Goal: Information Seeking & Learning: Learn about a topic

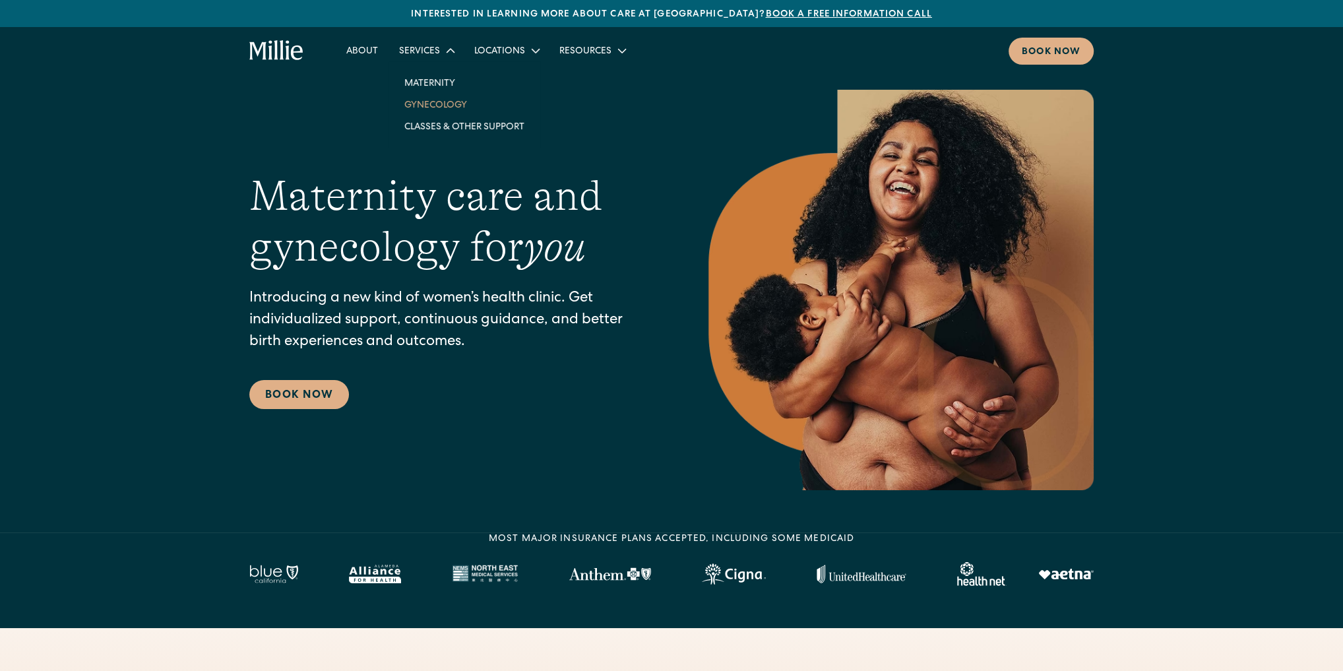
click at [435, 104] on link "Gynecology" at bounding box center [464, 105] width 141 height 22
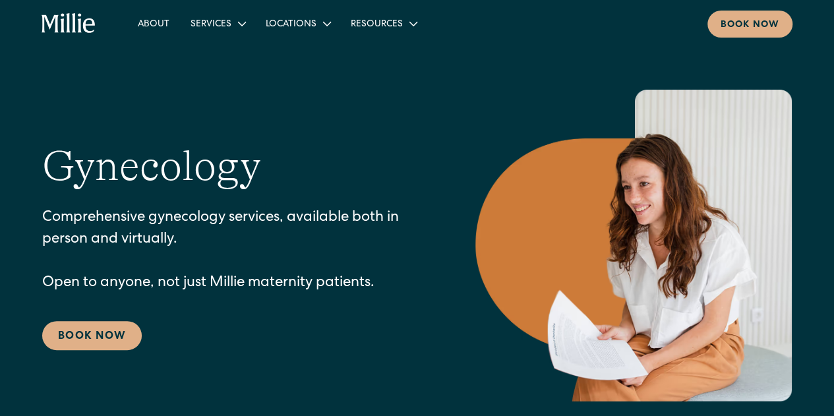
drag, startPoint x: 518, startPoint y: 7, endPoint x: 512, endPoint y: 111, distance: 105.1
click at [512, 111] on img at bounding box center [634, 246] width 317 height 312
click at [240, 29] on icon at bounding box center [242, 23] width 17 height 17
click at [240, 26] on icon at bounding box center [242, 24] width 16 height 16
click at [161, 58] on section "Gynecology Comprehensive gynecology services, available both in person and virt…" at bounding box center [417, 222] width 834 height 444
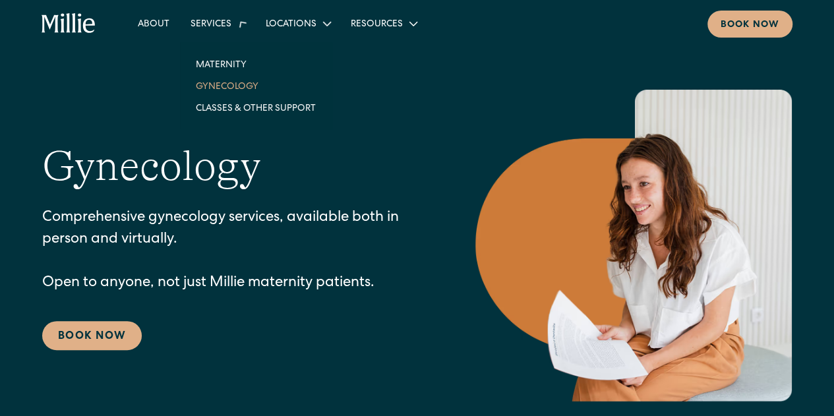
click at [215, 16] on div "Services" at bounding box center [217, 24] width 75 height 22
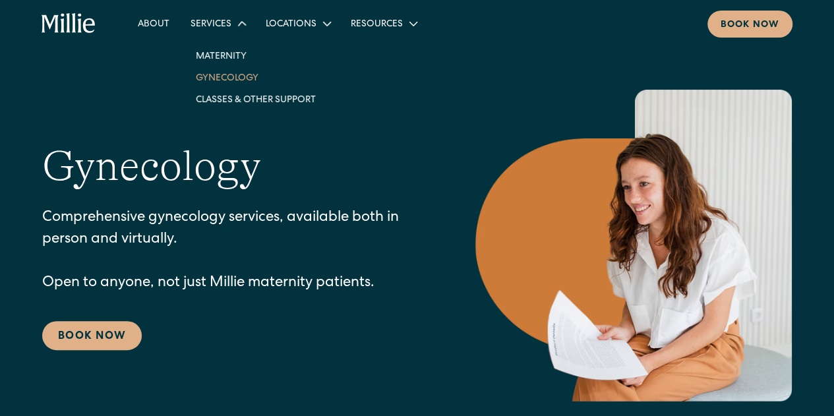
click at [226, 28] on div "Services" at bounding box center [211, 25] width 41 height 14
click at [225, 57] on link "Maternity" at bounding box center [255, 56] width 141 height 22
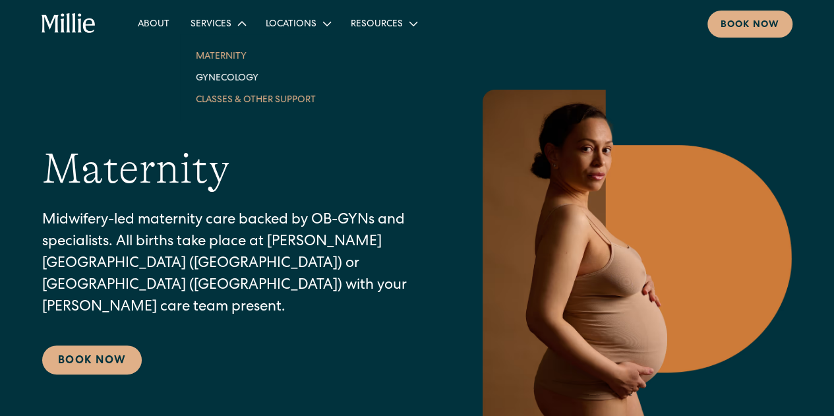
click at [227, 92] on link "Classes & Other Support" at bounding box center [255, 99] width 141 height 22
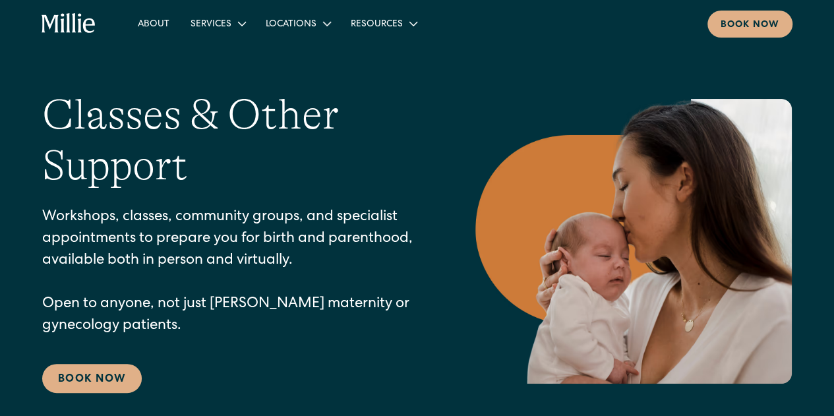
click at [43, 212] on p "Workshops, classes, community groups, and specialist appointments to prepare yo…" at bounding box center [232, 272] width 381 height 131
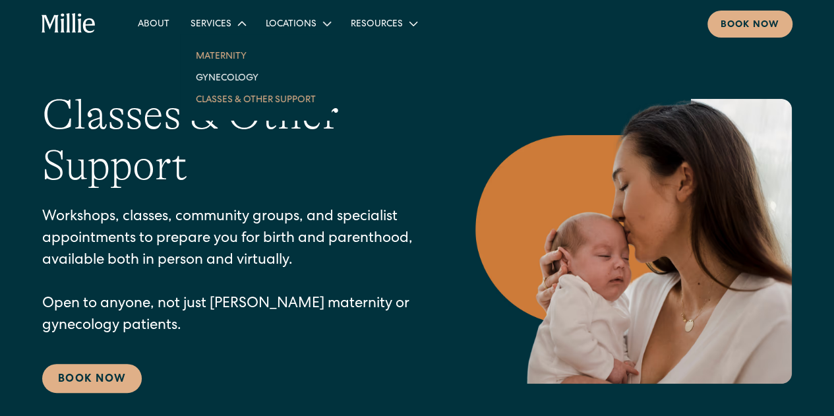
click at [226, 54] on link "Maternity" at bounding box center [255, 56] width 141 height 22
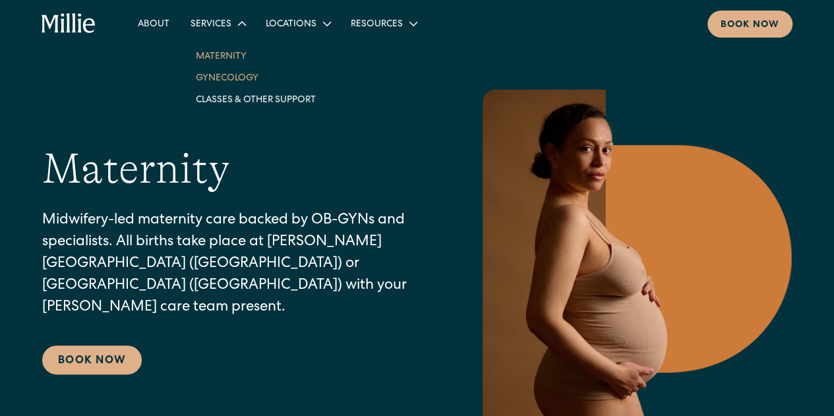
click at [227, 78] on link "Gynecology" at bounding box center [255, 78] width 141 height 22
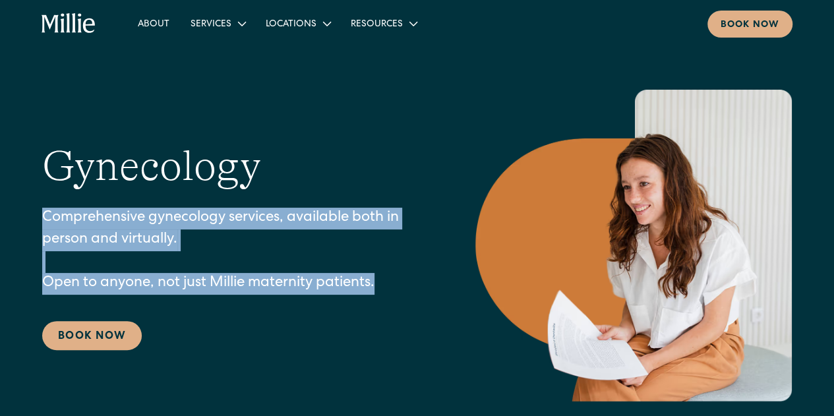
drag, startPoint x: 45, startPoint y: 216, endPoint x: 389, endPoint y: 282, distance: 350.6
click at [389, 282] on p "Comprehensive gynecology services, available both in person and virtually. Open…" at bounding box center [232, 251] width 381 height 87
copy p "Comprehensive gynecology services, available both in person and virtually. Open…"
click at [212, 46] on link "Maternity" at bounding box center [255, 56] width 141 height 22
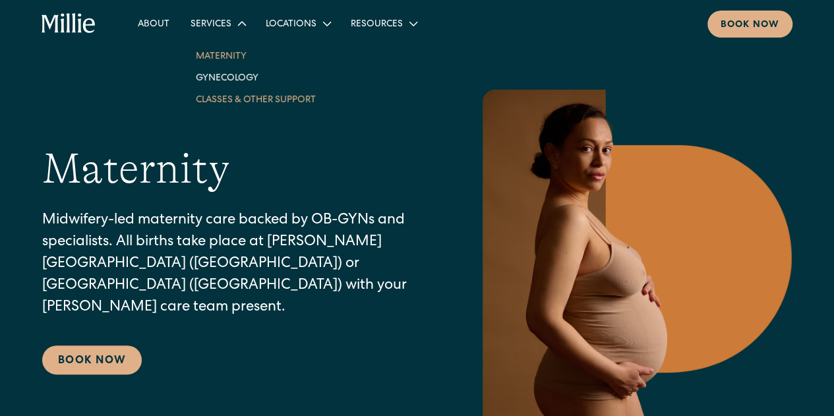
click at [226, 90] on link "Classes & Other Support" at bounding box center [255, 99] width 141 height 22
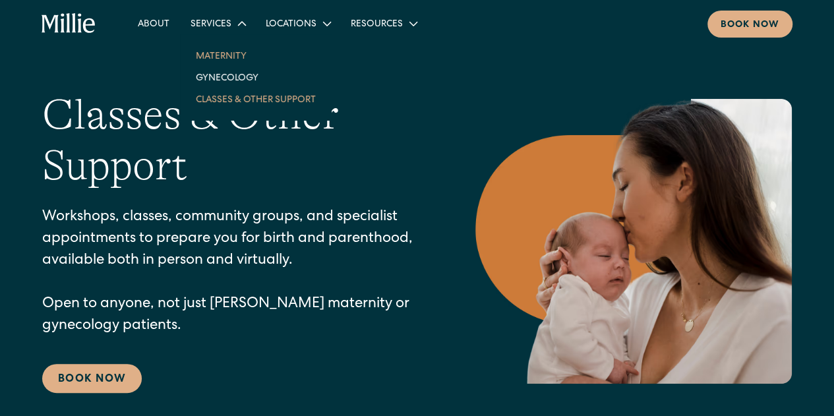
click at [222, 51] on link "Maternity" at bounding box center [255, 56] width 141 height 22
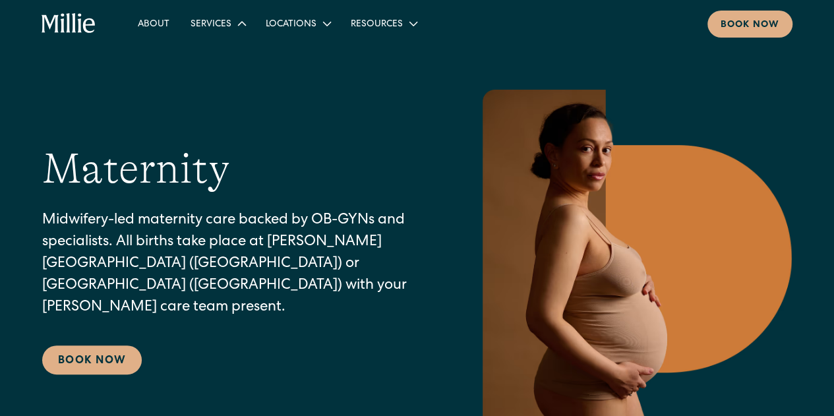
click at [222, 21] on div "Services" at bounding box center [211, 25] width 41 height 14
click at [234, 73] on link "Gynecology" at bounding box center [255, 78] width 141 height 22
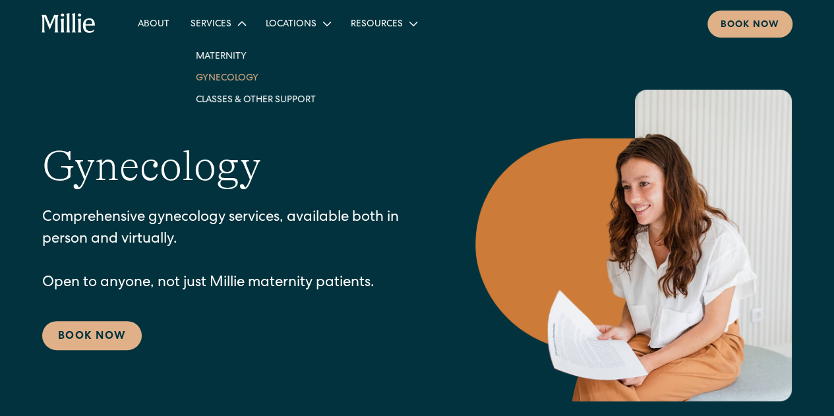
click at [226, 24] on div "Services" at bounding box center [211, 25] width 41 height 14
click at [220, 100] on link "Classes & Other Support" at bounding box center [255, 99] width 141 height 22
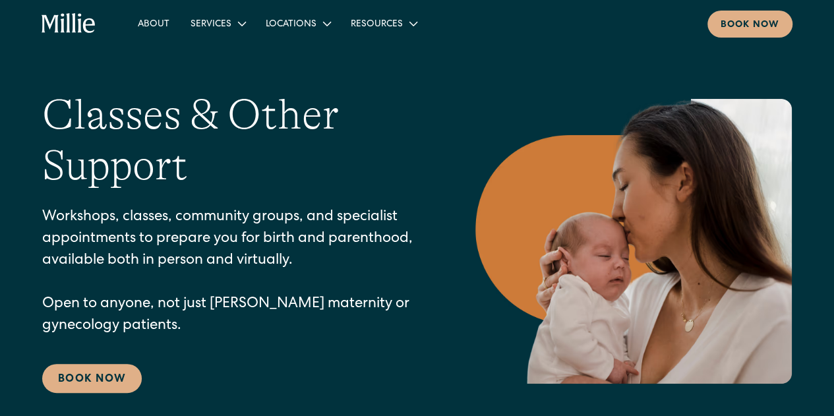
click at [85, 22] on icon "home" at bounding box center [89, 25] width 12 height 15
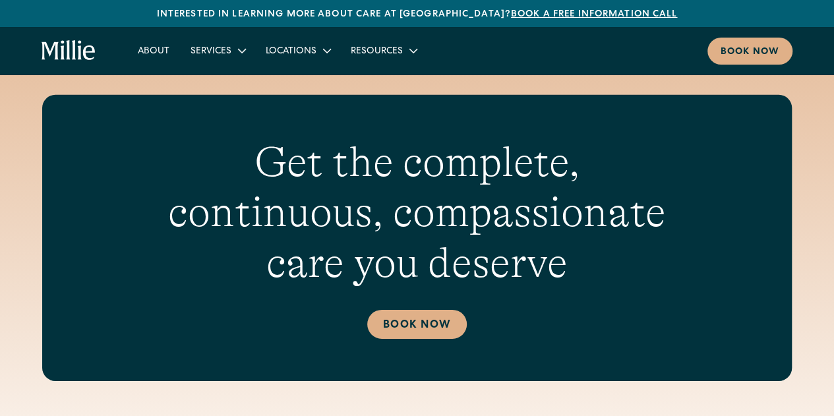
scroll to position [4485, 0]
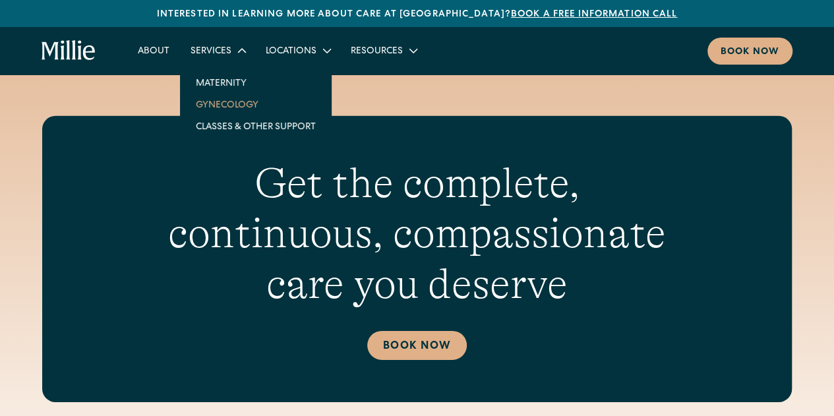
click at [240, 104] on link "Gynecology" at bounding box center [255, 105] width 141 height 22
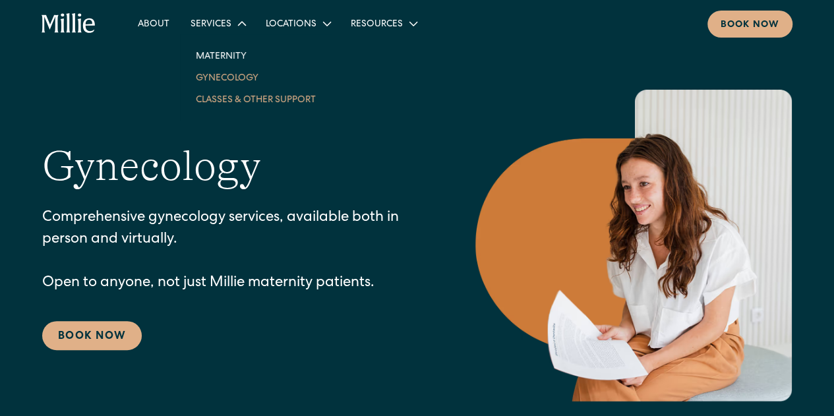
click at [217, 95] on link "Classes & Other Support" at bounding box center [255, 99] width 141 height 22
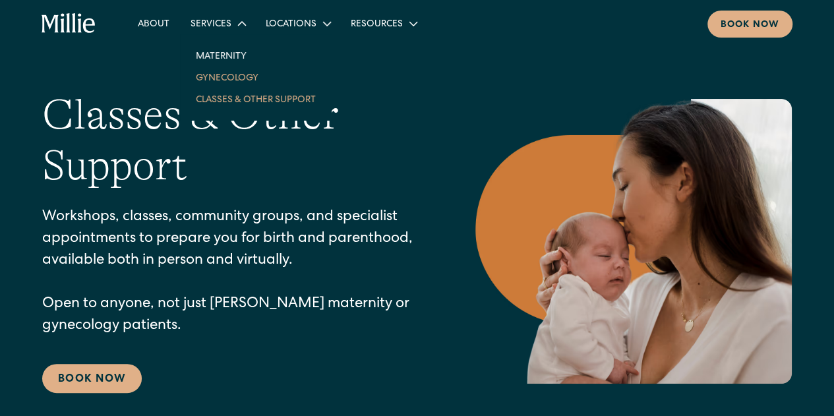
click at [232, 75] on link "Gynecology" at bounding box center [255, 78] width 141 height 22
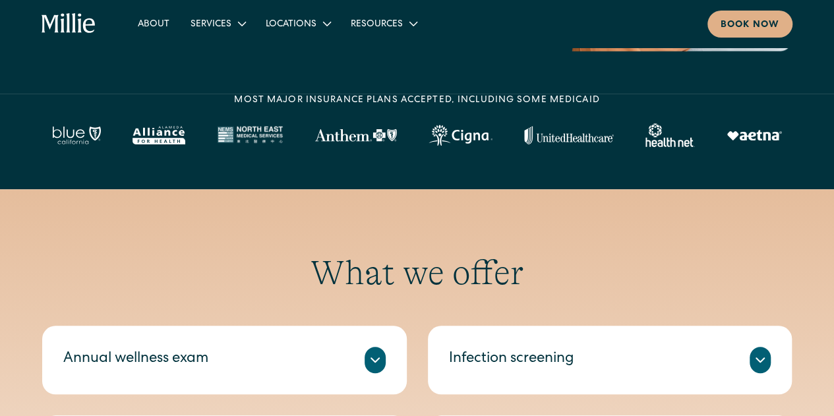
scroll to position [330, 0]
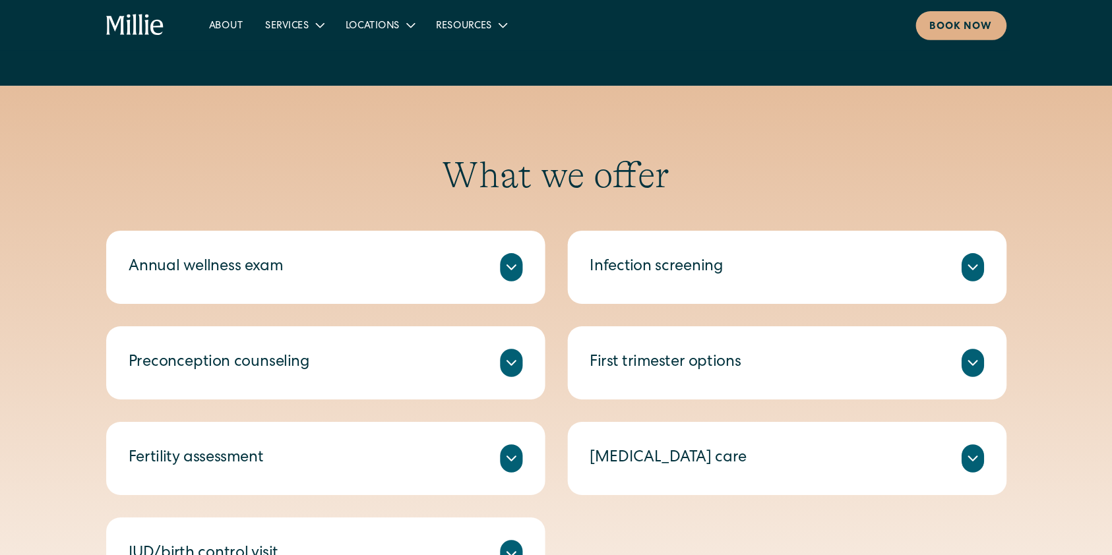
scroll to position [528, 0]
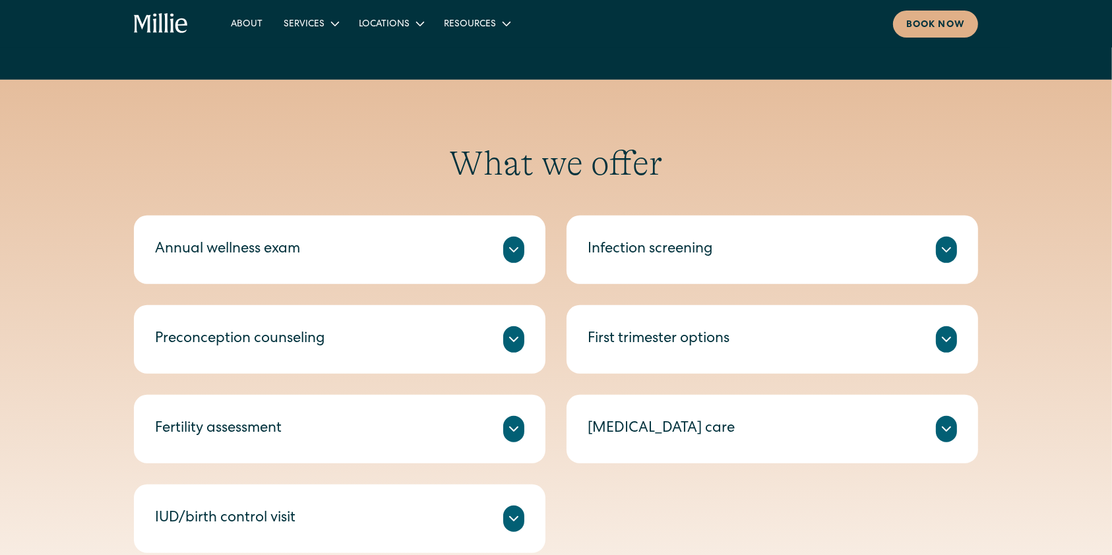
drag, startPoint x: 801, startPoint y: 1, endPoint x: 380, endPoint y: 113, distance: 435.7
click at [380, 112] on div "What we offer Annual wellness exam A check-in on your health, including routine…" at bounding box center [556, 348] width 1112 height 537
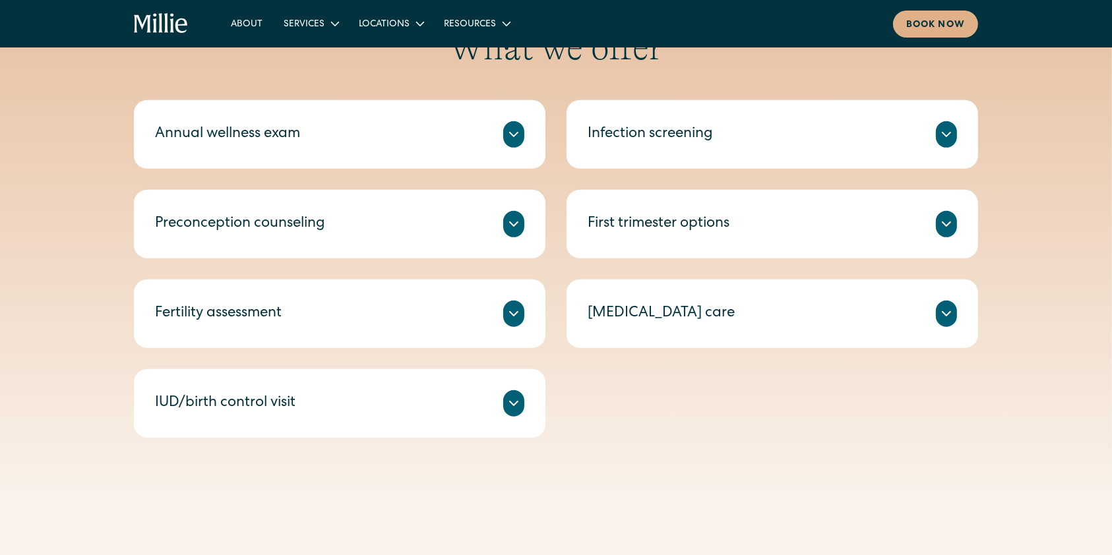
scroll to position [615, 0]
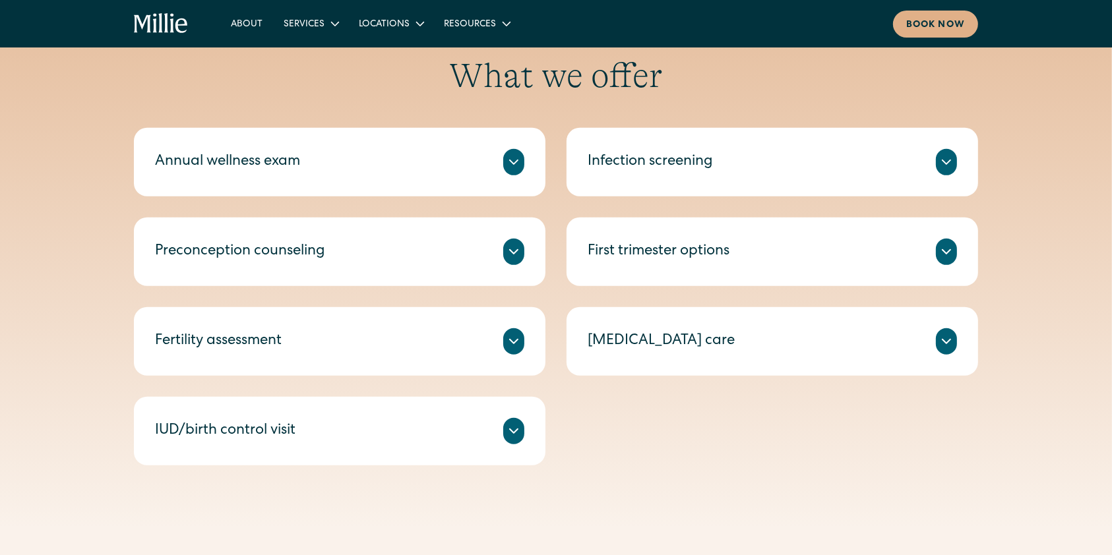
click at [518, 167] on icon at bounding box center [514, 162] width 16 height 16
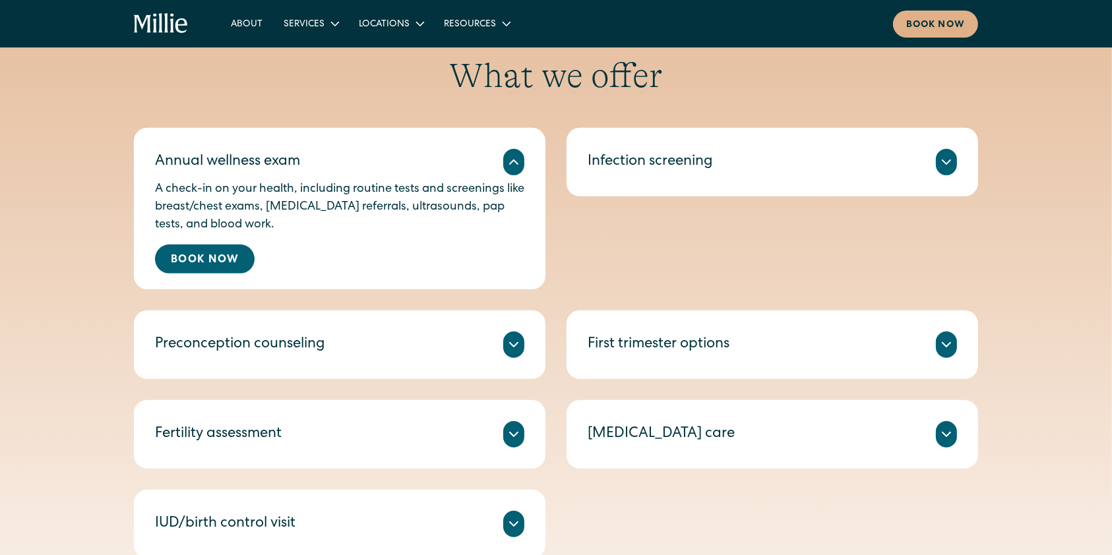
click at [518, 167] on icon at bounding box center [514, 162] width 16 height 16
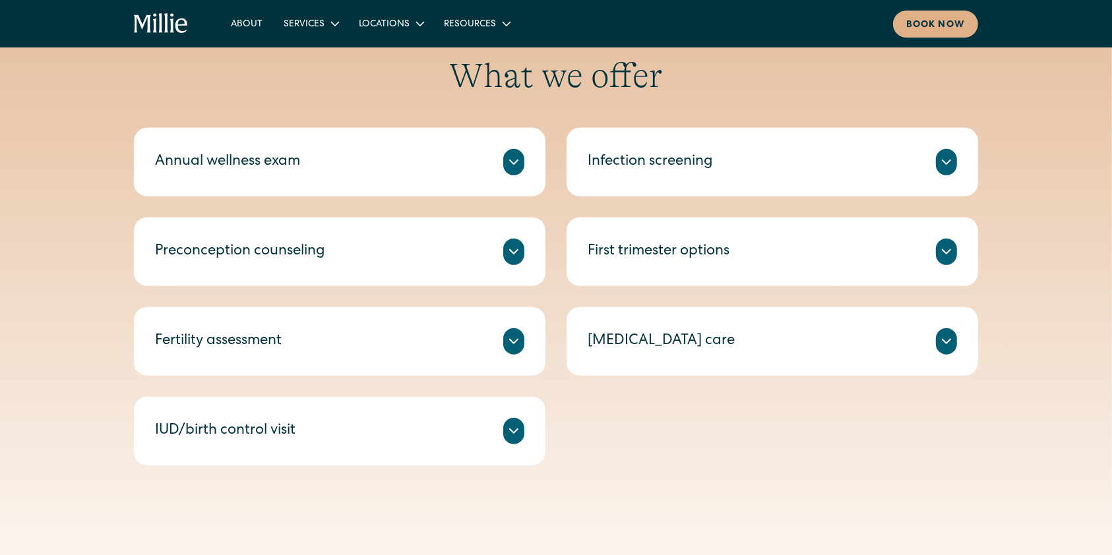
drag, startPoint x: 86, startPoint y: 230, endPoint x: 177, endPoint y: 240, distance: 91.6
click at [86, 230] on div "What we offer Annual wellness exam A check-in on your health, including routine…" at bounding box center [556, 260] width 1112 height 410
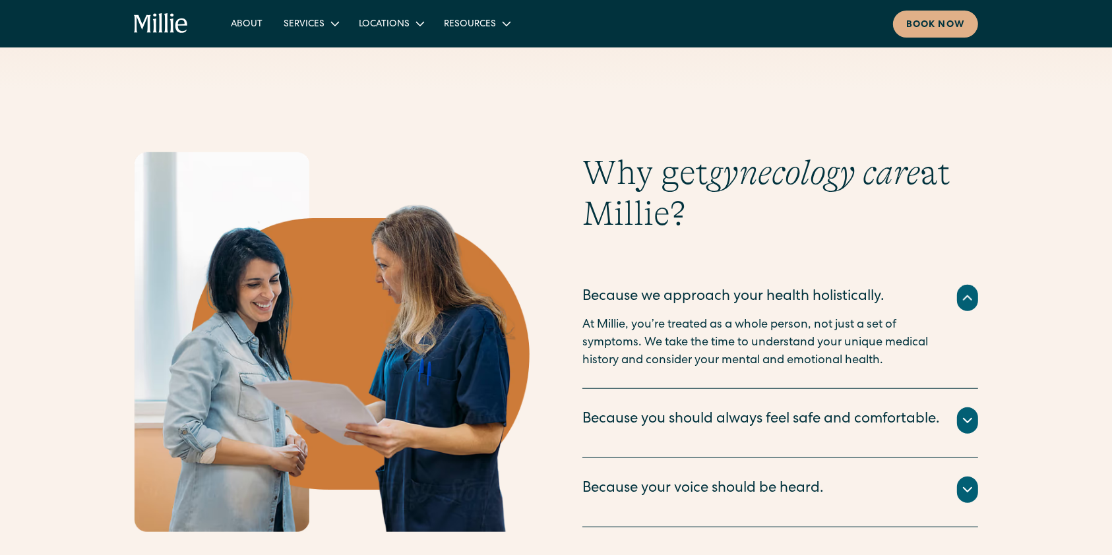
scroll to position [1143, 0]
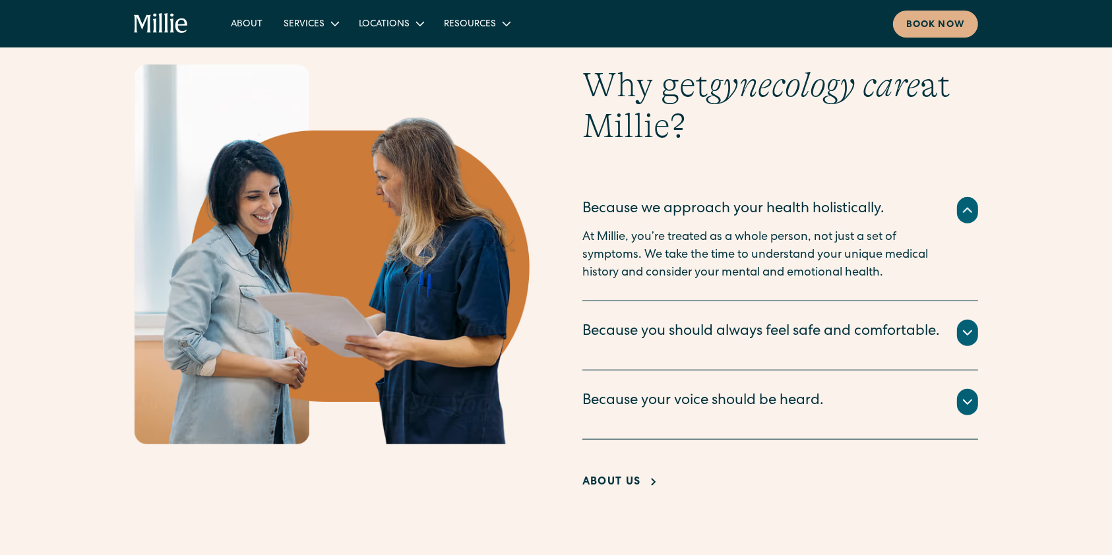
click at [19, 146] on div "Why get gynecology care at Millie? Because we approach your health holistically…" at bounding box center [556, 279] width 1112 height 429
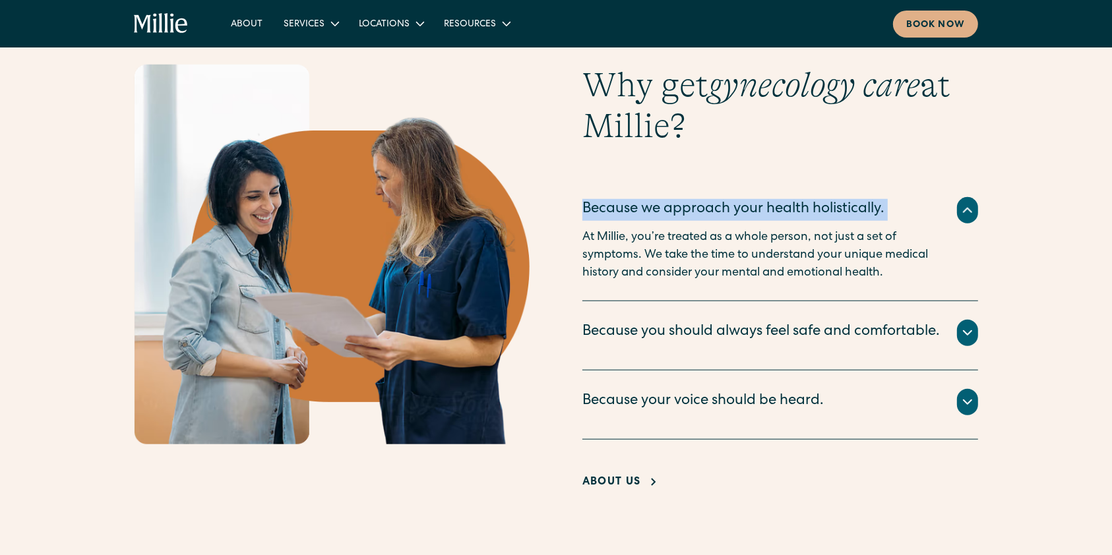
drag, startPoint x: 580, startPoint y: 202, endPoint x: 931, endPoint y: 212, distance: 350.4
click at [834, 212] on div "Why get gynecology care at Millie? Because we approach your health holistically…" at bounding box center [556, 279] width 844 height 429
copy div "Because we approach your health holistically."
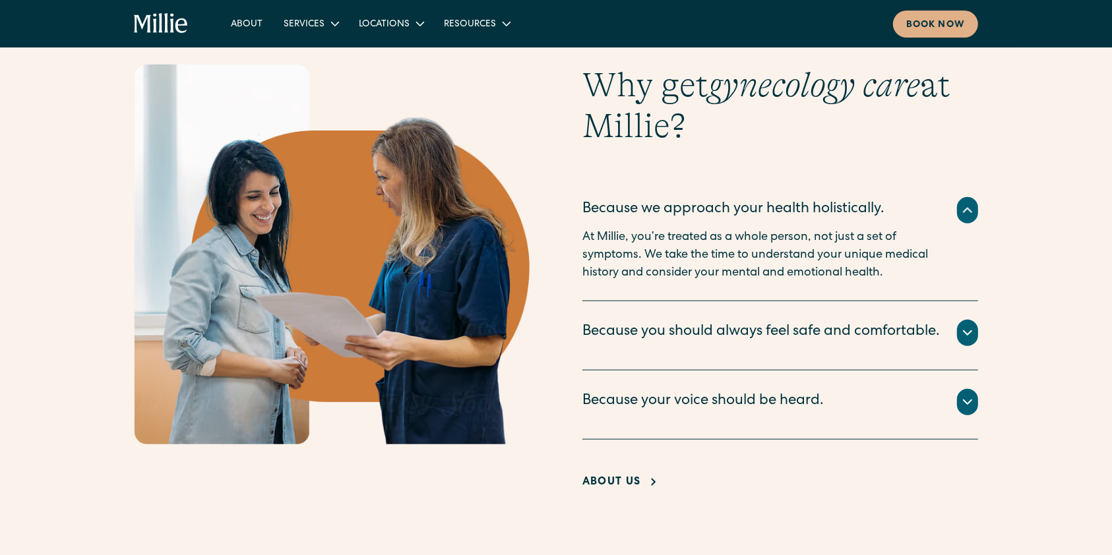
click at [598, 241] on p "At Millie, you’re treated as a whole person, not just a set of symptoms. We tak…" at bounding box center [756, 255] width 348 height 53
drag, startPoint x: 580, startPoint y: 237, endPoint x: 654, endPoint y: 303, distance: 98.5
click at [654, 303] on div "Why get gynecology care at Millie? Because we approach your health holistically…" at bounding box center [556, 279] width 844 height 429
copy p "At Millie, you’re treated as a whole person, not just a set of symptoms. We tak…"
click at [690, 344] on div "Because you should always feel safe and comfortable." at bounding box center [761, 333] width 358 height 22
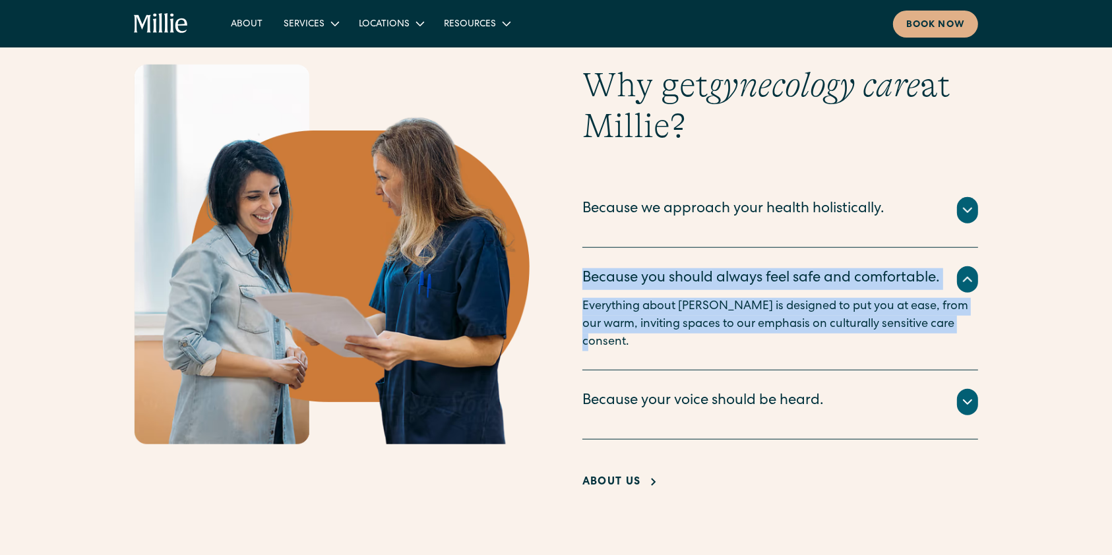
drag, startPoint x: 582, startPoint y: 272, endPoint x: 978, endPoint y: 340, distance: 400.9
click at [834, 340] on div "Because you should always feel safe and comfortable. Everything about Millie is…" at bounding box center [780, 309] width 396 height 123
copy div "Because you should always feel safe and comfortable. Everything about Millie is…"
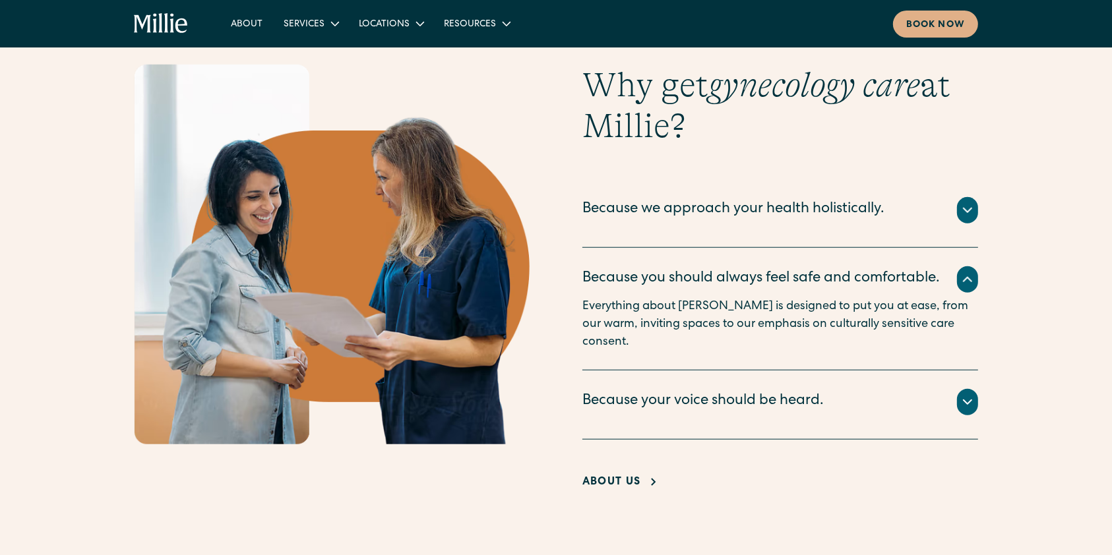
click at [731, 406] on div "Because your voice should be heard." at bounding box center [702, 402] width 241 height 22
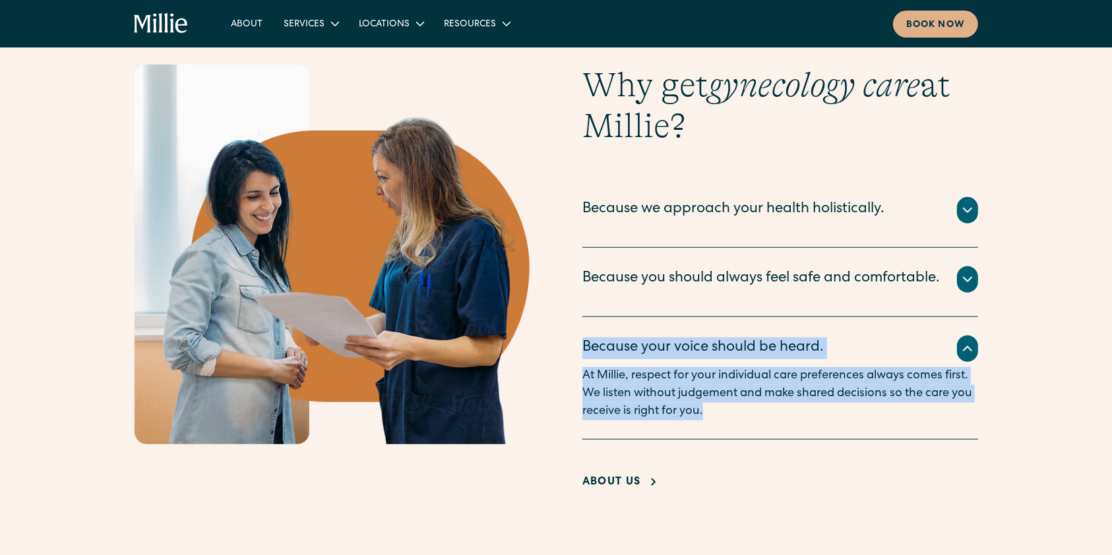
drag, startPoint x: 584, startPoint y: 365, endPoint x: 807, endPoint y: 425, distance: 230.7
click at [807, 416] on div "Because your voice should be heard. At Millie, respect for your individual care…" at bounding box center [780, 378] width 396 height 123
copy div "Because your voice should be heard. At Millie, respect for your individual care…"
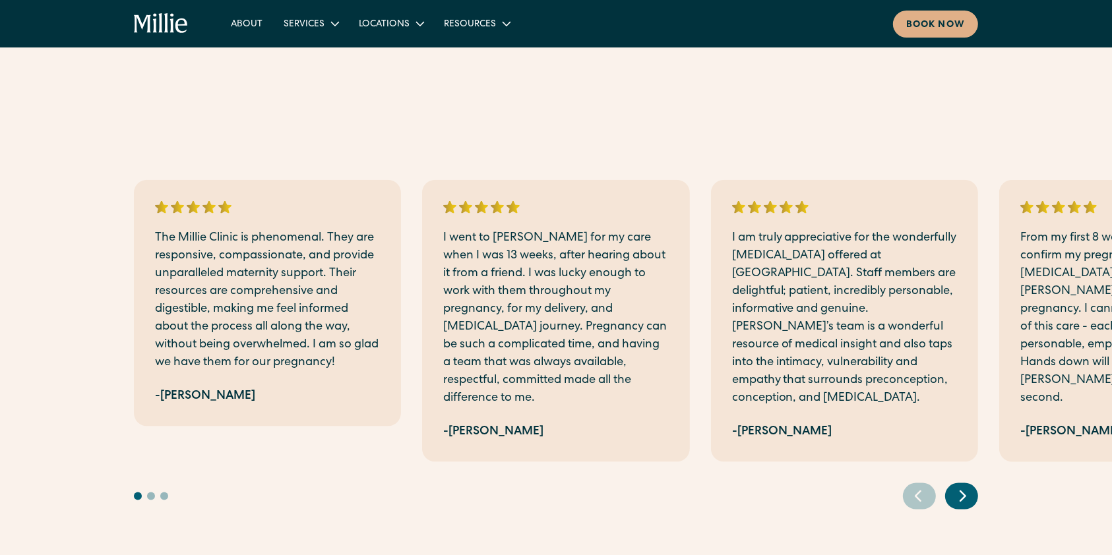
scroll to position [1671, 0]
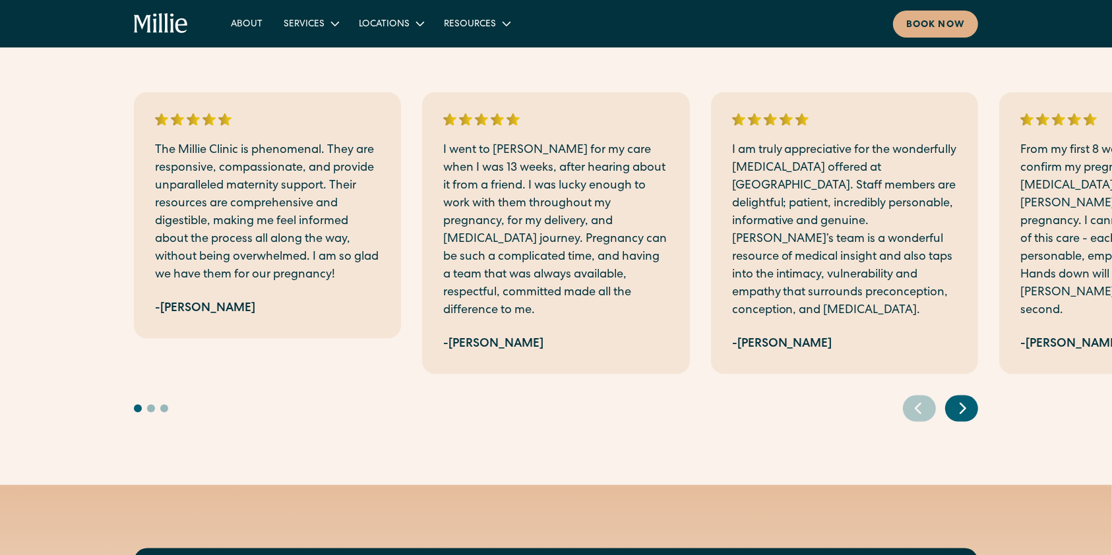
click at [263, 395] on div at bounding box center [556, 398] width 844 height 47
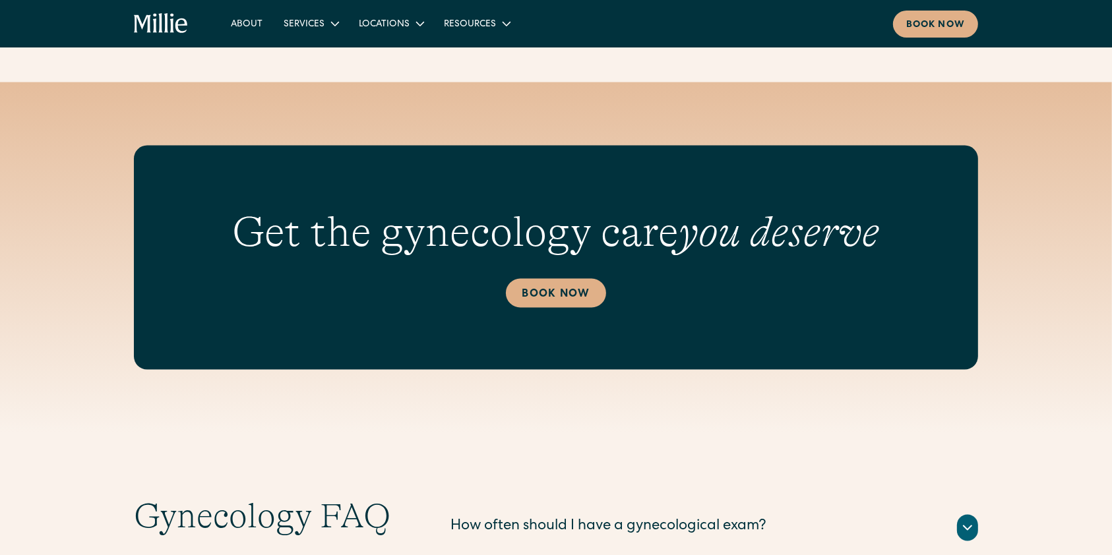
scroll to position [2111, 0]
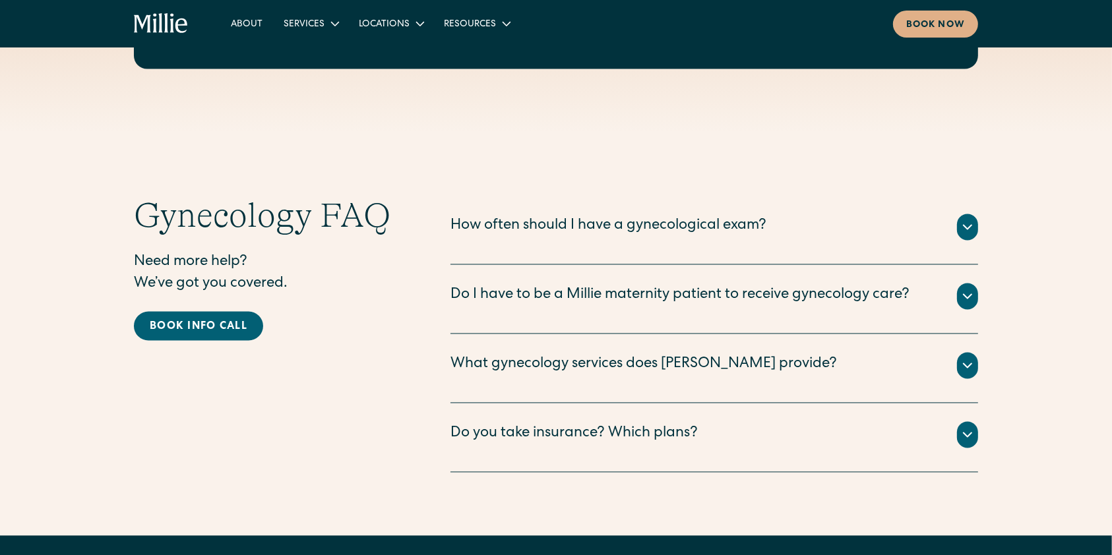
scroll to position [2462, 0]
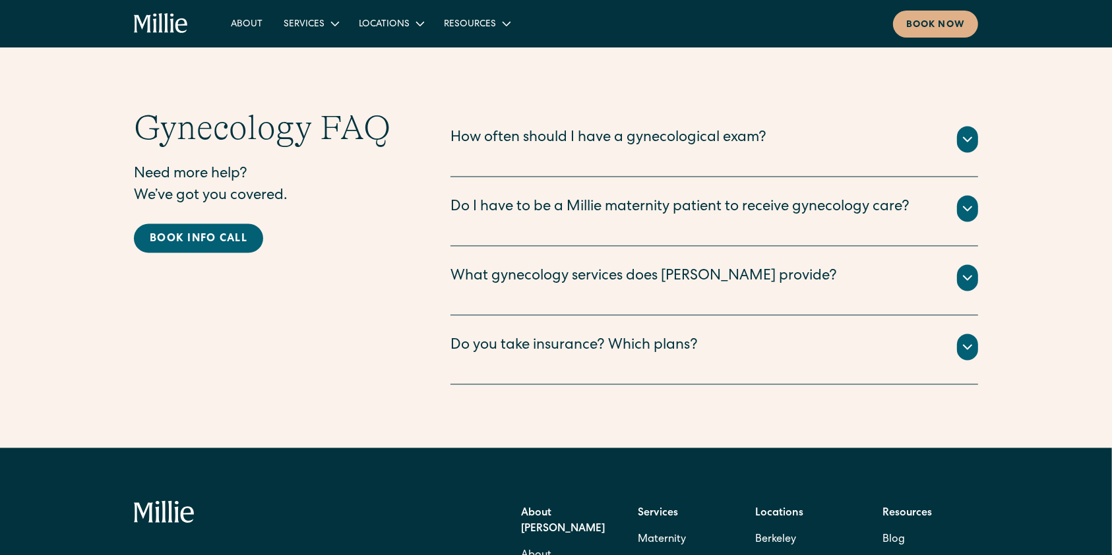
drag, startPoint x: 100, startPoint y: 361, endPoint x: 141, endPoint y: 328, distance: 52.1
click at [100, 361] on div "Gynecology FAQ Need more help? We’ve got you covered. Book info call How often …" at bounding box center [556, 246] width 1112 height 277
click at [468, 150] on div "How often should I have a gynecological exam?" at bounding box center [609, 140] width 316 height 22
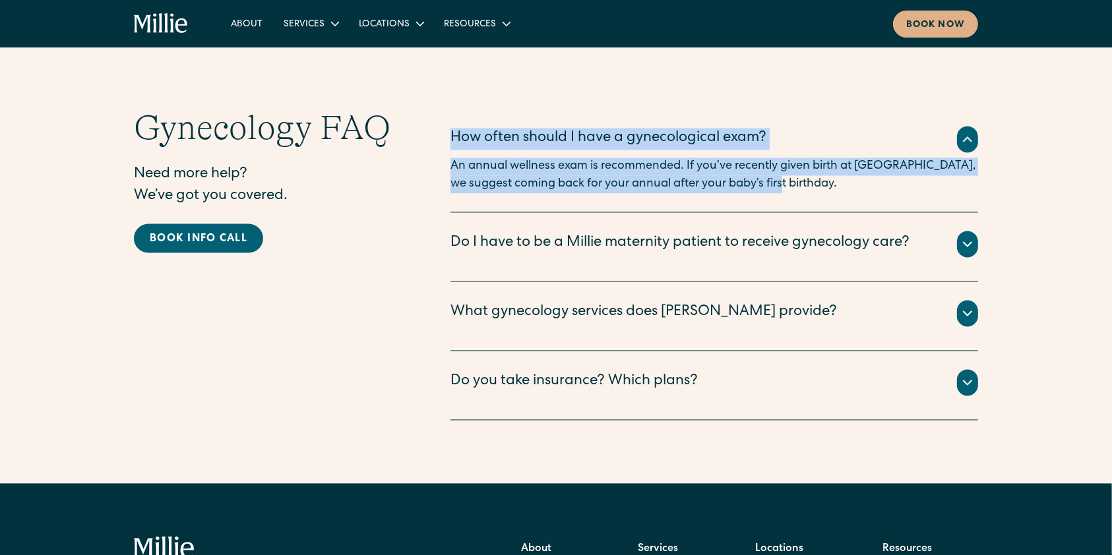
drag, startPoint x: 503, startPoint y: 157, endPoint x: 792, endPoint y: 220, distance: 295.1
click at [792, 220] on div "Gynecology FAQ Need more help? We’ve got you covered. Book info call How often …" at bounding box center [556, 264] width 844 height 313
copy div "How often should I have a gynecological exam? An annual wellness exam is recomm…"
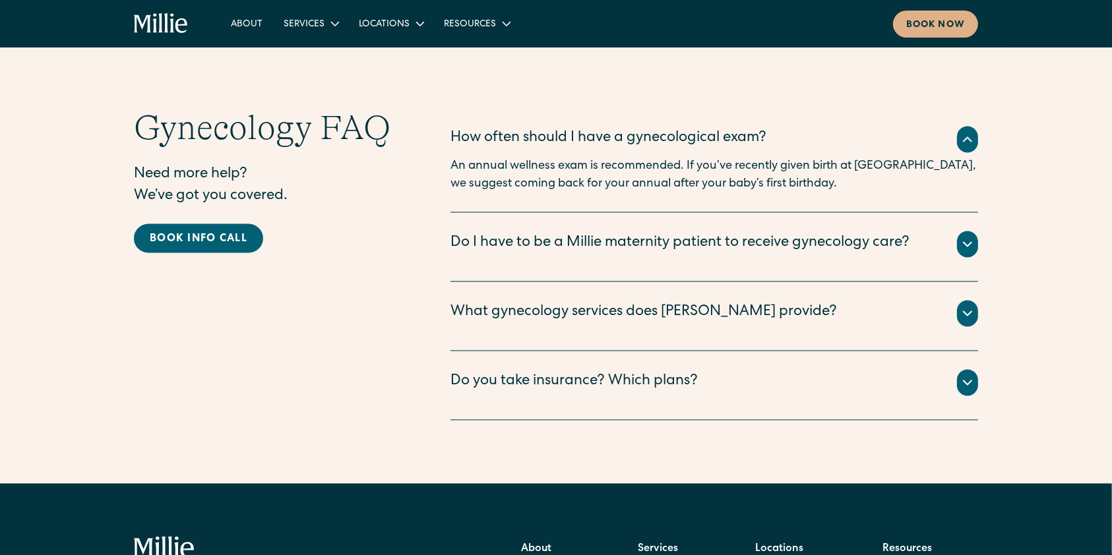
click at [632, 255] on div "Do I have to be a Millie maternity patient to receive gynecology care?" at bounding box center [680, 245] width 459 height 22
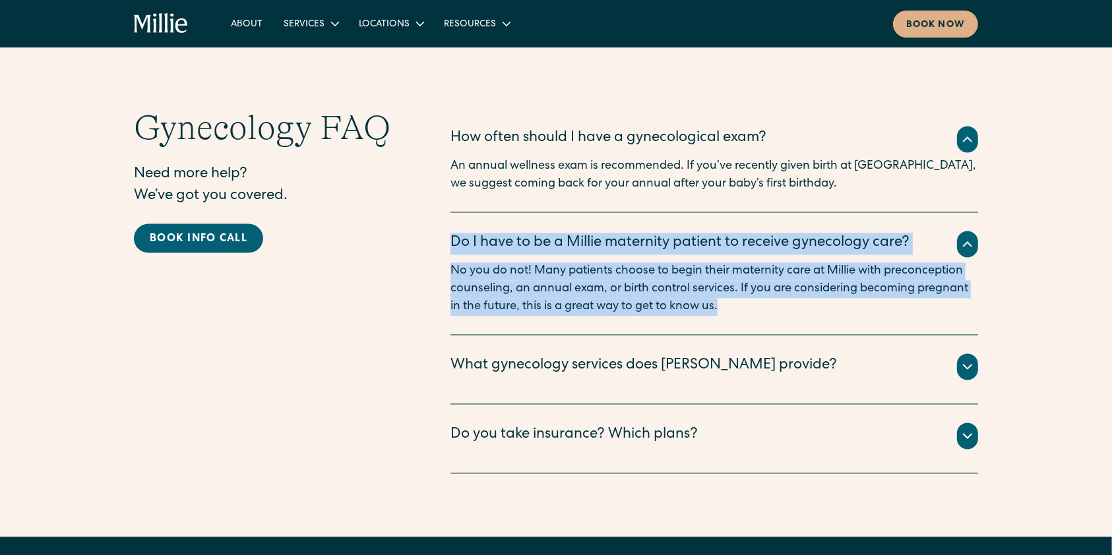
drag, startPoint x: 449, startPoint y: 260, endPoint x: 784, endPoint y: 340, distance: 344.0
click at [784, 340] on div "Gynecology FAQ Need more help? We’ve got you covered. Book info call How often …" at bounding box center [556, 291] width 844 height 366
copy div "Do I have to be a Millie maternity patient to receive gynecology care? No you d…"
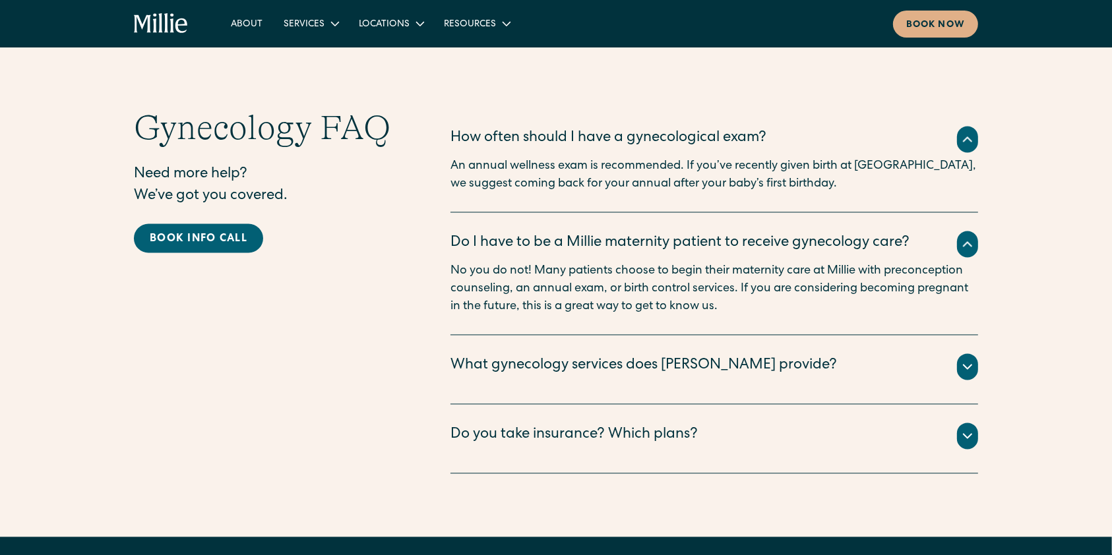
click at [612, 368] on div "What gynecology services does Millie provide? We offer the following gynecologi…" at bounding box center [715, 370] width 528 height 69
click at [611, 378] on div "What gynecology services does Millie provide?" at bounding box center [644, 367] width 387 height 22
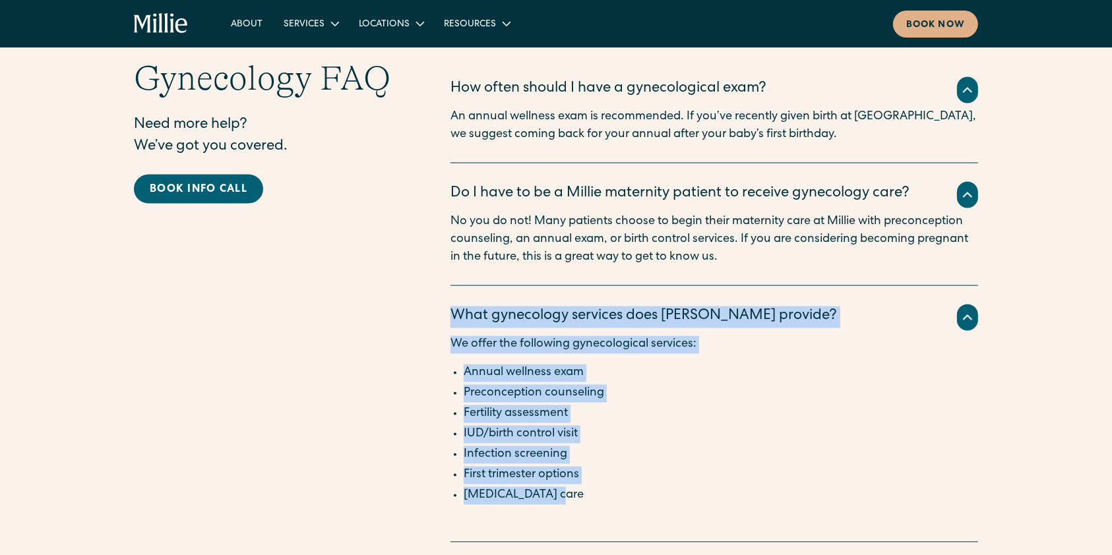
scroll to position [2550, 0]
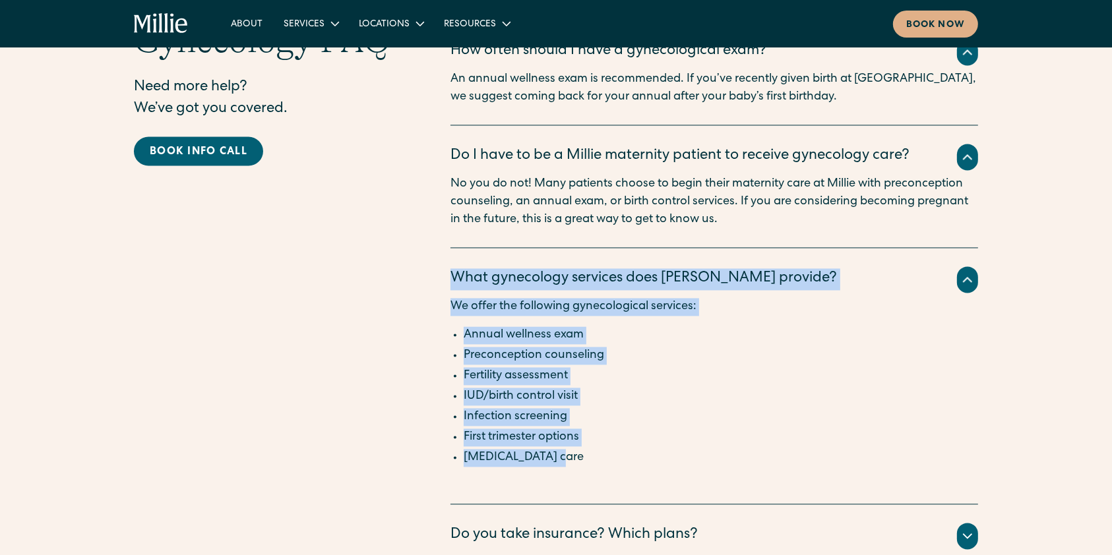
drag, startPoint x: 445, startPoint y: 377, endPoint x: 746, endPoint y: 472, distance: 316.1
click at [746, 416] on div "Gynecology FAQ Need more help? We’ve got you covered. Book info call How often …" at bounding box center [556, 296] width 844 height 553
copy div "What gynecology services does [PERSON_NAME] provide? We offer the following gyn…"
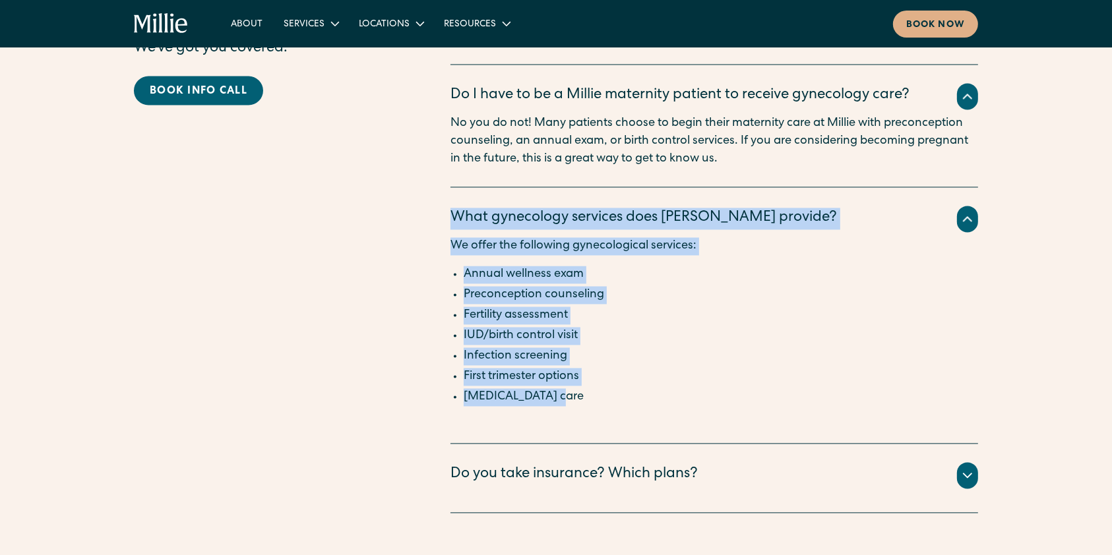
scroll to position [2638, 0]
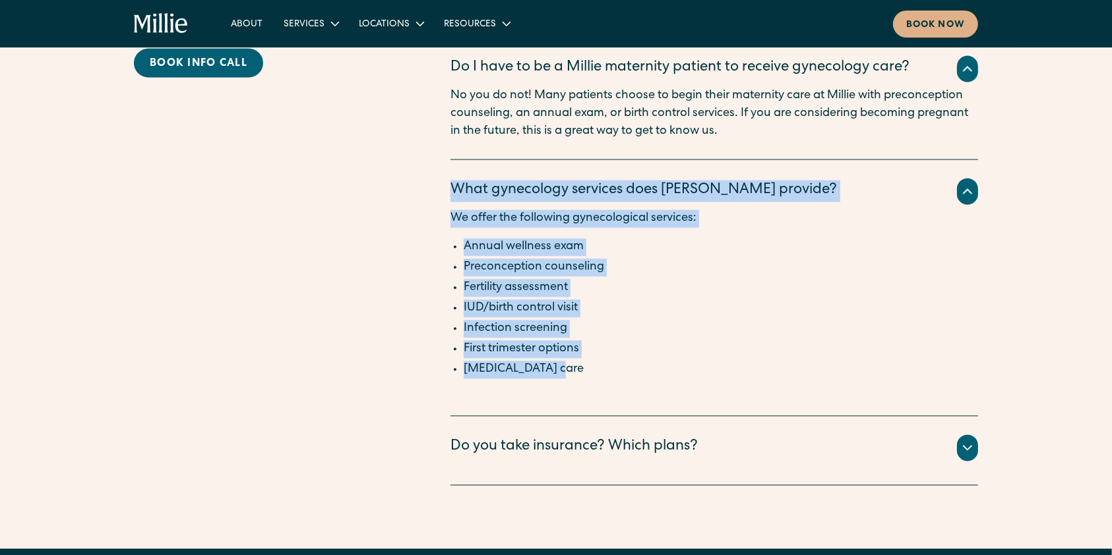
click at [638, 416] on div "Do you take insurance? Which plans?" at bounding box center [574, 448] width 247 height 22
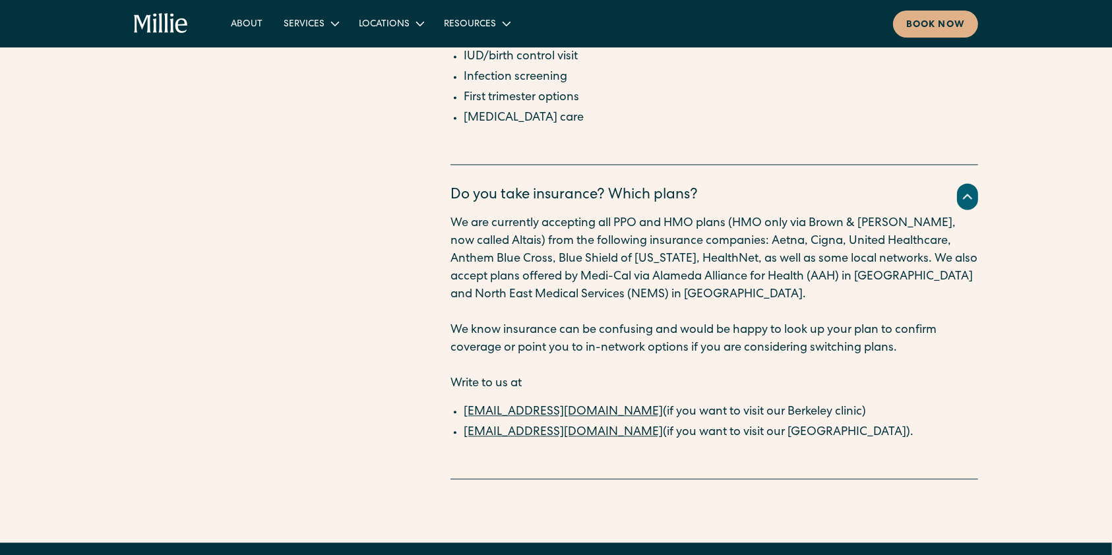
scroll to position [2902, 0]
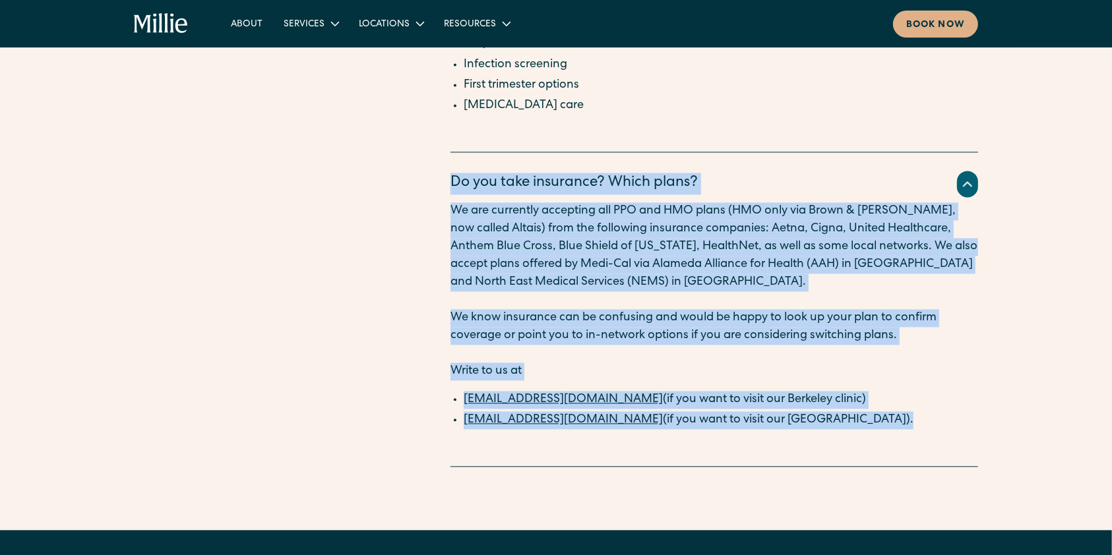
drag, startPoint x: 451, startPoint y: 193, endPoint x: 933, endPoint y: 435, distance: 540.1
click at [834, 416] on div "Do you take insurance? Which plans? We are currently accepting all PPO and HMO …" at bounding box center [715, 309] width 528 height 315
copy div "Do you take insurance? Which plans? We are currently accepting all PPO and HMO …"
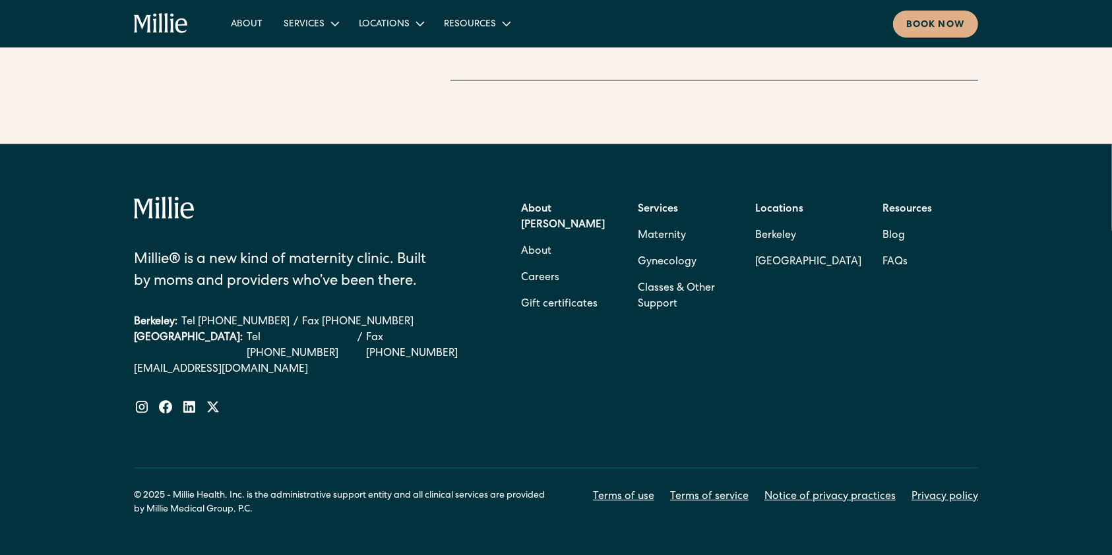
scroll to position [3338, 0]
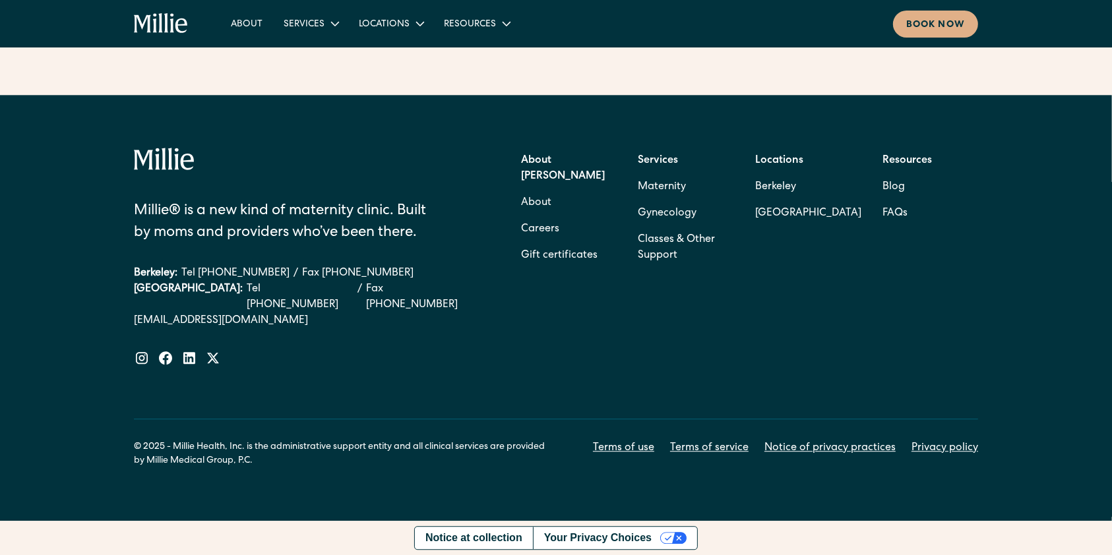
click at [129, 118] on div "Millie® is a new kind of maternity clinic. Built by moms and providers who’ve b…" at bounding box center [556, 308] width 1112 height 426
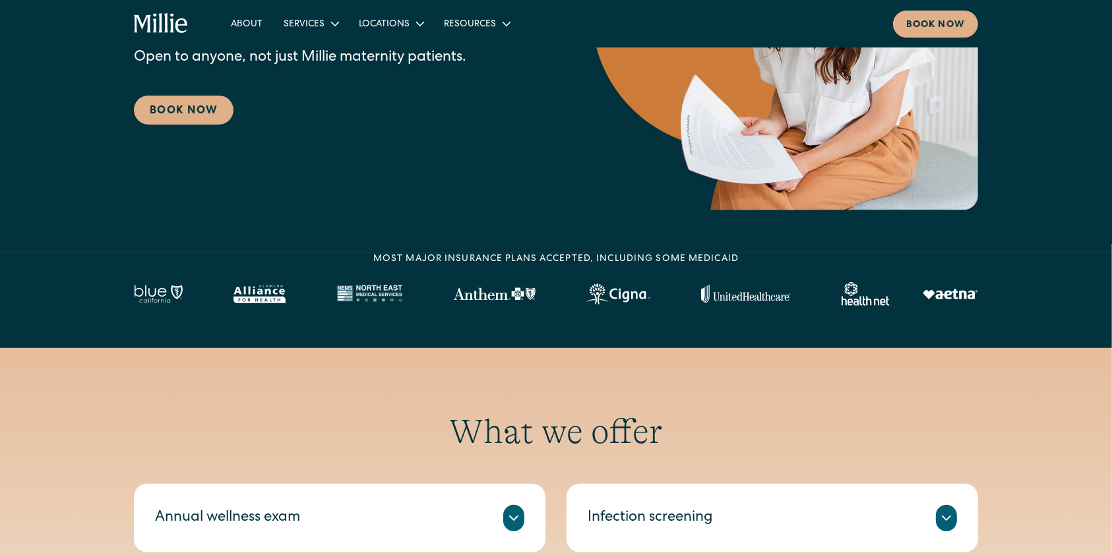
scroll to position [0, 0]
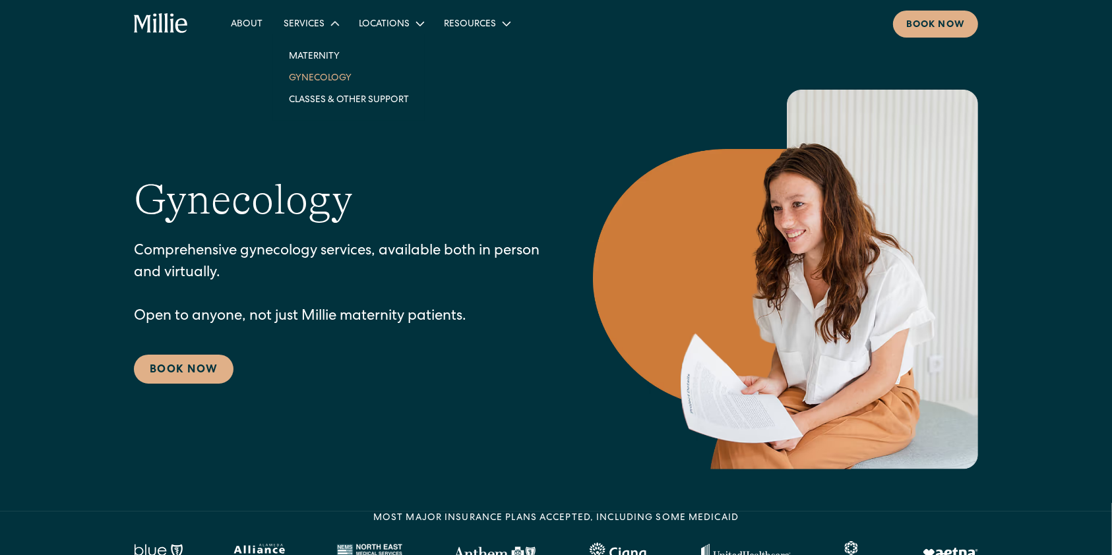
click at [316, 44] on nav "Maternity Gynecology Classes & Other Support" at bounding box center [349, 77] width 152 height 86
click at [321, 55] on link "Maternity" at bounding box center [348, 56] width 141 height 22
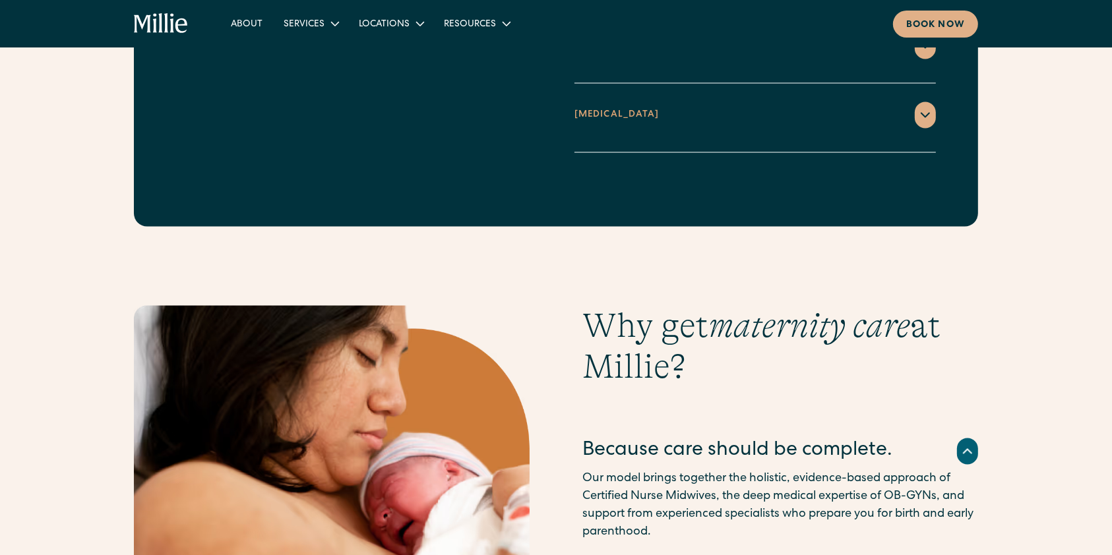
scroll to position [2462, 0]
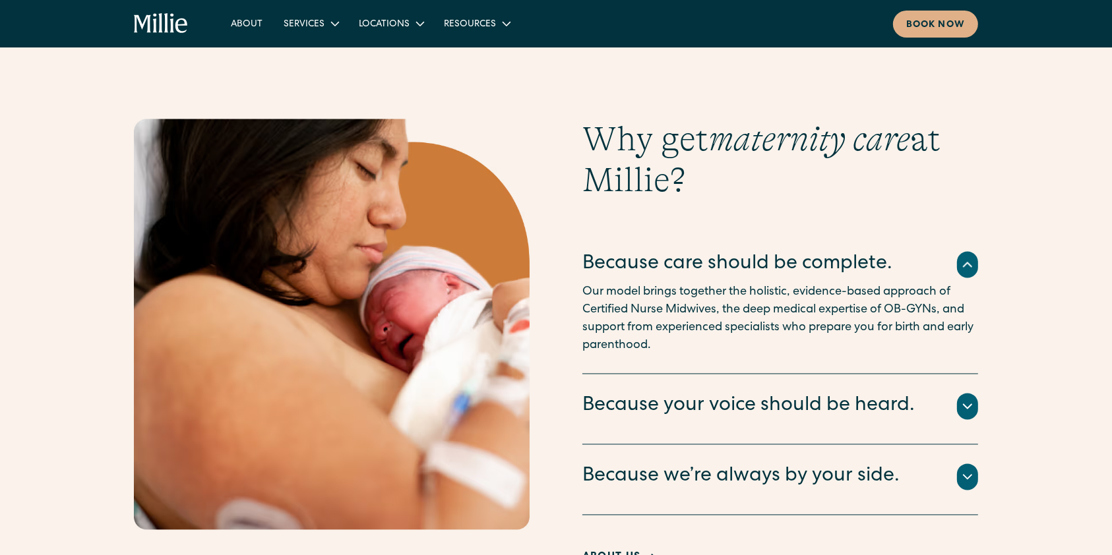
click at [960, 399] on icon at bounding box center [968, 407] width 16 height 16
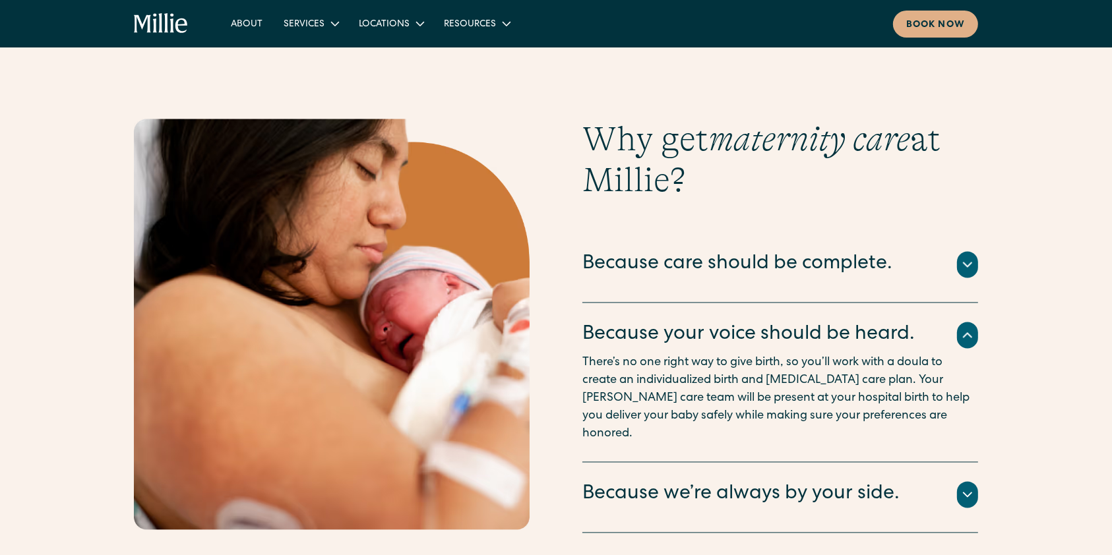
click at [843, 255] on div "Because care should be complete." at bounding box center [737, 265] width 310 height 28
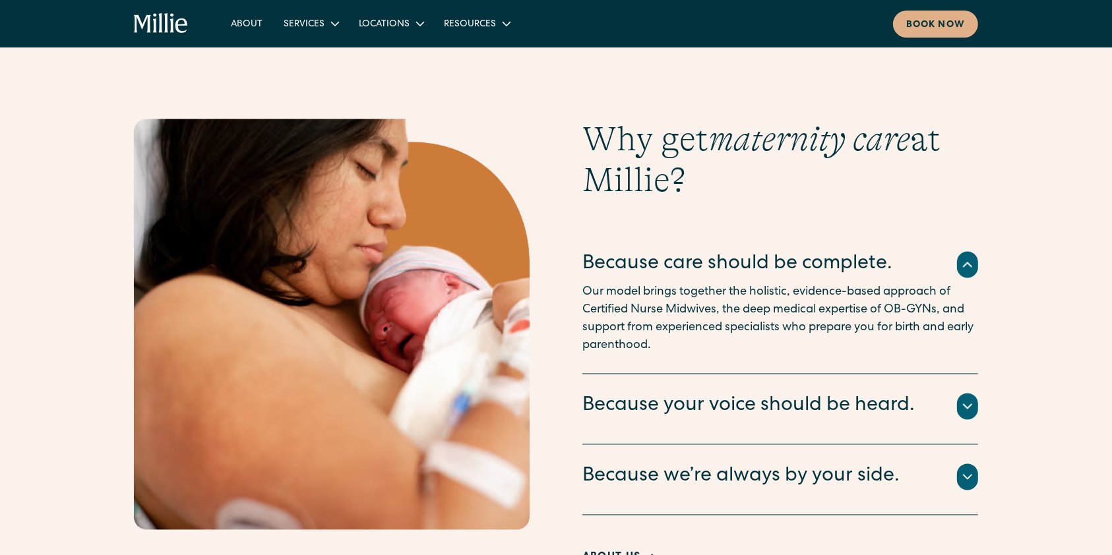
click at [817, 393] on div "Because your voice should be heard." at bounding box center [748, 407] width 332 height 28
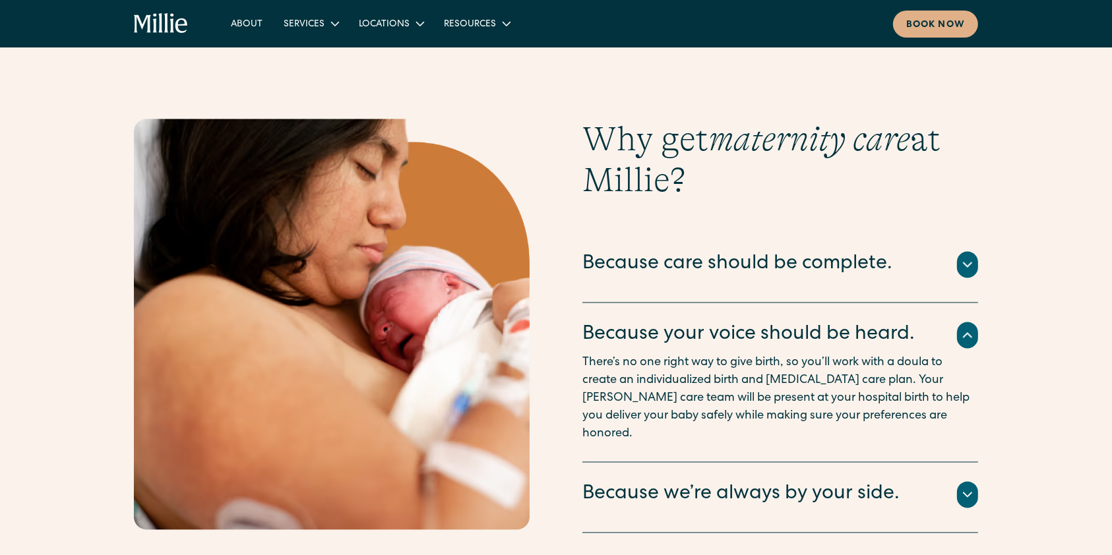
click at [957, 482] on div at bounding box center [967, 495] width 21 height 26
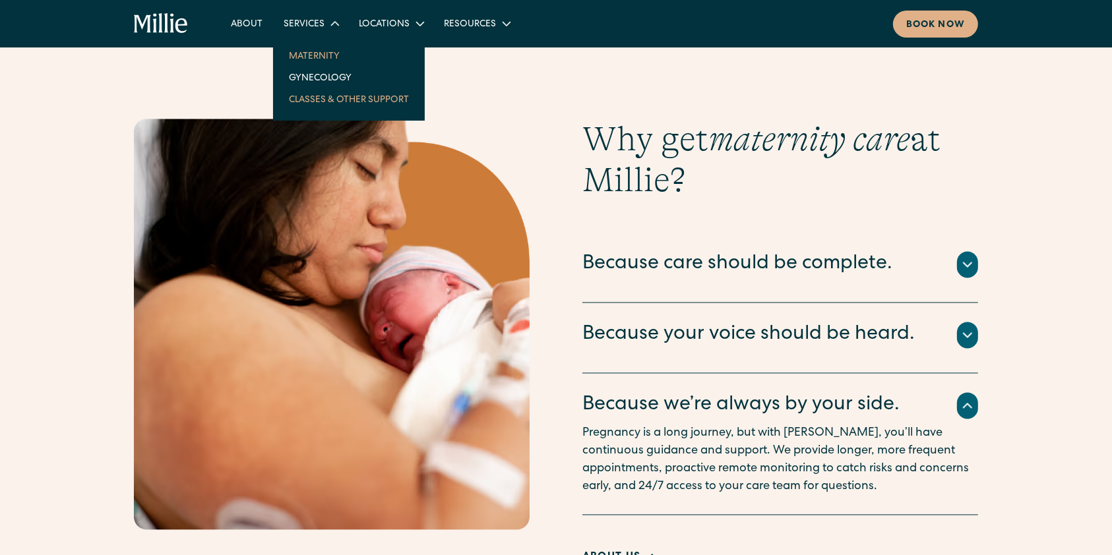
click at [343, 94] on link "Classes & Other Support" at bounding box center [348, 99] width 141 height 22
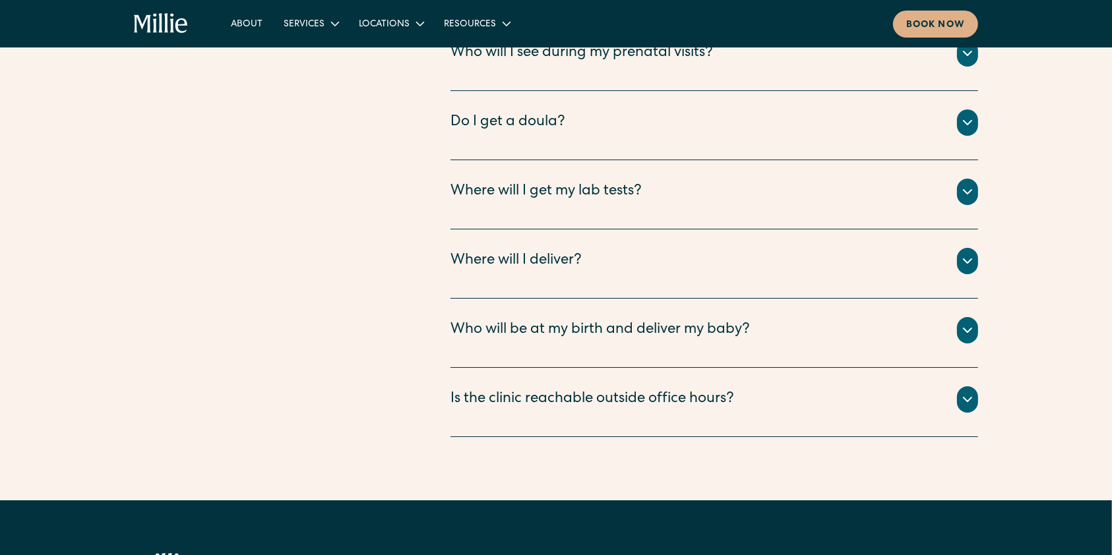
scroll to position [4397, 0]
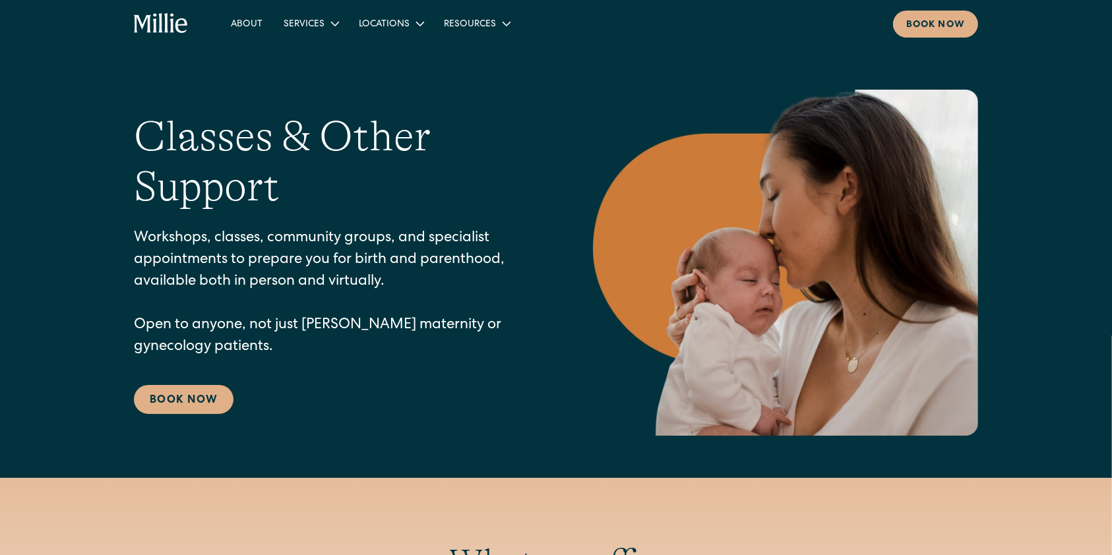
click at [156, 32] on icon "home" at bounding box center [155, 22] width 4 height 19
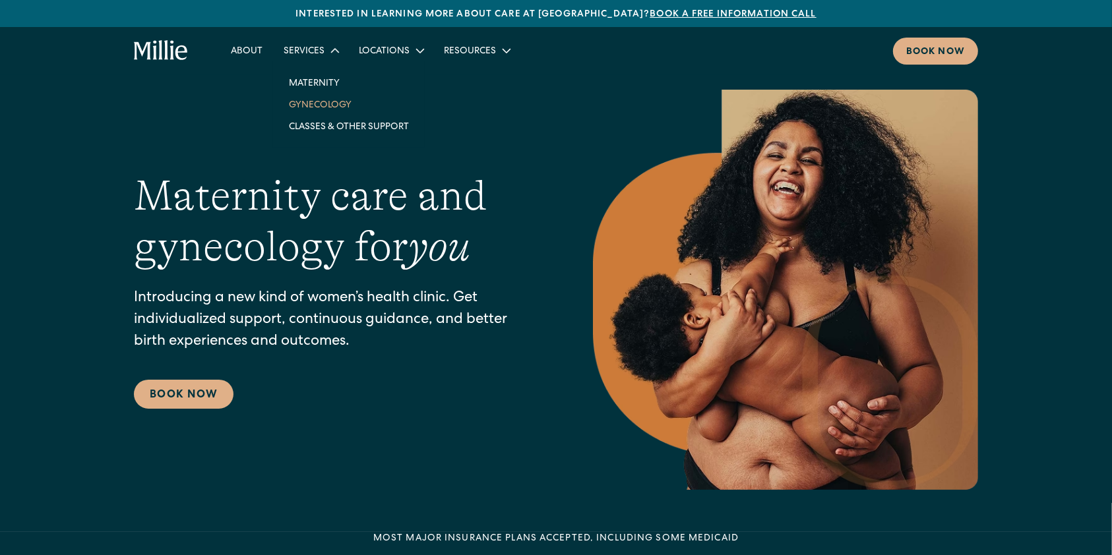
click at [328, 102] on link "Gynecology" at bounding box center [348, 105] width 141 height 22
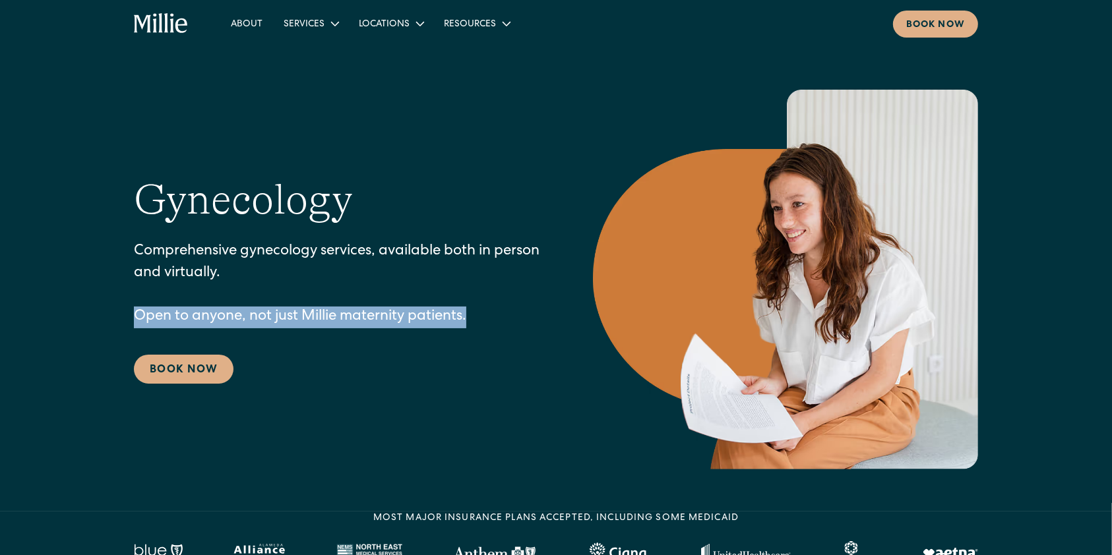
drag, startPoint x: 132, startPoint y: 311, endPoint x: 485, endPoint y: 323, distance: 353.7
click at [485, 323] on div "Gynecology Comprehensive gynecology services, available both in person and virt…" at bounding box center [556, 280] width 1112 height 380
copy p "Open to anyone, not just Millie maternity patients."
click at [305, 321] on p "Comprehensive gynecology services, available both in person and virtually. Open…" at bounding box center [337, 284] width 406 height 87
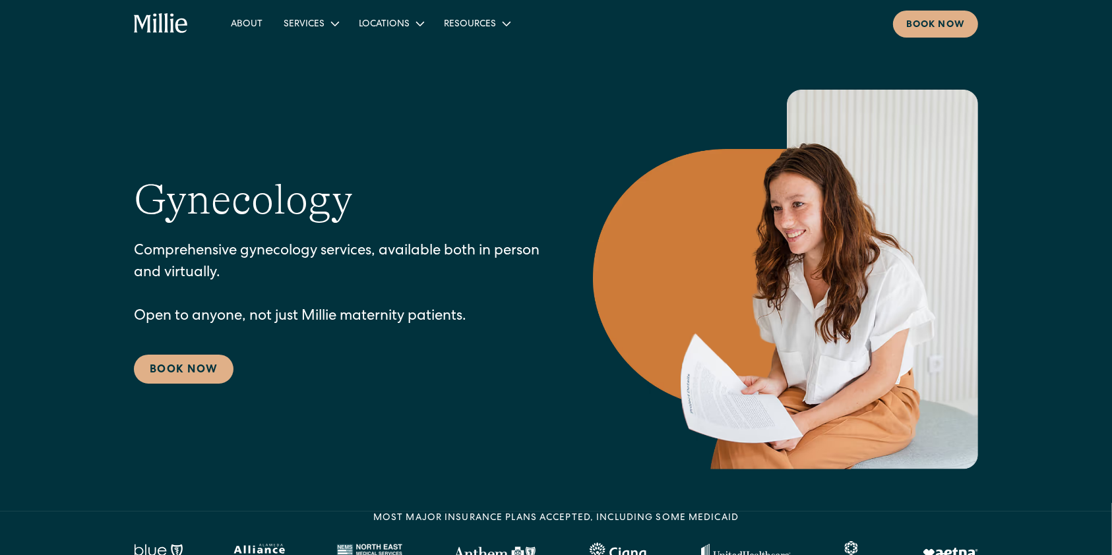
click at [305, 321] on p "Comprehensive gynecology services, available both in person and virtually. Open…" at bounding box center [337, 284] width 406 height 87
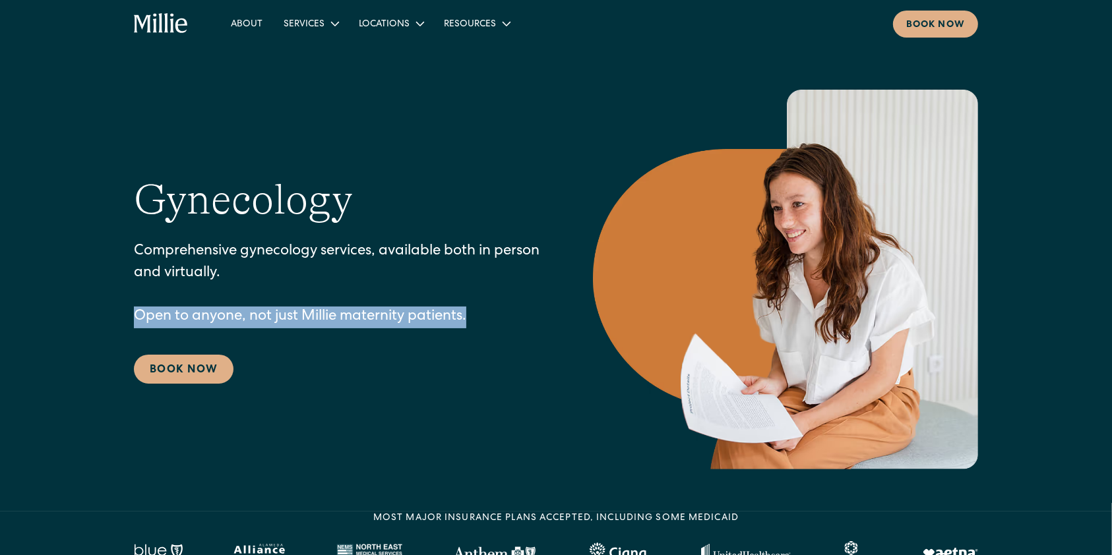
click at [305, 321] on p "Comprehensive gynecology services, available both in person and virtually. Open…" at bounding box center [337, 284] width 406 height 87
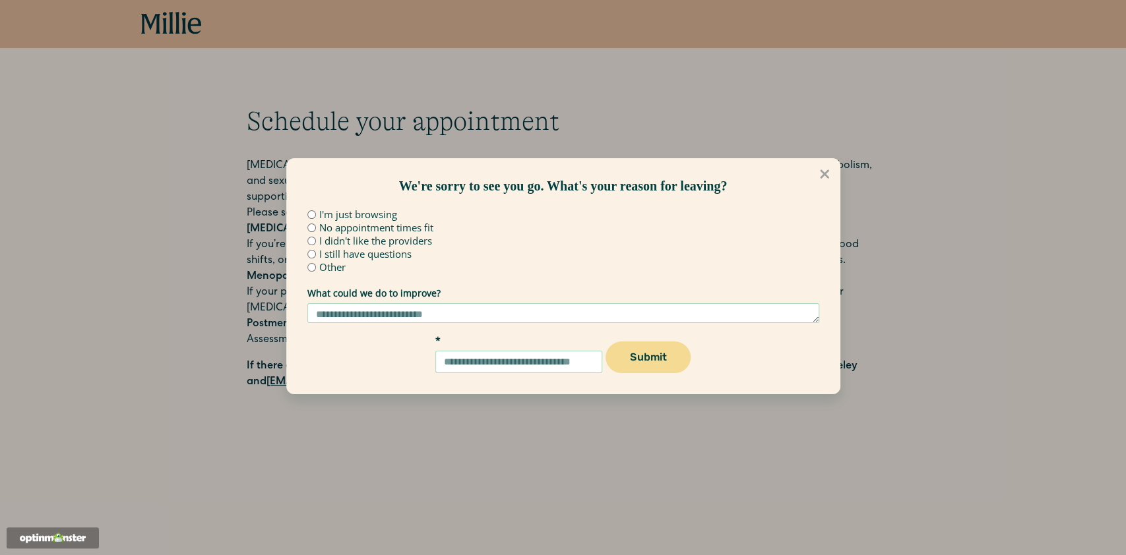
click at [169, 247] on div "We're sorry to see you go. What's your reason for leaving? I'm just browsing No…" at bounding box center [563, 277] width 1126 height 555
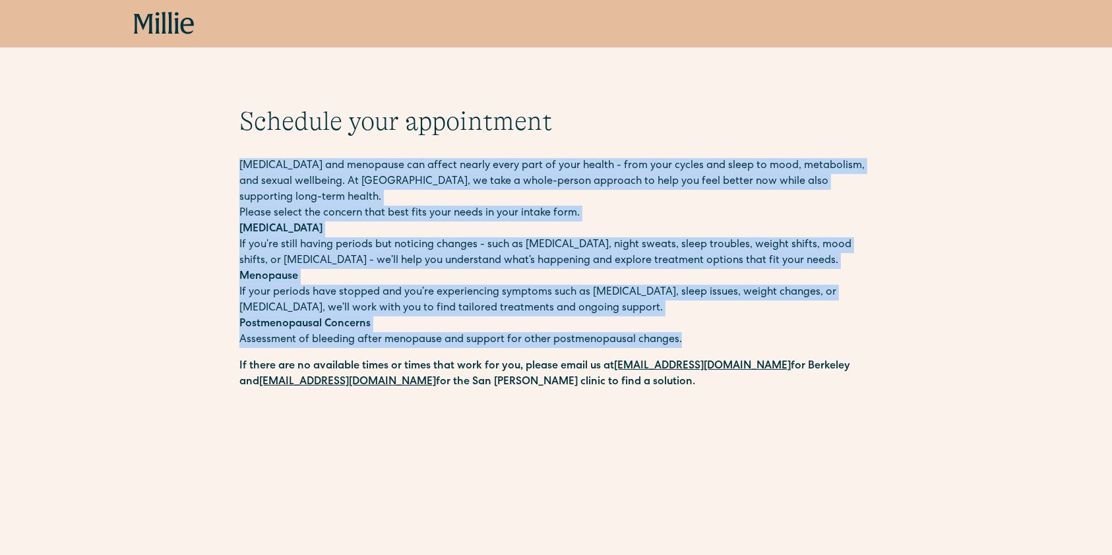
drag, startPoint x: 236, startPoint y: 157, endPoint x: 754, endPoint y: 343, distance: 550.2
copy div "[MEDICAL_DATA] and menopause can affect nearly every part of your health - from…"
click at [164, 16] on icon at bounding box center [164, 23] width 5 height 22
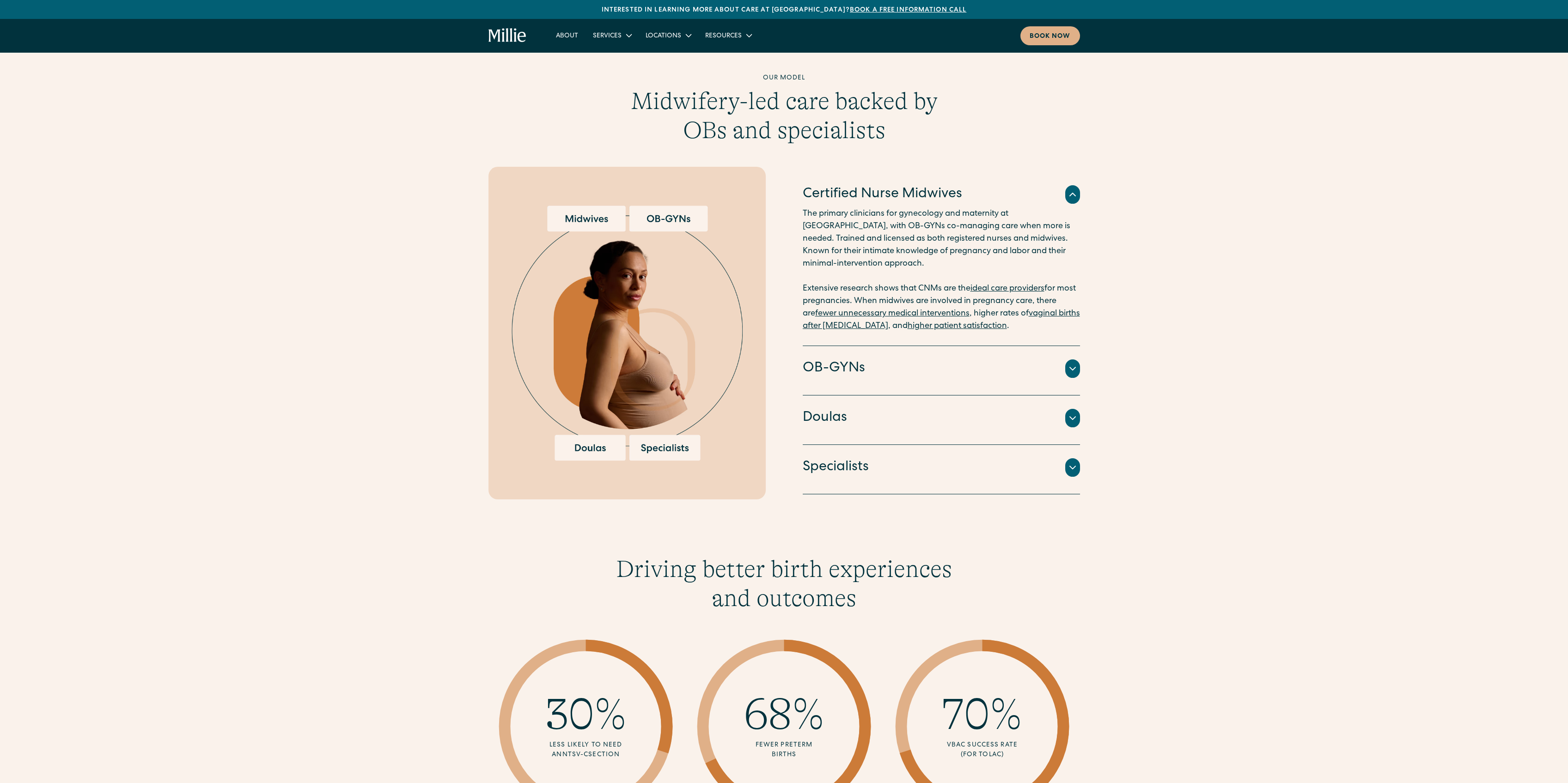
scroll to position [924, 0]
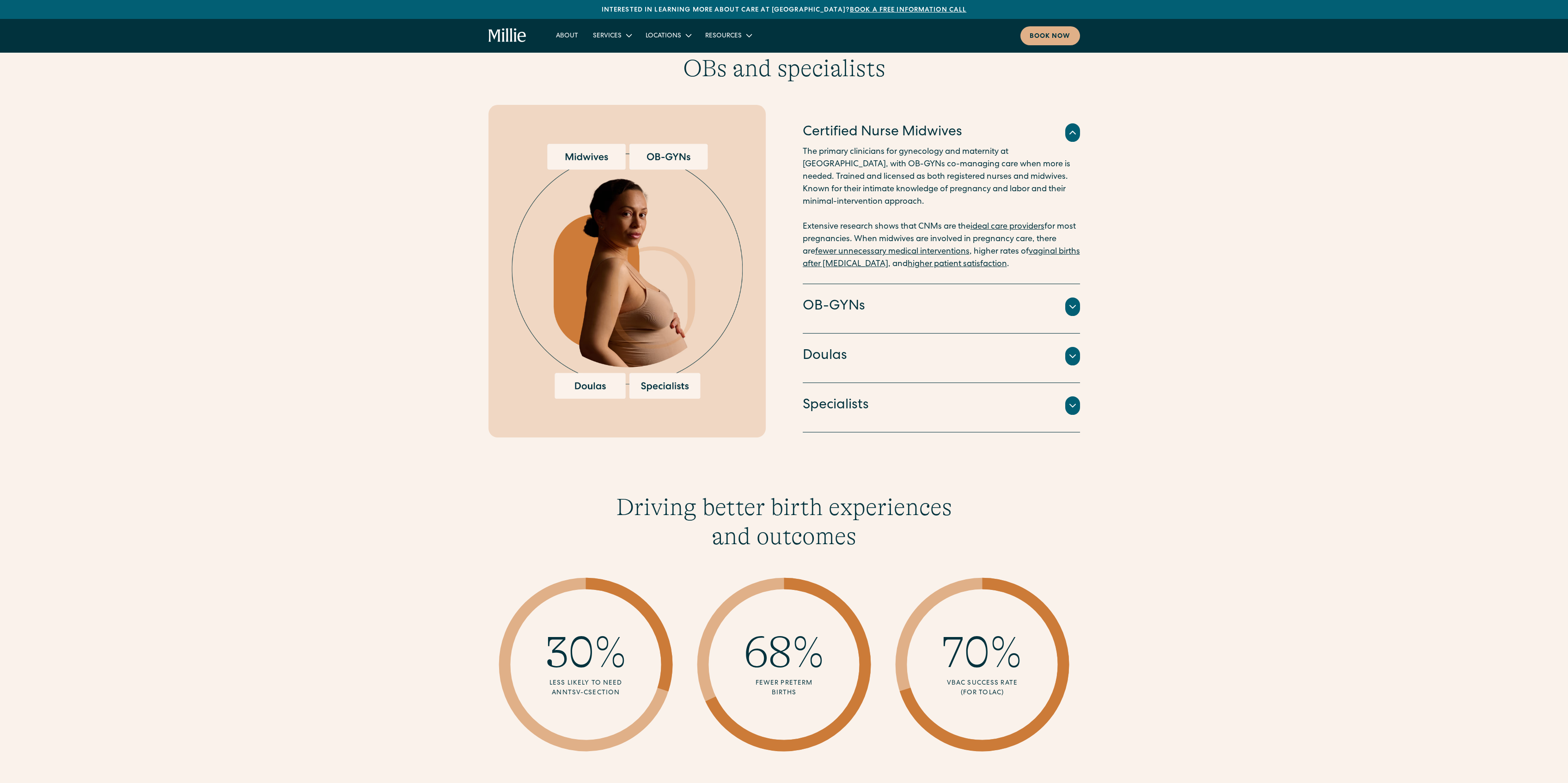
click at [995, 317] on div "Doctors and surgeons trained to perform [MEDICAL_DATA] sections, vacuum or forc…" at bounding box center [942, 318] width 277 height 4
click at [1064, 297] on div "OB-GYNs" at bounding box center [942, 307] width 277 height 20
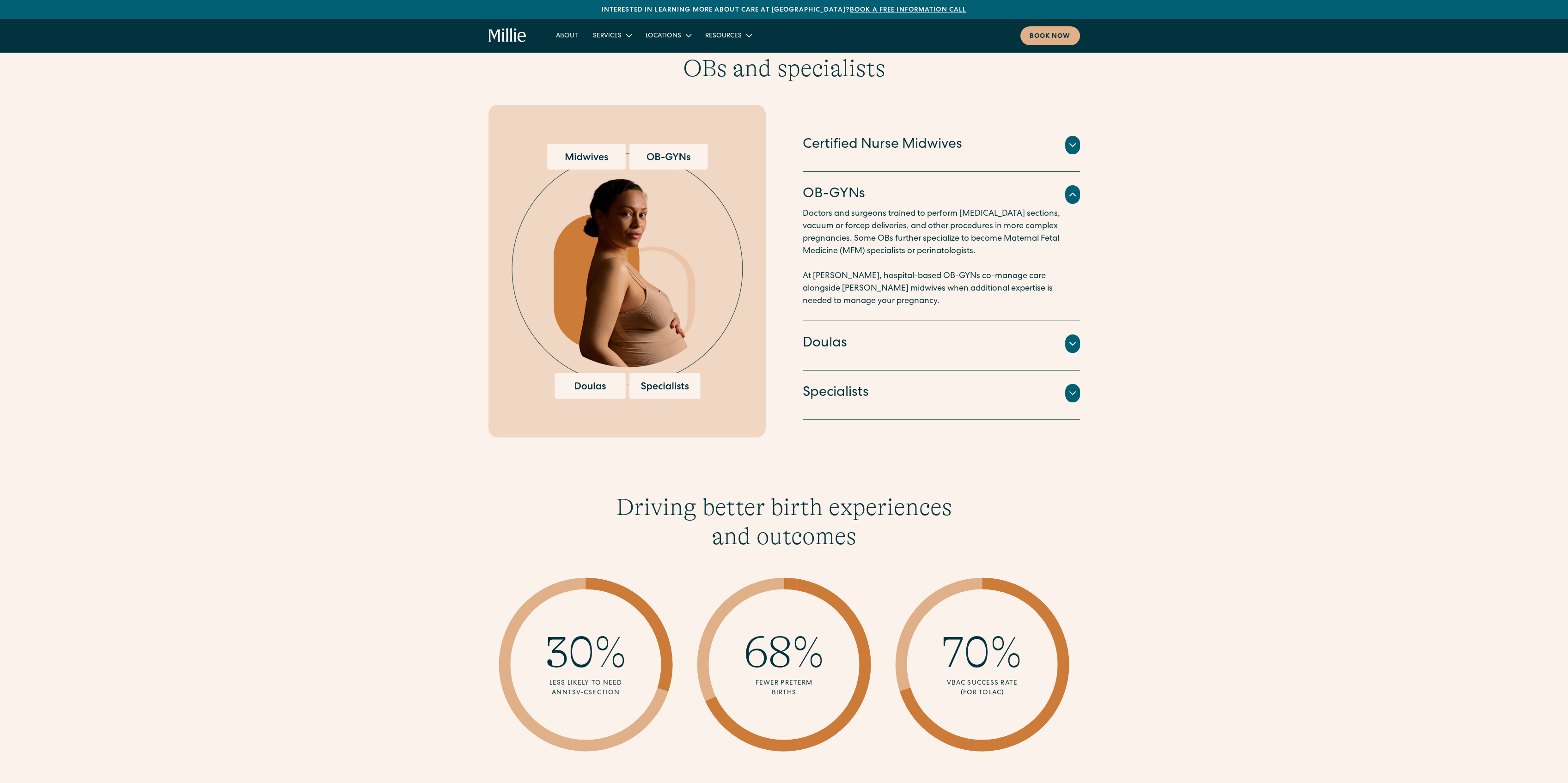
click at [1068, 338] on icon at bounding box center [1073, 344] width 11 height 11
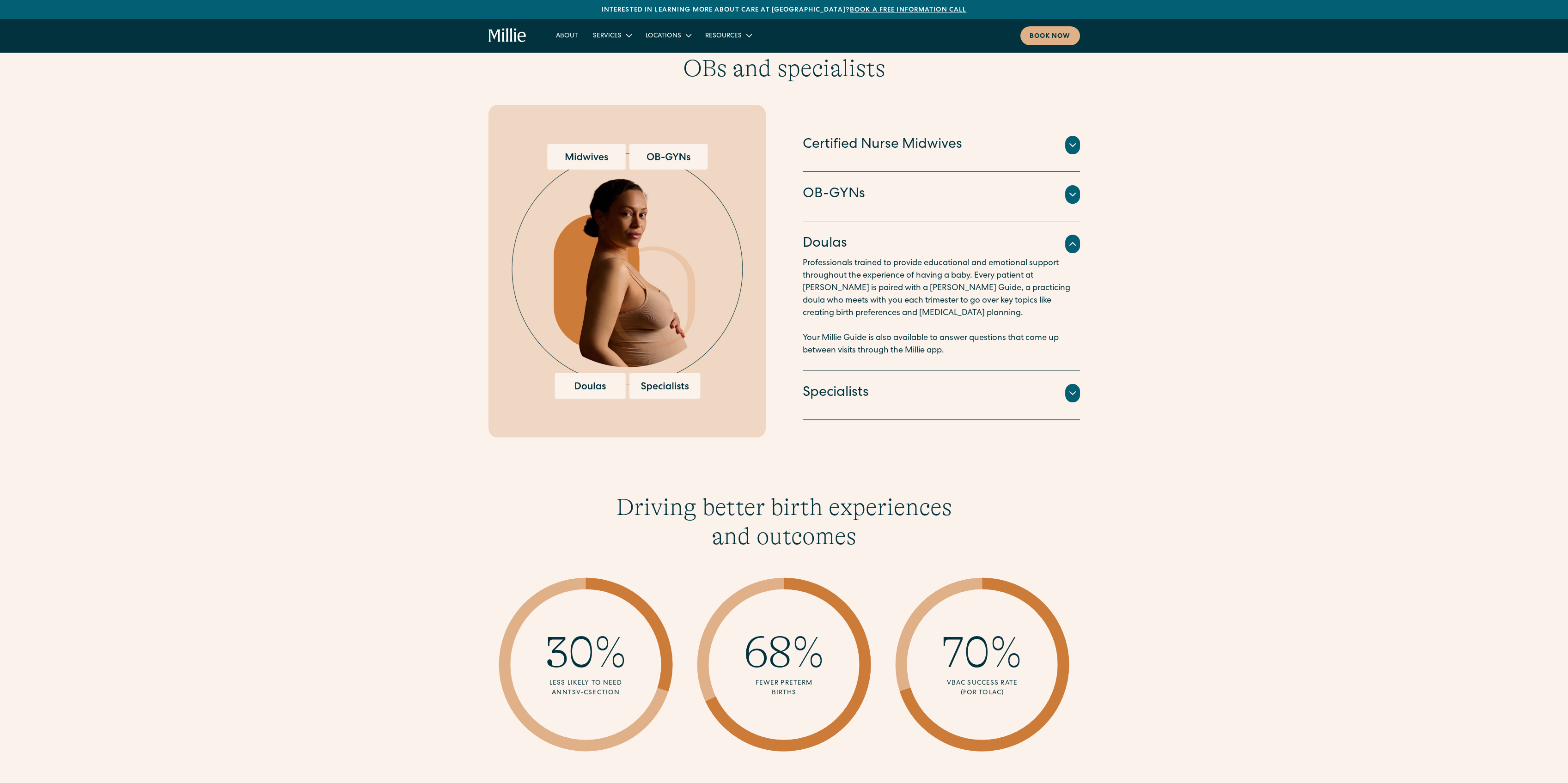
click at [1040, 383] on div "Specialists" at bounding box center [942, 393] width 277 height 20
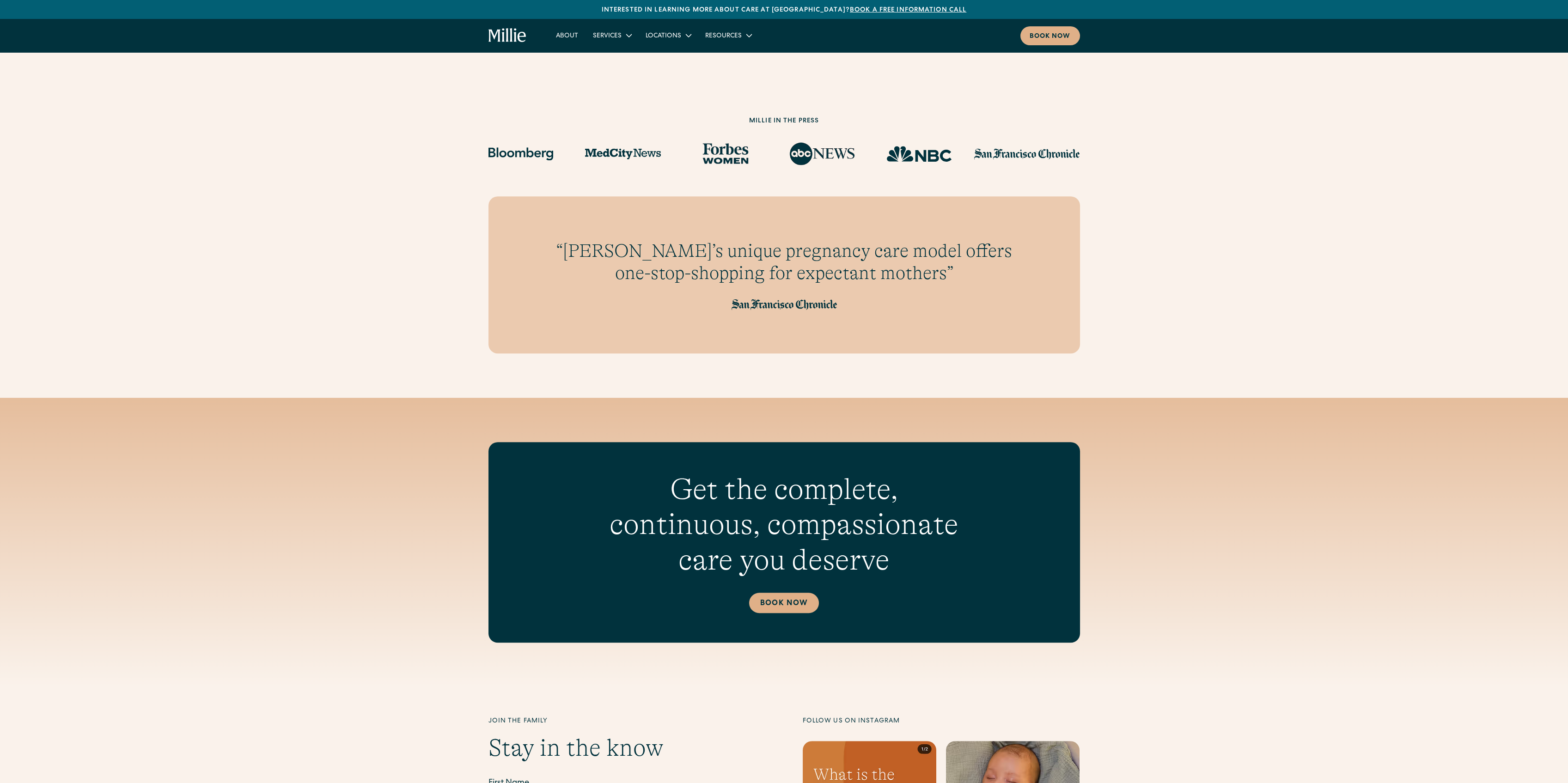
scroll to position [2939, 0]
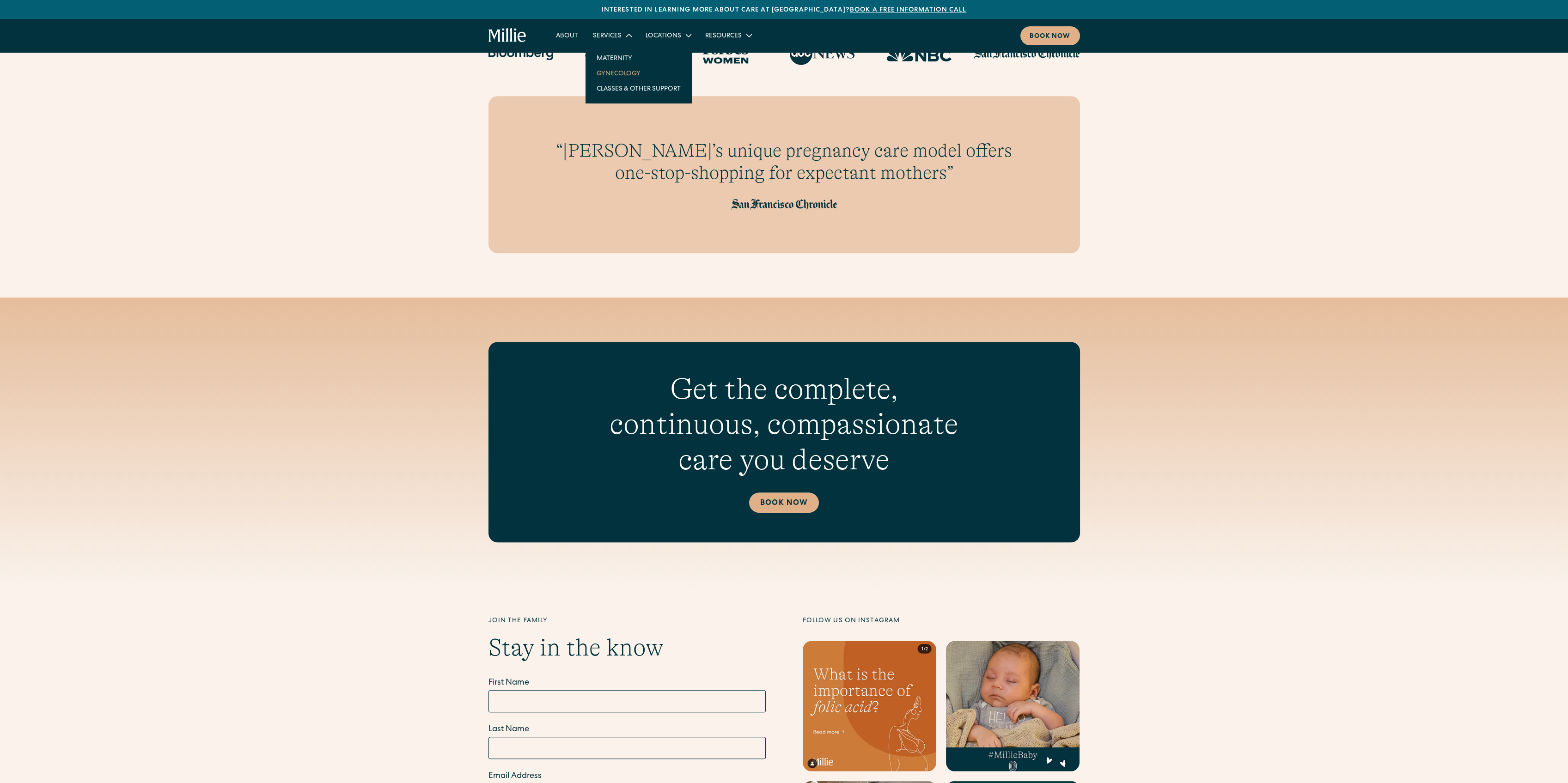
click at [621, 74] on link "Gynecology" at bounding box center [638, 74] width 99 height 15
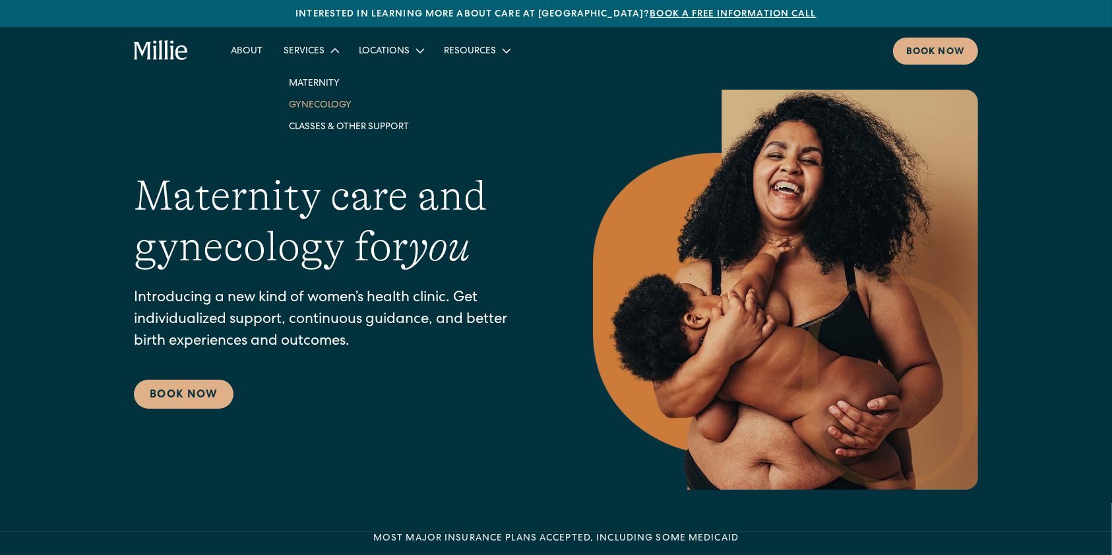
click at [321, 103] on link "Gynecology" at bounding box center [348, 105] width 141 height 22
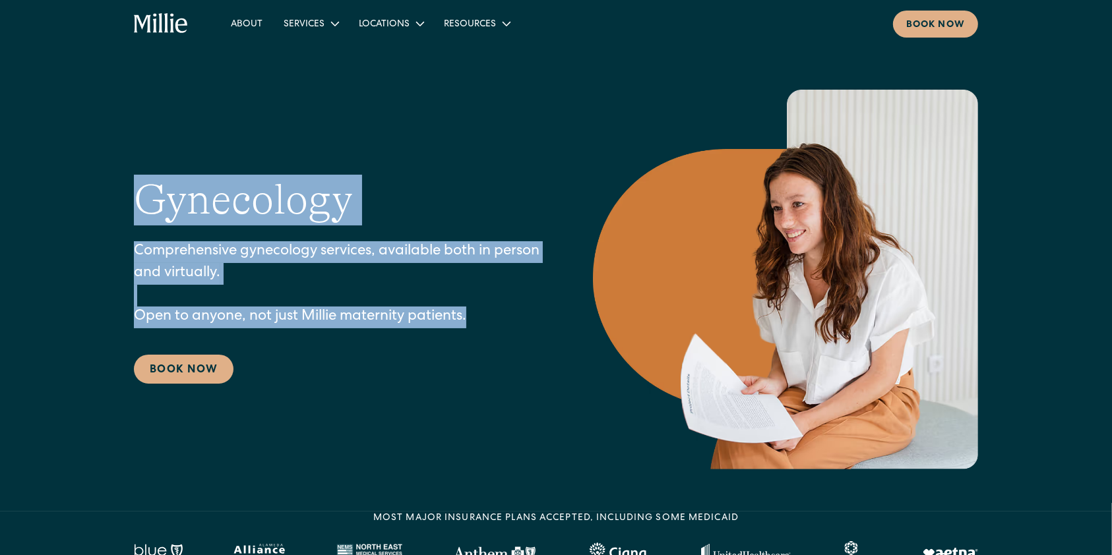
drag, startPoint x: 129, startPoint y: 198, endPoint x: 472, endPoint y: 315, distance: 362.3
click at [472, 315] on div "Gynecology Comprehensive gynecology services, available both in person and virt…" at bounding box center [556, 280] width 1112 height 380
copy div "Gynecology Comprehensive gynecology services, available both in person and virt…"
click at [302, 18] on div "Services" at bounding box center [304, 25] width 41 height 14
click at [317, 55] on link "Maternity" at bounding box center [348, 56] width 141 height 22
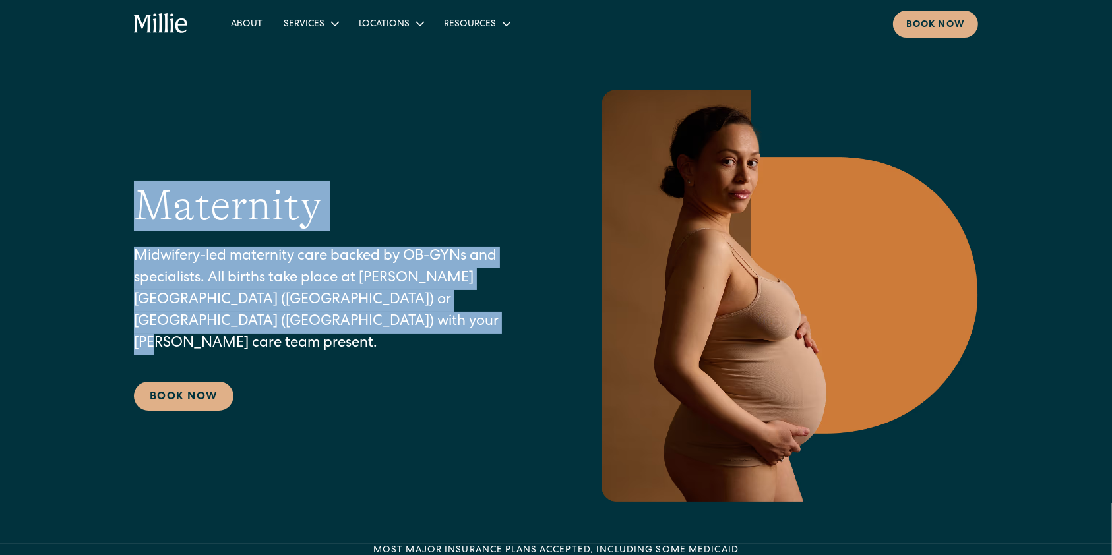
drag, startPoint x: 137, startPoint y: 212, endPoint x: 383, endPoint y: 336, distance: 275.5
click at [383, 336] on div "Maternity Midwifery-led maternity care backed by OB-GYNs and specialists. All b…" at bounding box center [337, 296] width 406 height 231
copy div "Maternity Midwifery-led maternity care backed by OB-GYNs and specialists. All b…"
click at [334, 100] on link "Classes & Other Support" at bounding box center [348, 99] width 141 height 22
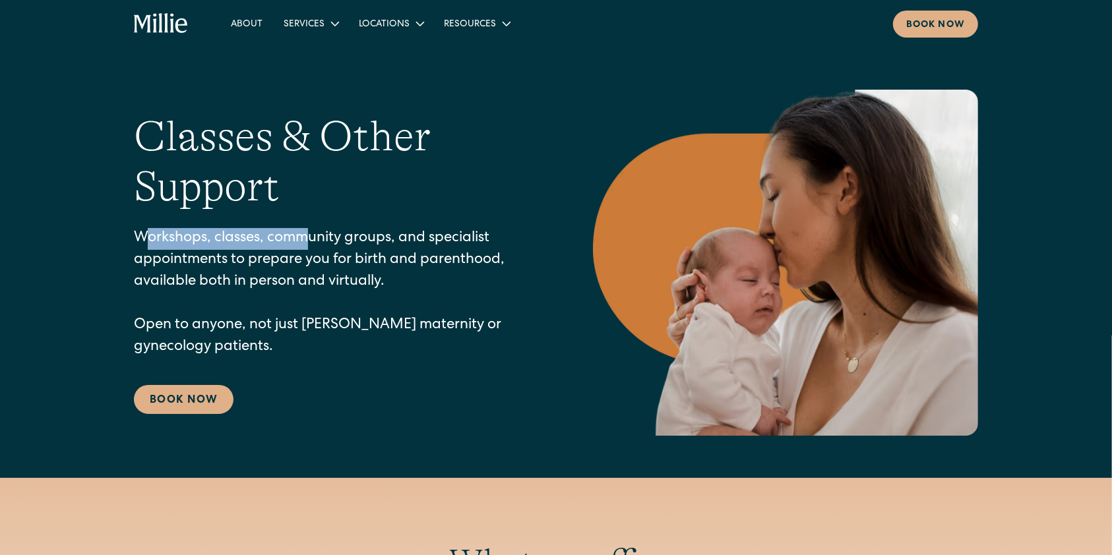
drag, startPoint x: 143, startPoint y: 239, endPoint x: 311, endPoint y: 245, distance: 168.3
click at [311, 245] on p "Workshops, classes, community groups, and specialist appointments to prepare yo…" at bounding box center [337, 293] width 406 height 131
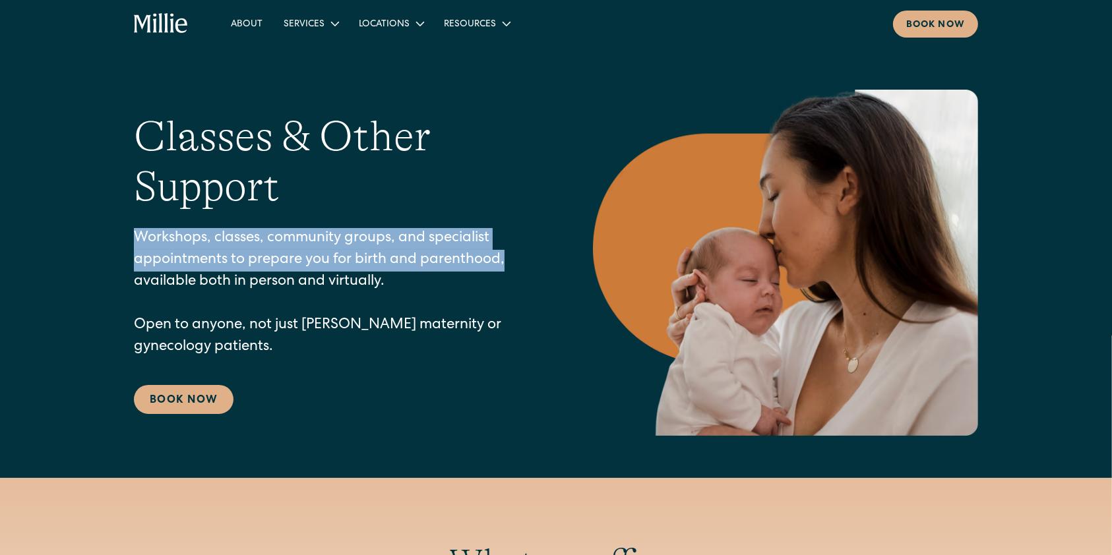
drag, startPoint x: 135, startPoint y: 235, endPoint x: 509, endPoint y: 266, distance: 375.9
click at [509, 266] on p "Workshops, classes, community groups, and specialist appointments to prepare yo…" at bounding box center [337, 293] width 406 height 131
click at [317, 75] on link "Gynecology" at bounding box center [348, 78] width 141 height 22
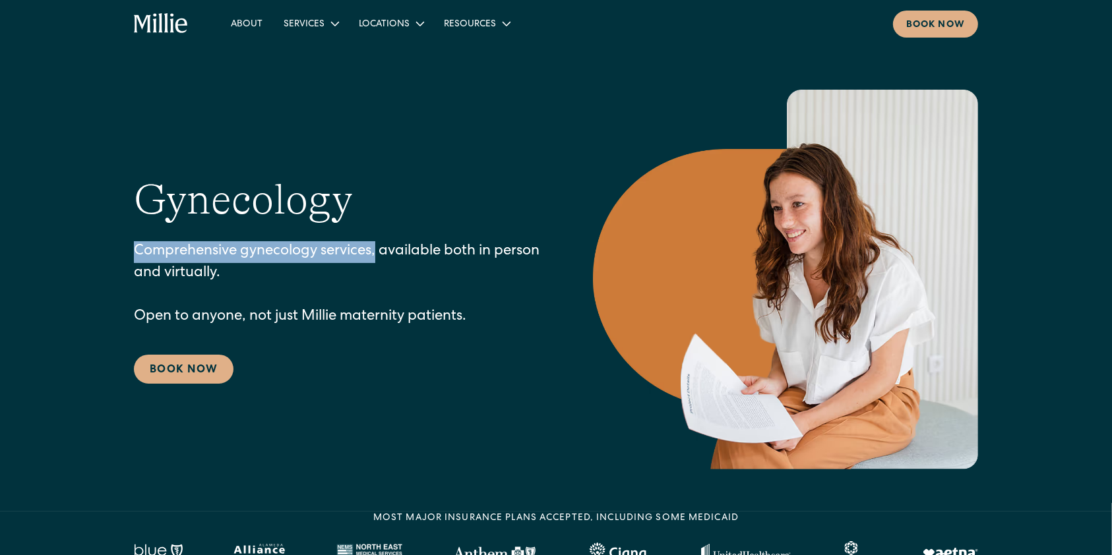
drag, startPoint x: 131, startPoint y: 245, endPoint x: 379, endPoint y: 244, distance: 248.0
click at [379, 244] on div "Gynecology Comprehensive gynecology services, available both in person and virt…" at bounding box center [556, 280] width 1112 height 380
copy p "Comprehensive gynecology services,"
click at [309, 53] on link "Maternity" at bounding box center [348, 56] width 141 height 22
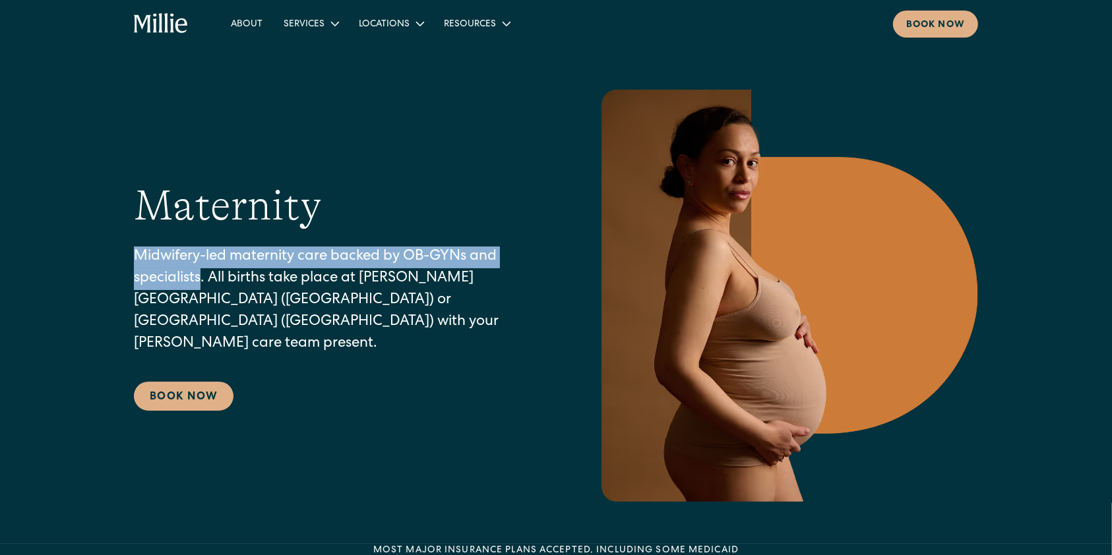
drag, startPoint x: 134, startPoint y: 265, endPoint x: 202, endPoint y: 293, distance: 74.0
click at [202, 293] on p "Midwifery-led maternity care backed by OB-GYNs and specialists. All births take…" at bounding box center [337, 301] width 406 height 109
copy p "Midwifery-led maternity care backed by OB-GYNs and specialists"
click at [303, 93] on link "Classes & Other Support" at bounding box center [348, 99] width 141 height 22
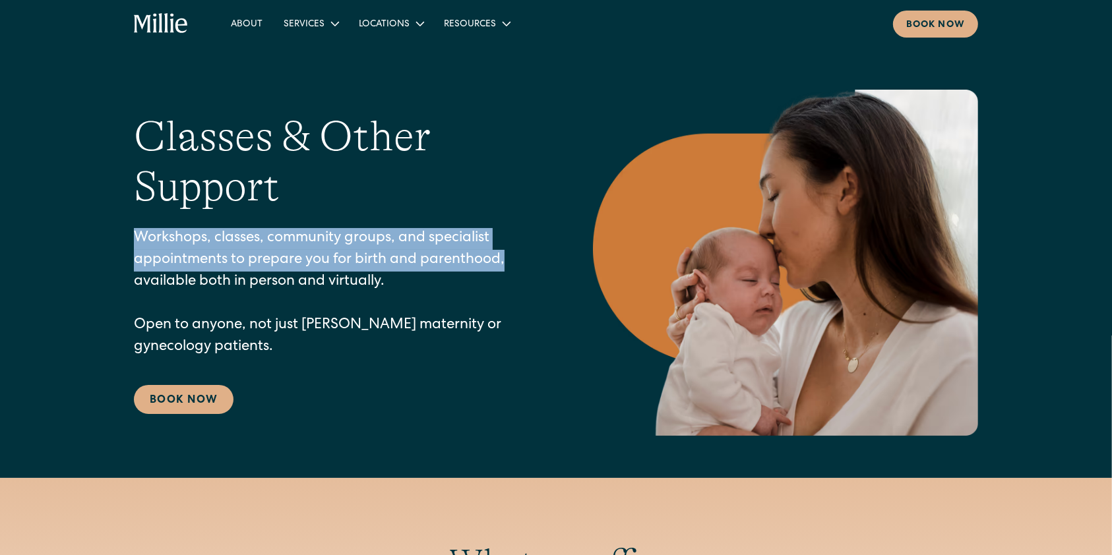
drag, startPoint x: 135, startPoint y: 236, endPoint x: 517, endPoint y: 257, distance: 383.1
click at [517, 257] on p "Workshops, classes, community groups, and specialist appointments to prepare yo…" at bounding box center [337, 293] width 406 height 131
copy p "Workshops, classes, community groups, and specialist appointments to prepare yo…"
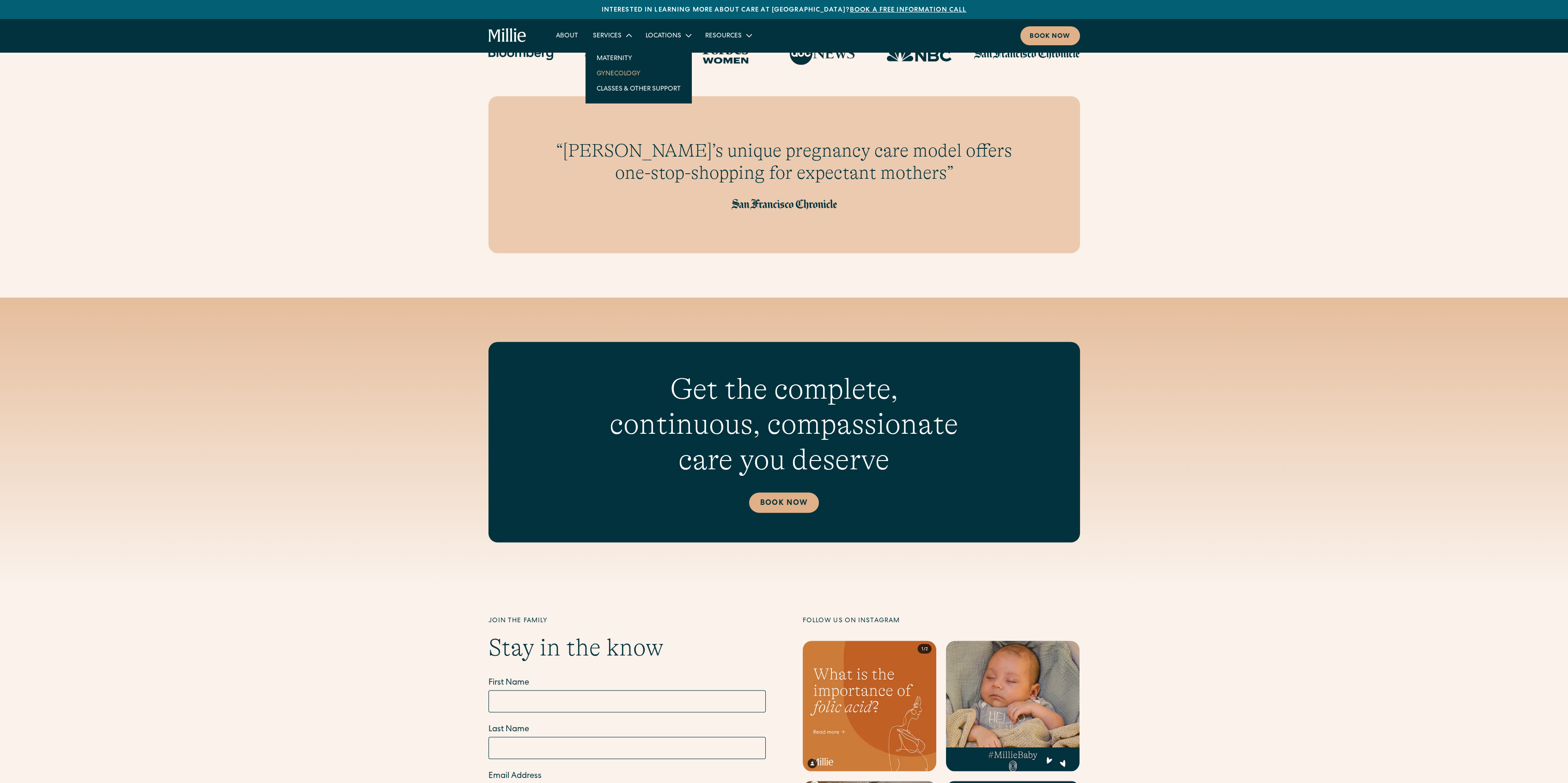
click at [609, 72] on link "Gynecology" at bounding box center [638, 74] width 99 height 15
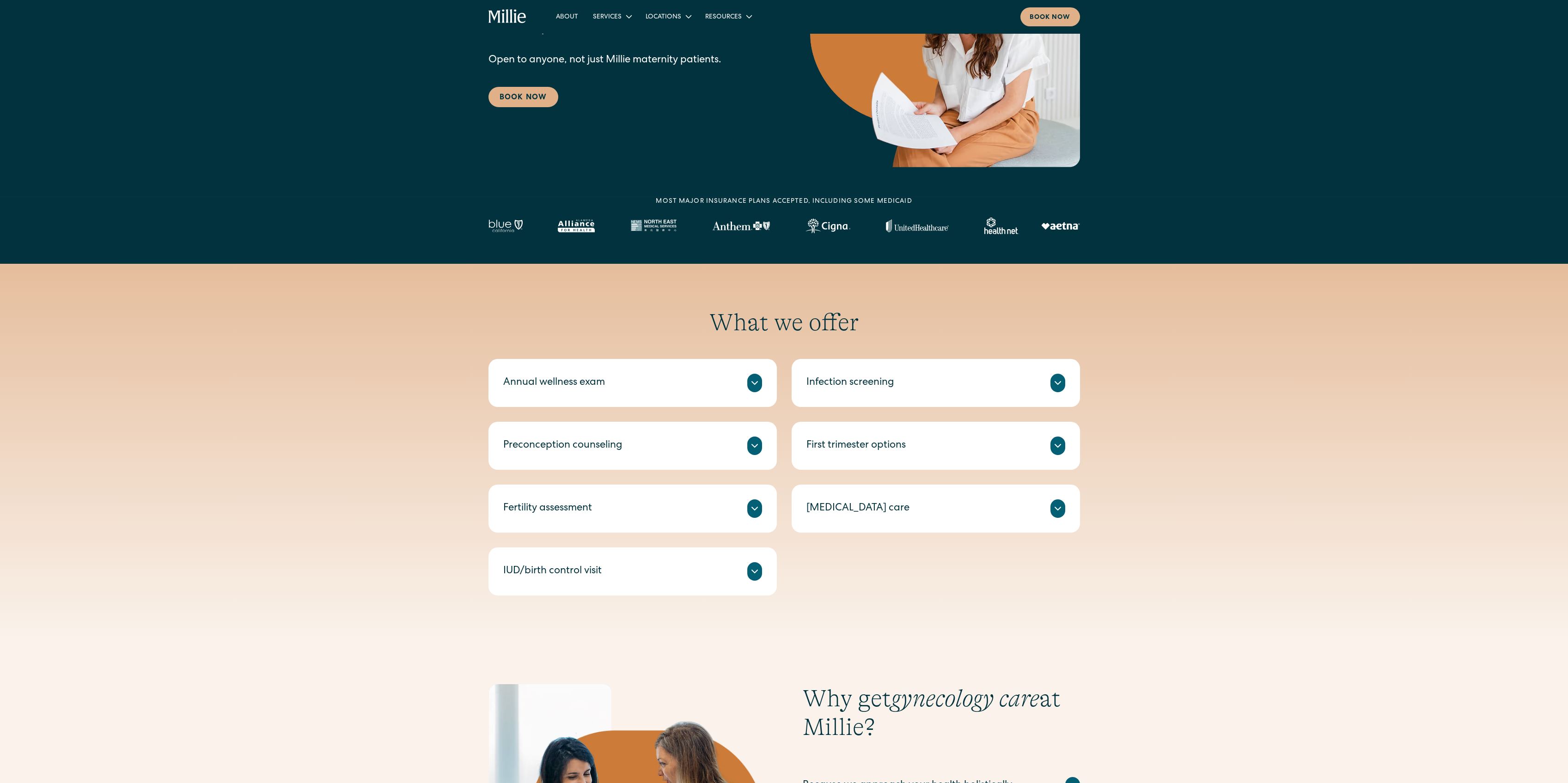
scroll to position [185, 0]
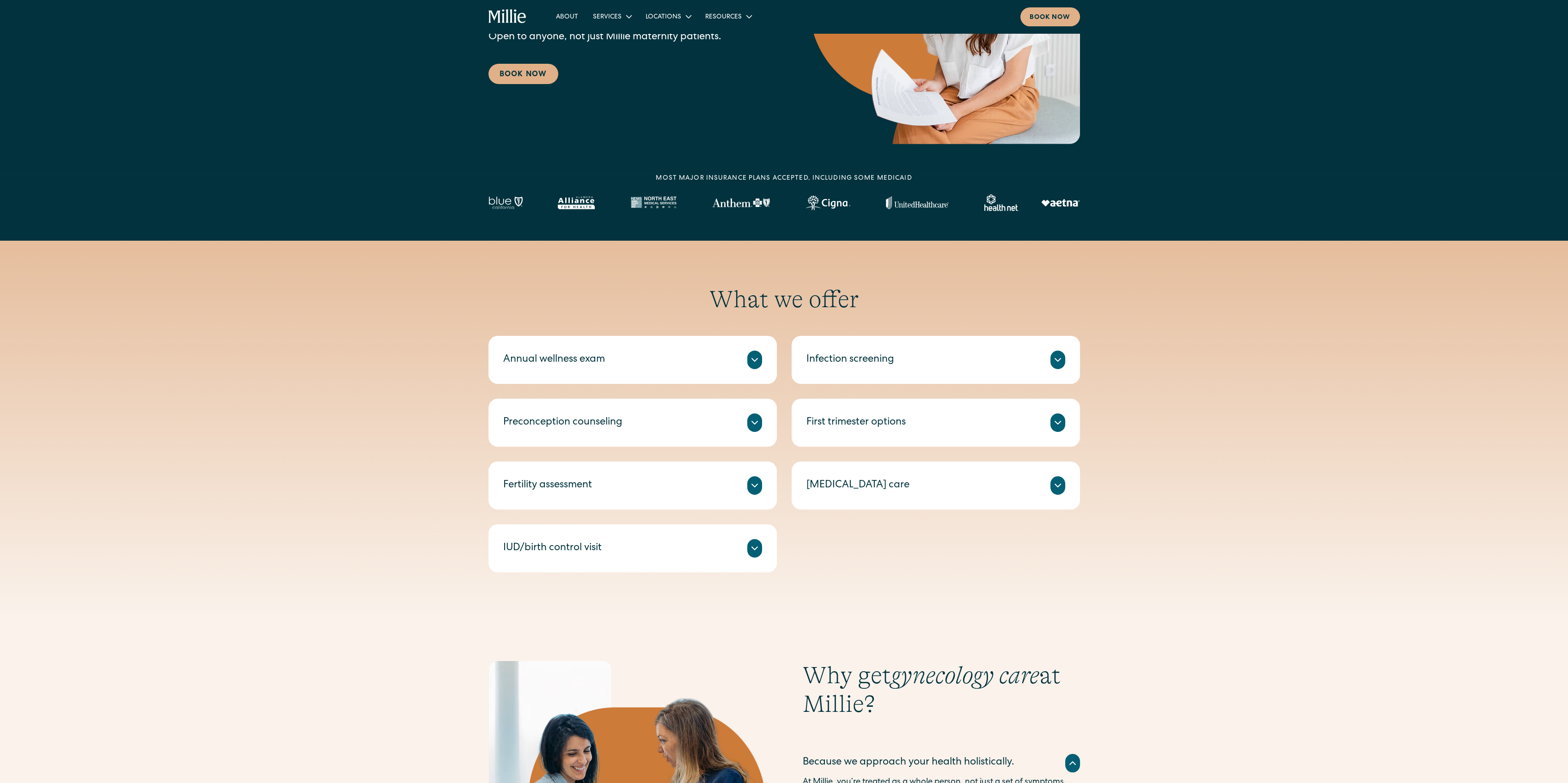
click at [696, 371] on div "A check-in on your health, including routine tests and screenings like breast/c…" at bounding box center [632, 370] width 259 height 4
click at [754, 366] on div at bounding box center [755, 360] width 15 height 18
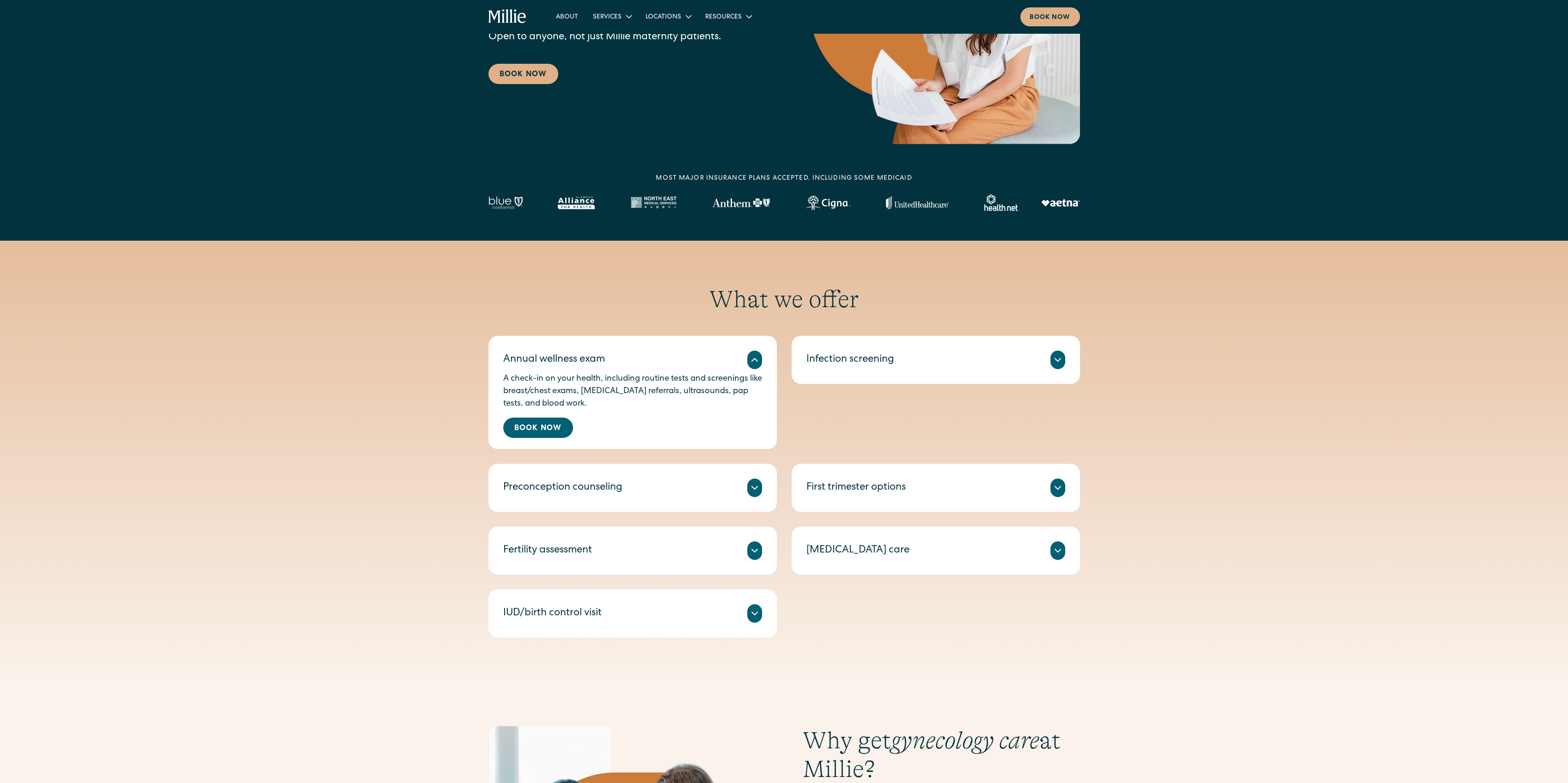
click at [757, 492] on icon at bounding box center [755, 488] width 11 height 11
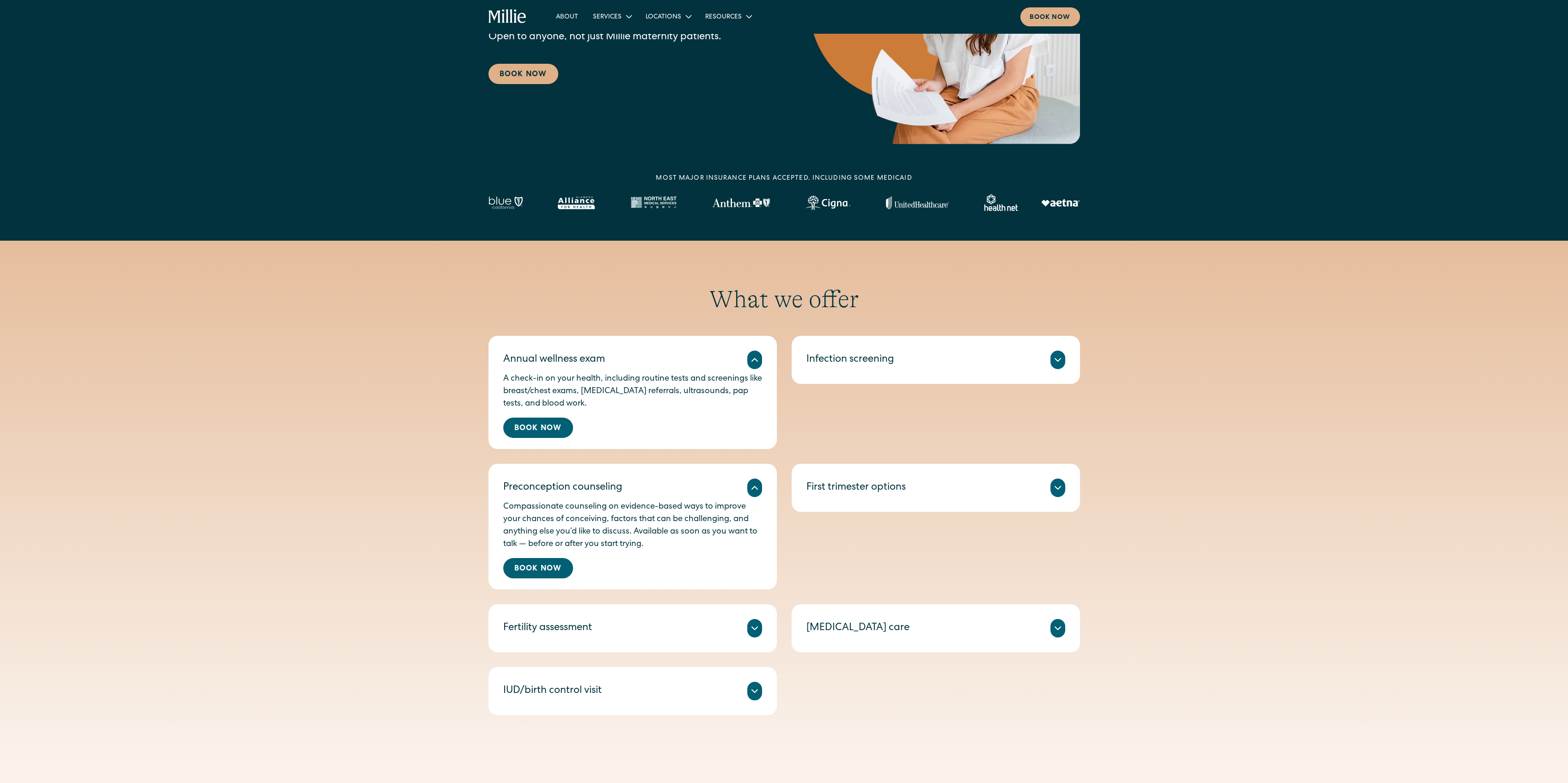
click at [762, 641] on div "Fertility assessment Comprehensive blood testing to reveal more information abo…" at bounding box center [633, 628] width 289 height 48
click at [762, 632] on div "Fertility assessment Comprehensive blood testing to reveal more information abo…" at bounding box center [633, 628] width 289 height 48
click at [754, 627] on icon at bounding box center [755, 628] width 11 height 11
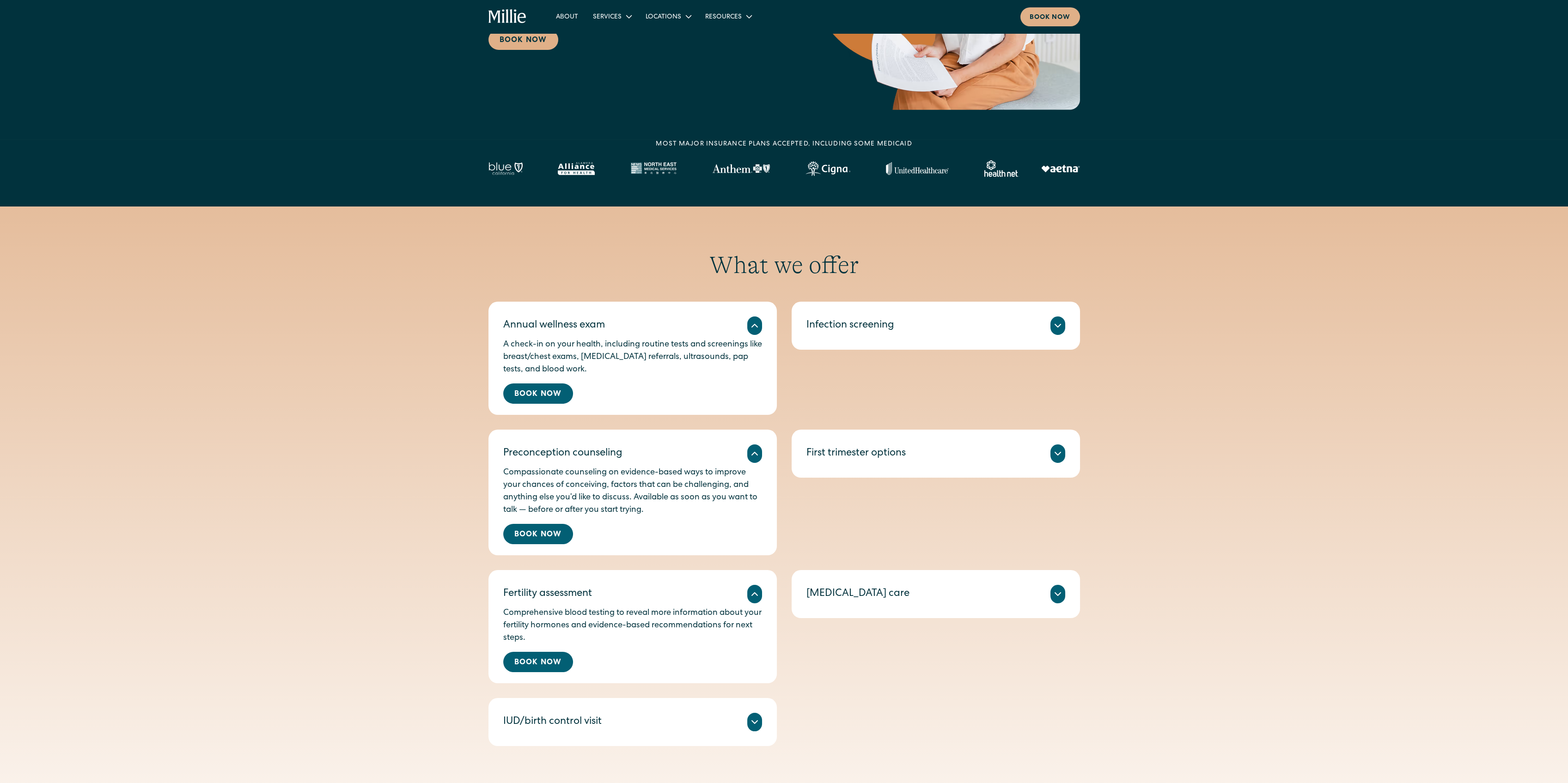
scroll to position [247, 0]
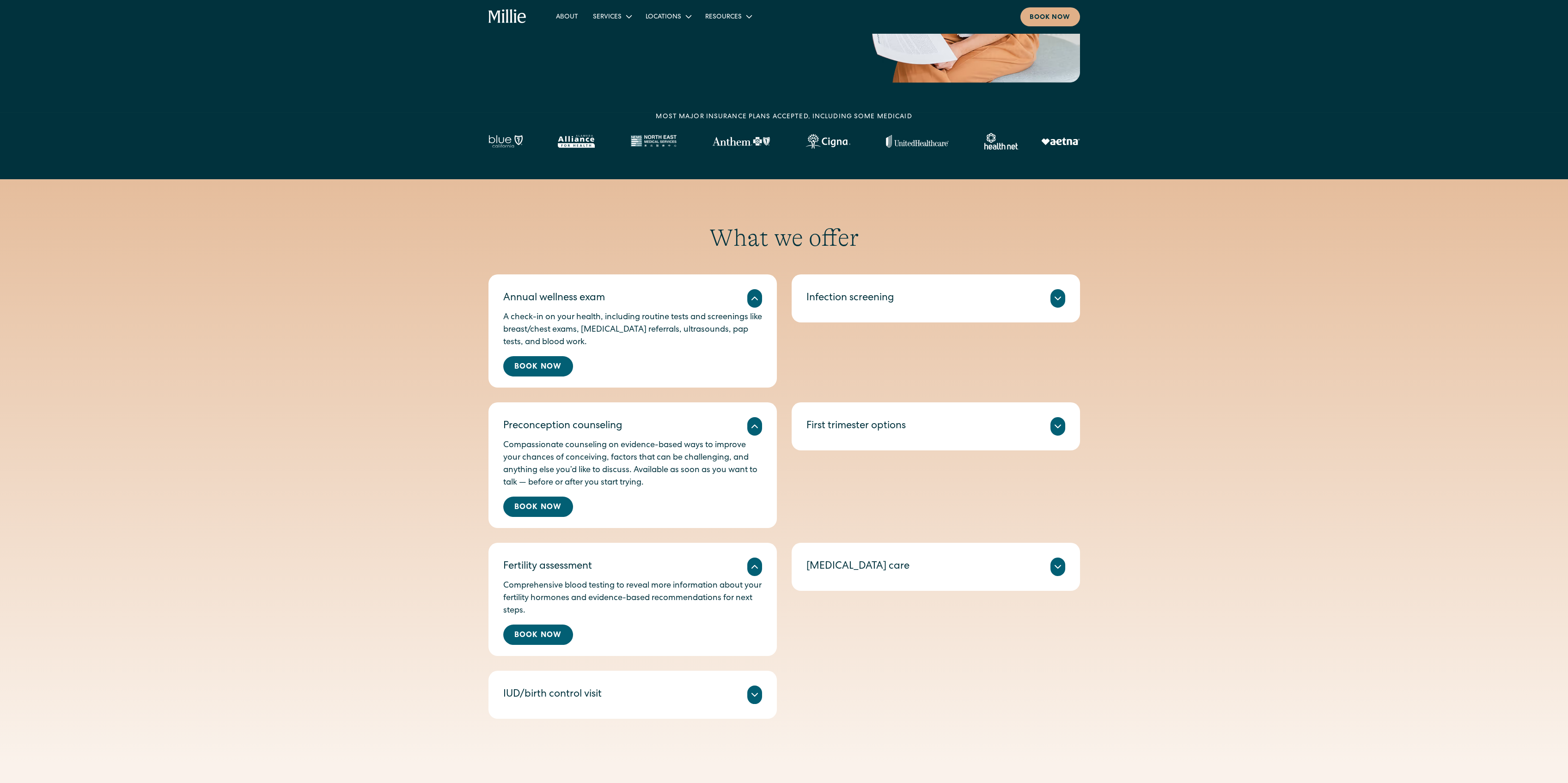
click at [755, 692] on icon at bounding box center [755, 695] width 11 height 11
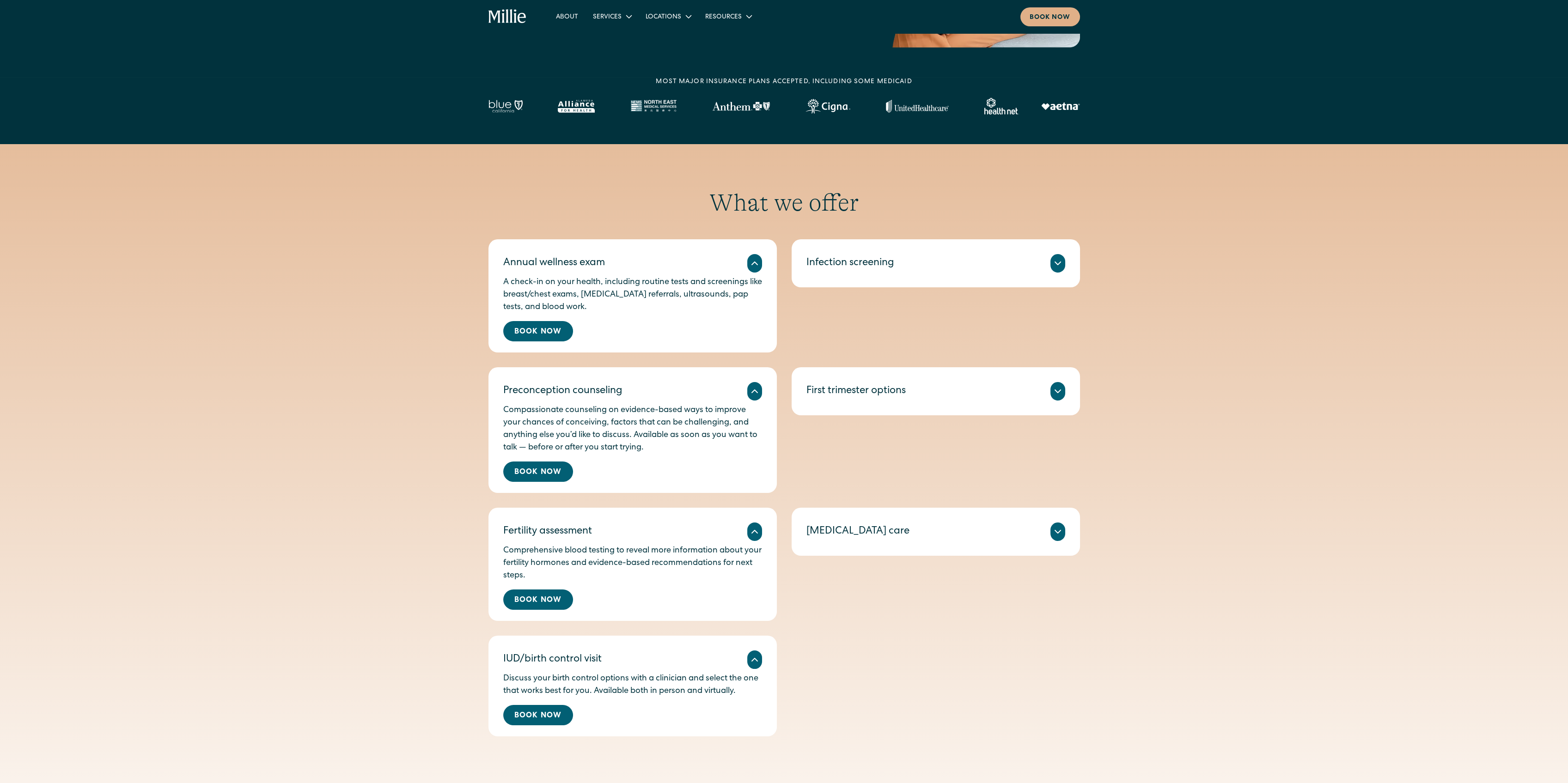
scroll to position [307, 0]
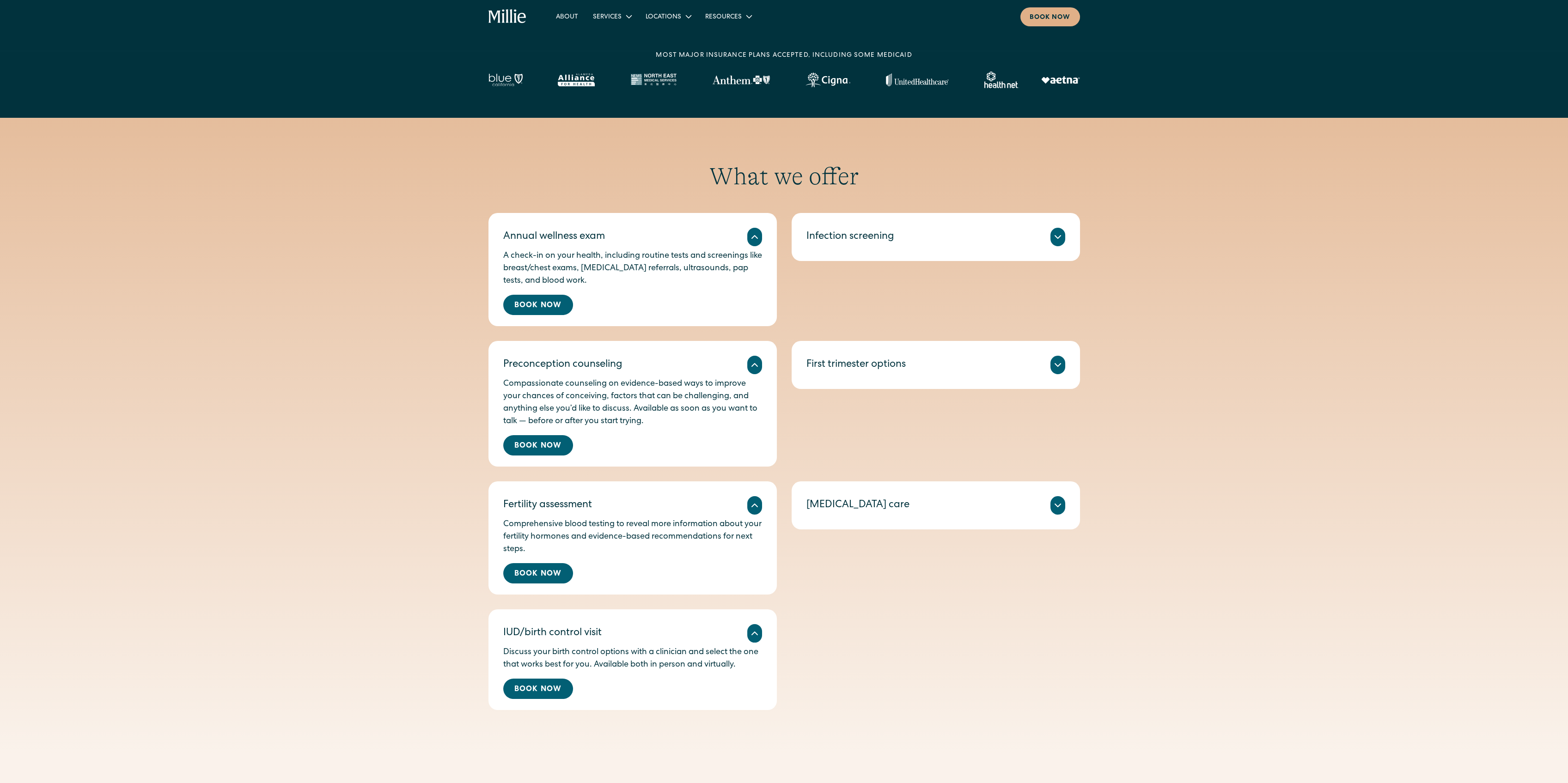
click at [1055, 508] on icon at bounding box center [1058, 506] width 11 height 11
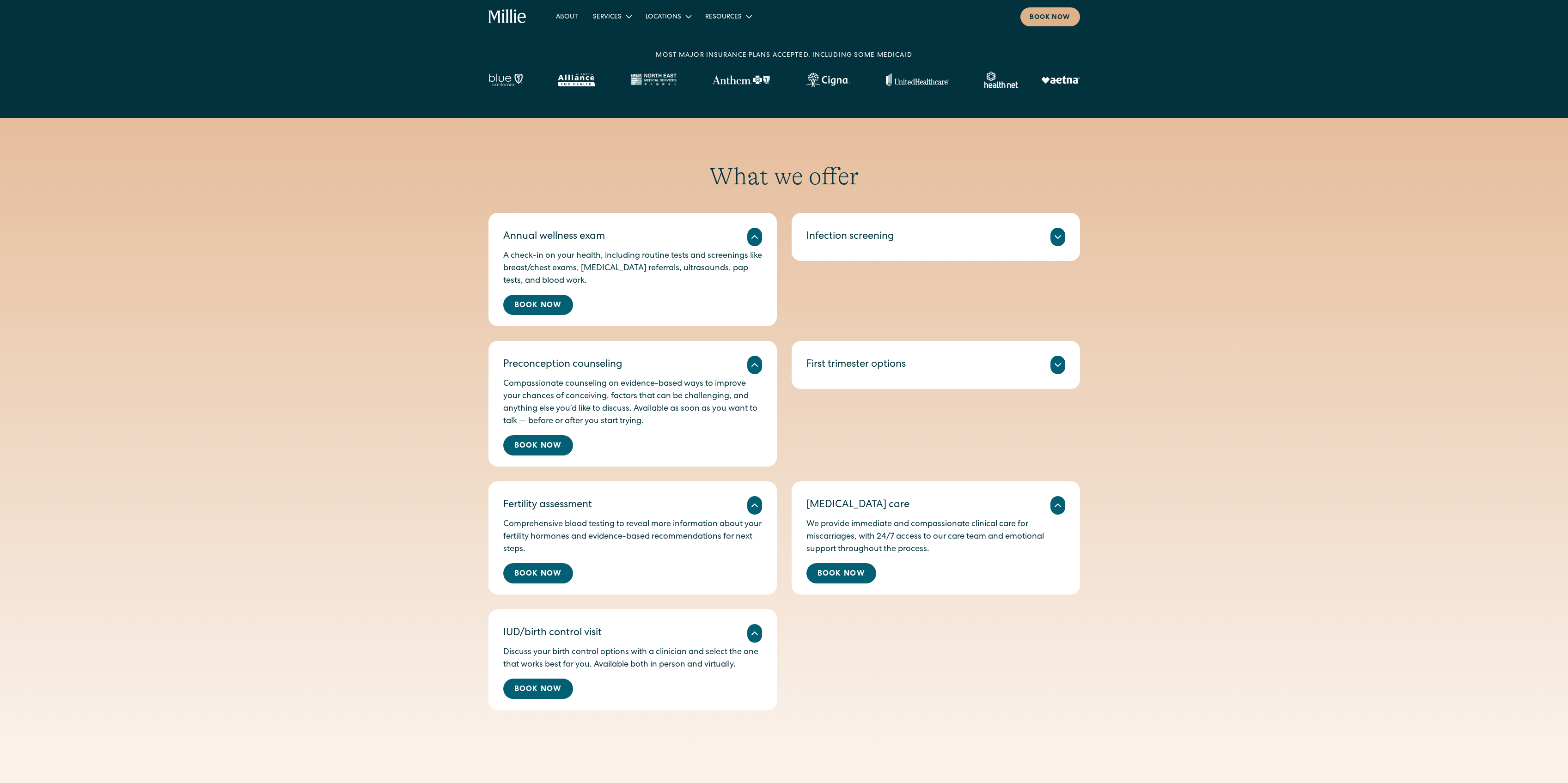
click at [1059, 361] on icon at bounding box center [1058, 365] width 11 height 11
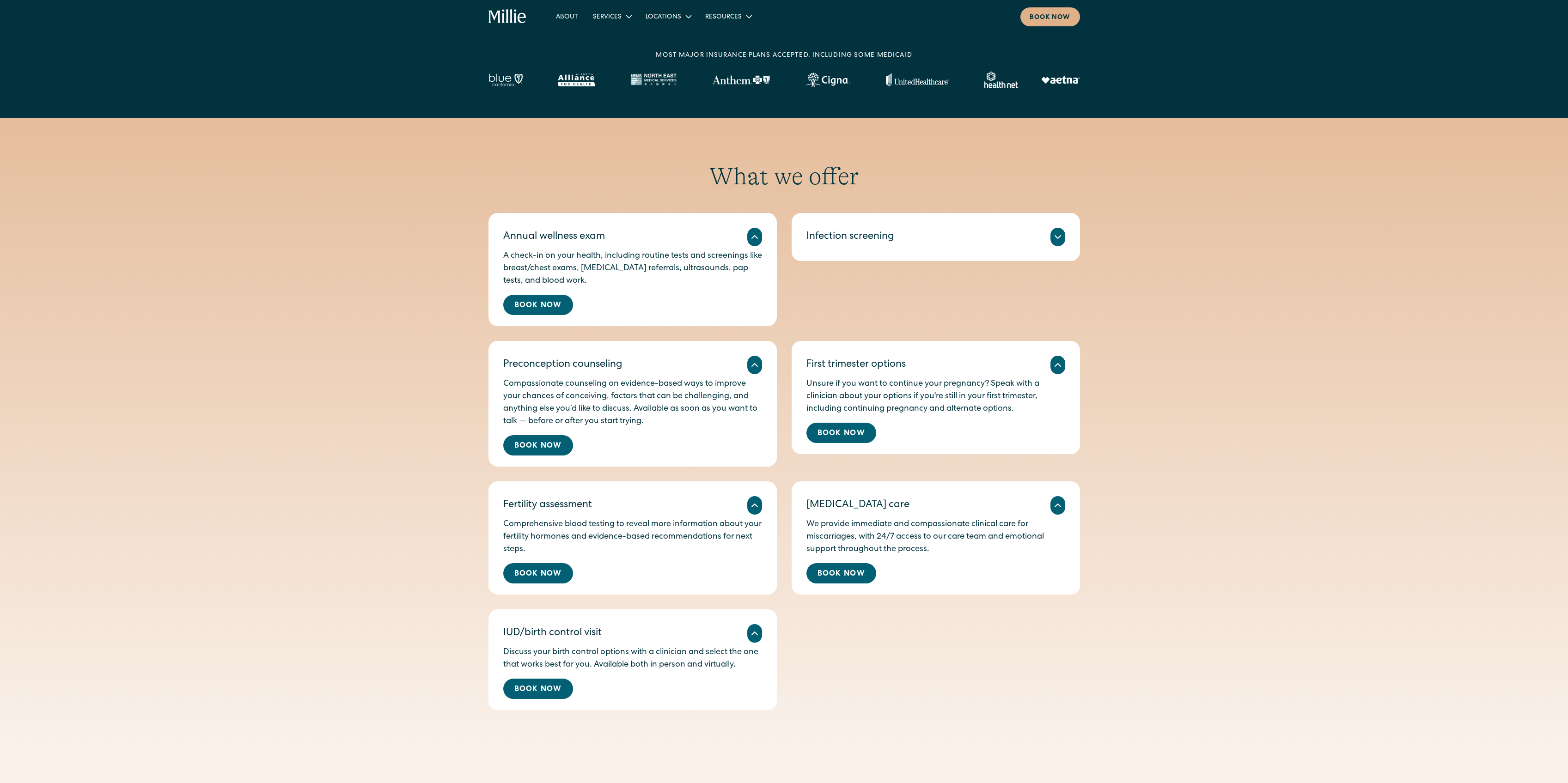
click at [1061, 238] on icon at bounding box center [1058, 237] width 11 height 11
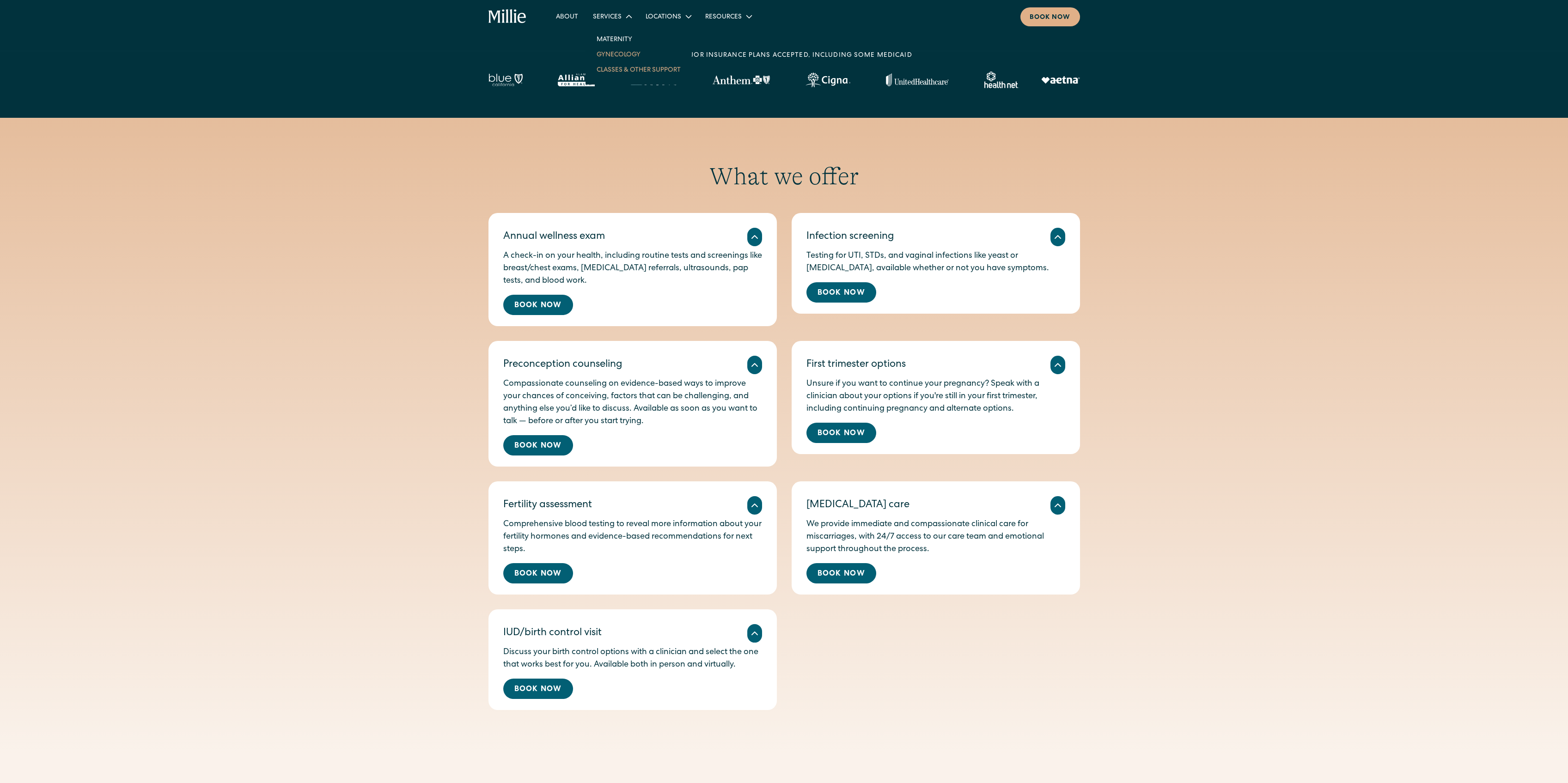
click at [624, 71] on link "Classes & Other Support" at bounding box center [638, 69] width 99 height 15
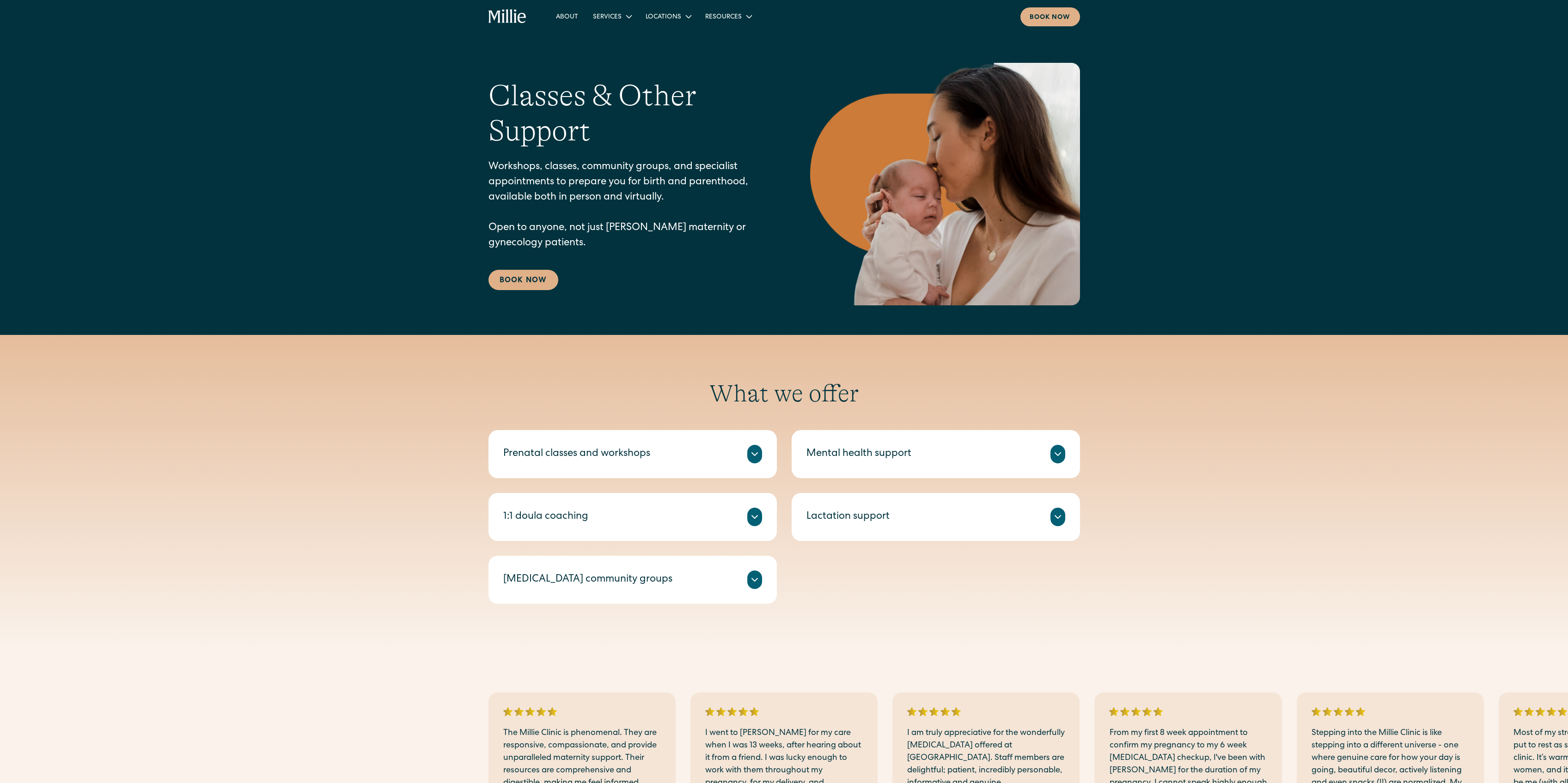
click at [752, 461] on div at bounding box center [755, 454] width 15 height 18
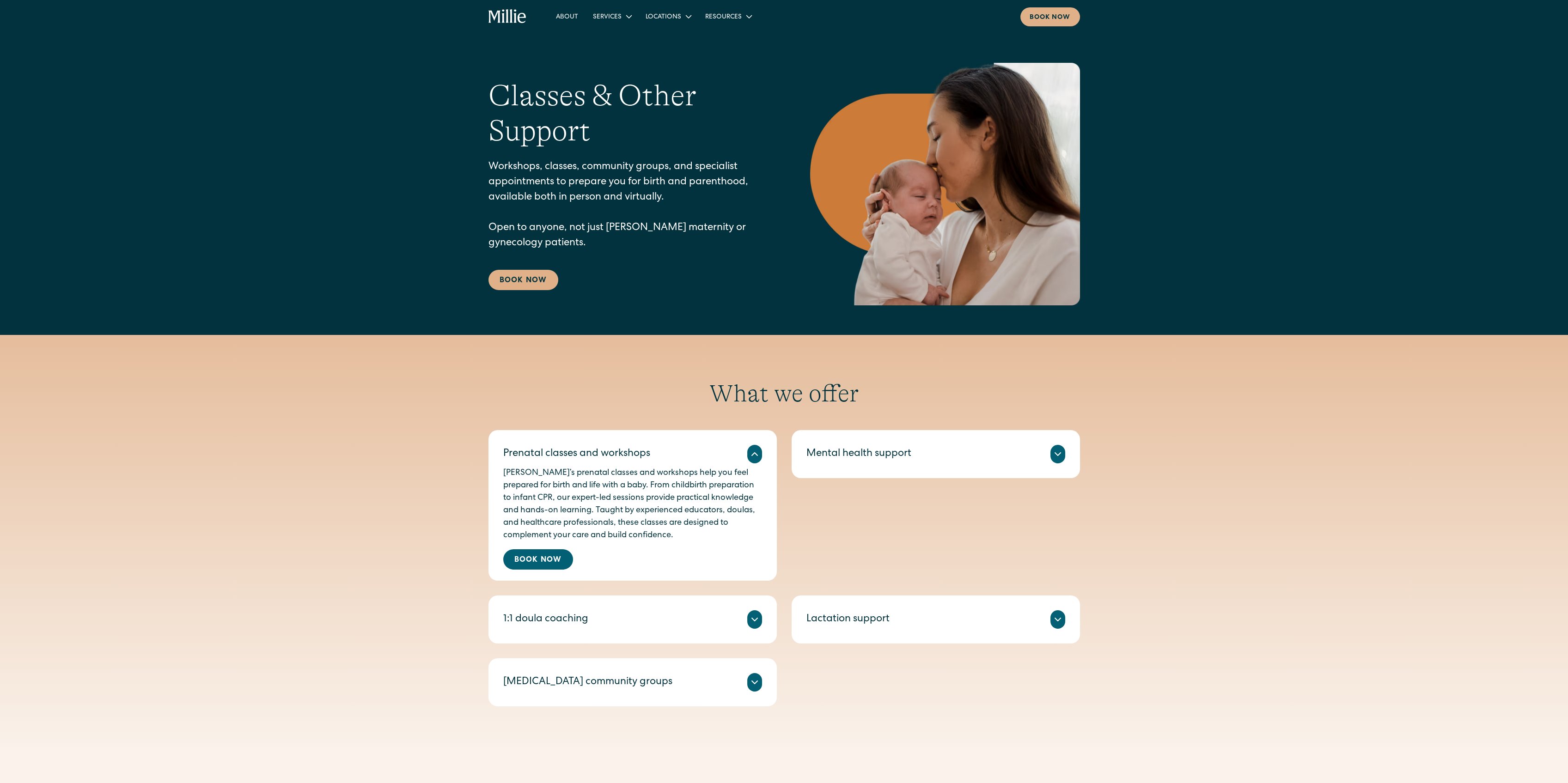
scroll to position [123, 0]
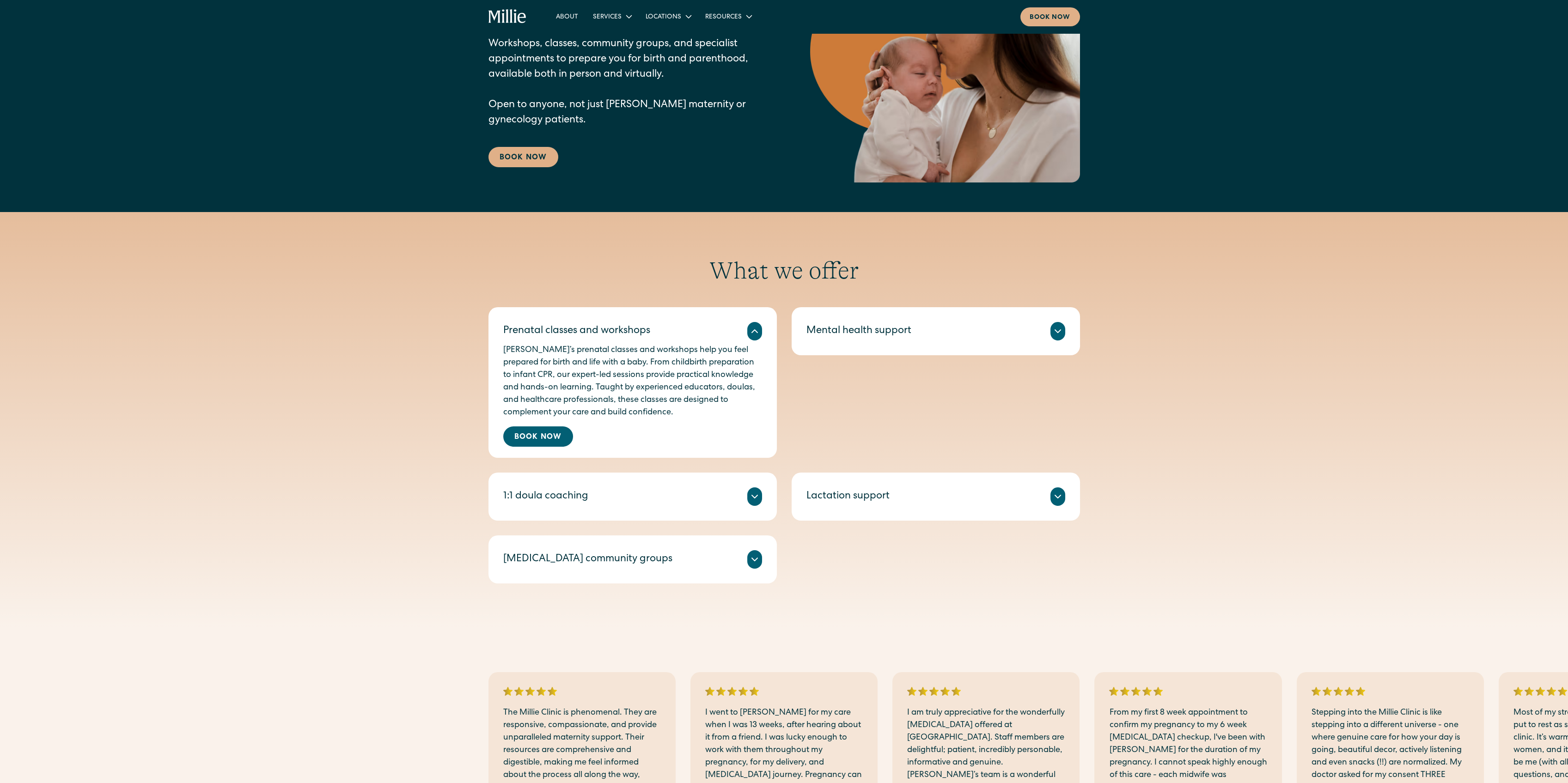
click at [758, 496] on icon at bounding box center [755, 497] width 11 height 11
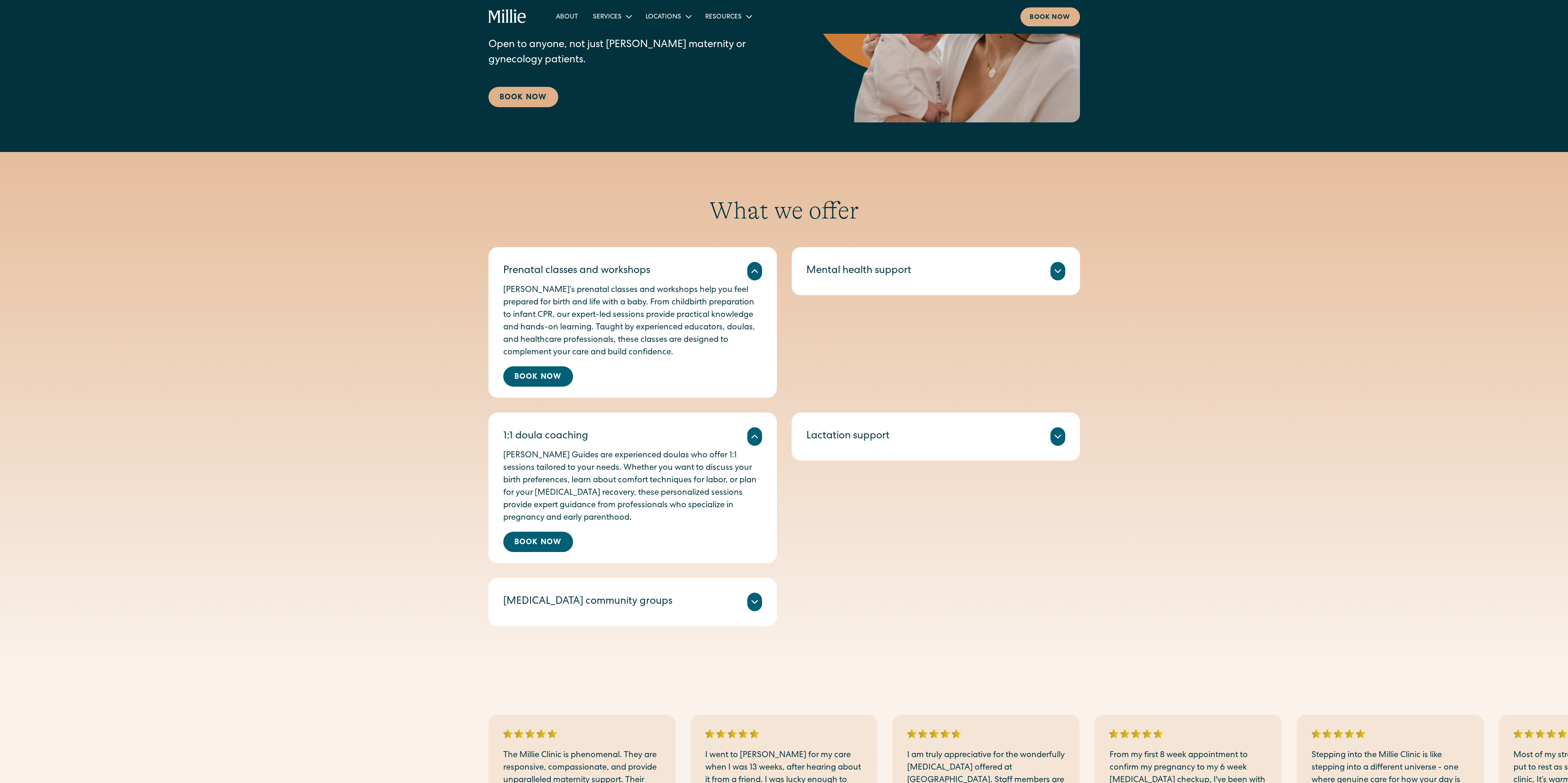
scroll to position [247, 0]
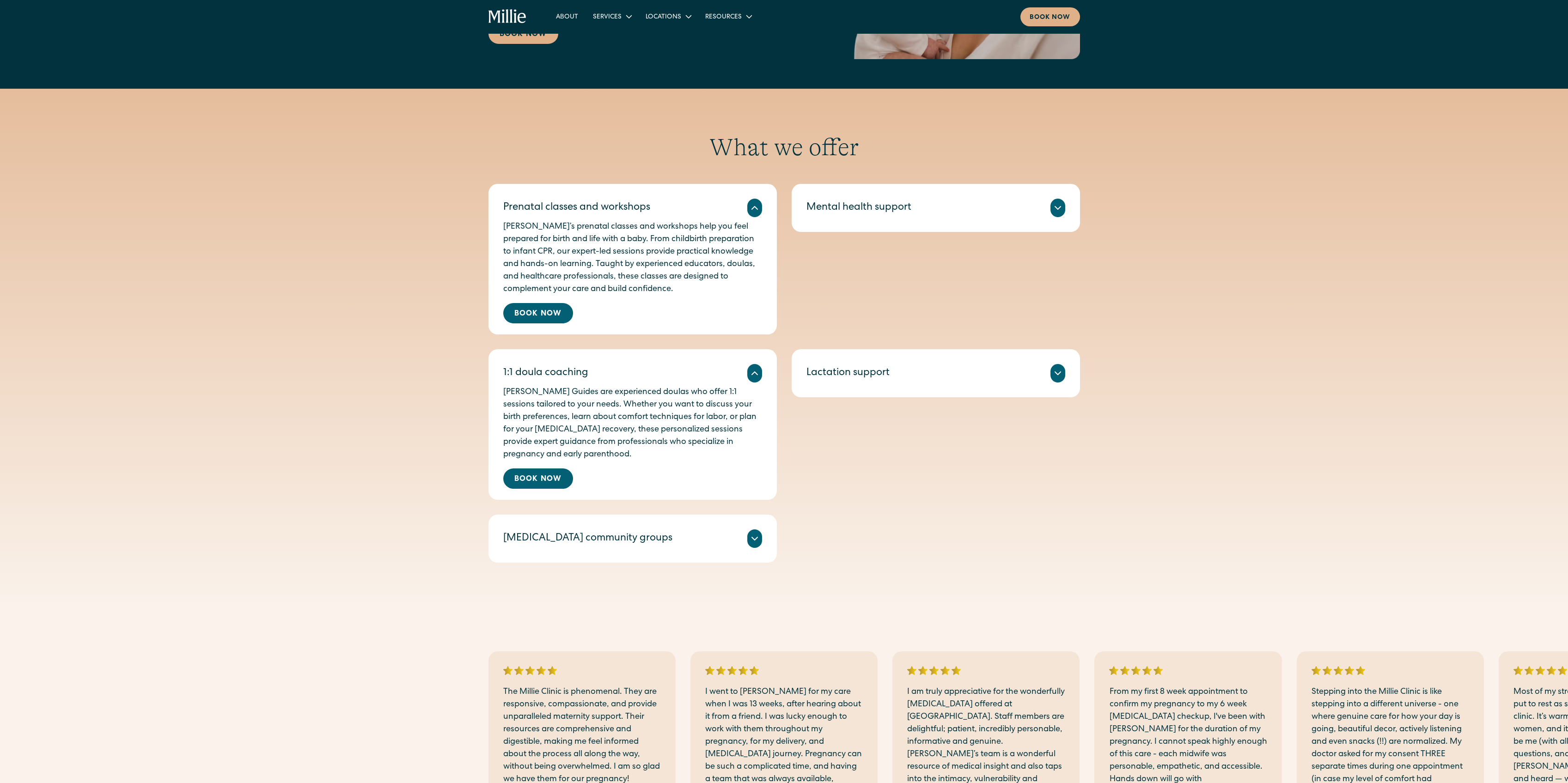
click at [759, 546] on div "Postpartum community groups" at bounding box center [632, 539] width 259 height 18
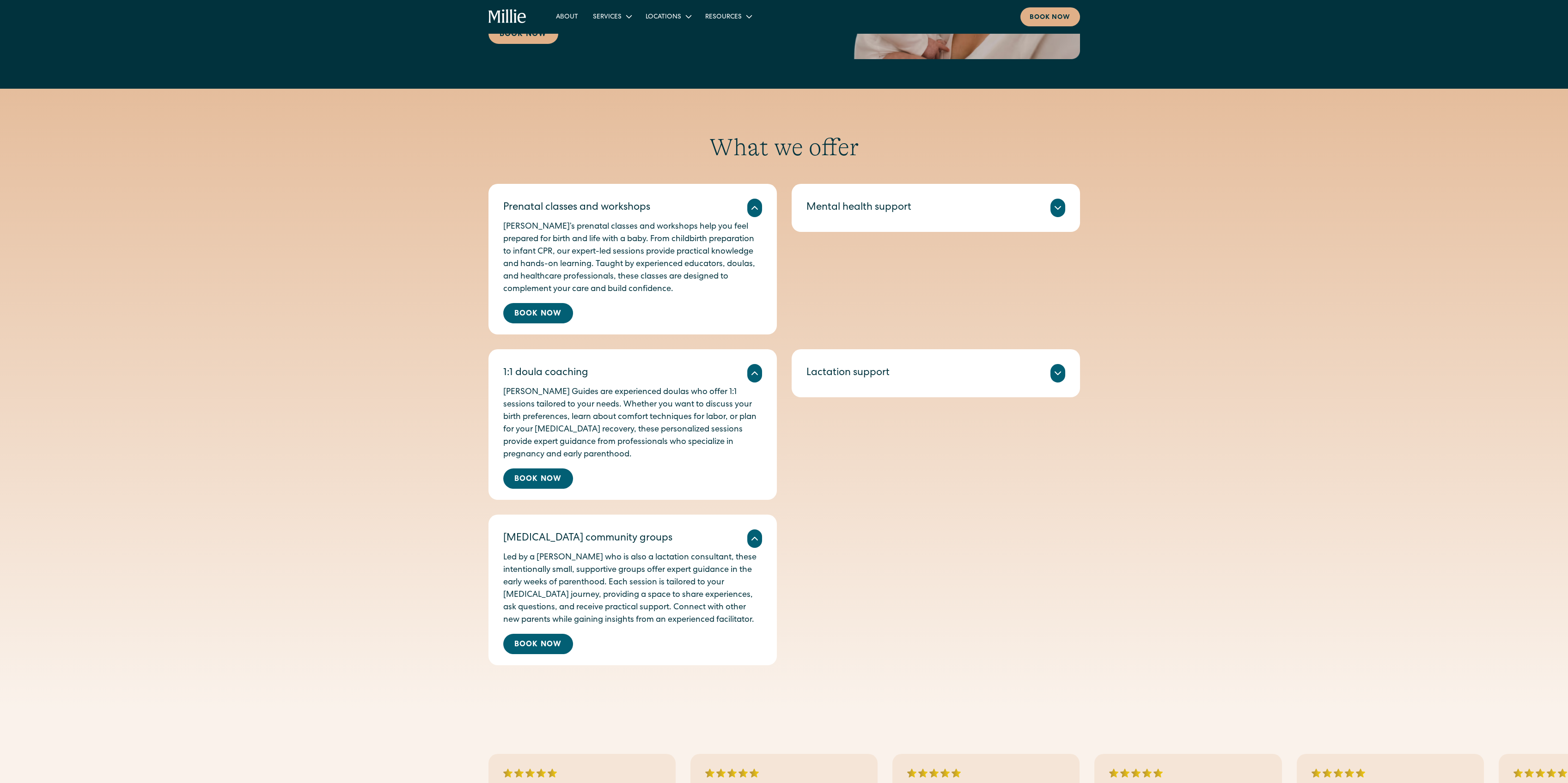
click at [1057, 368] on icon at bounding box center [1058, 373] width 11 height 11
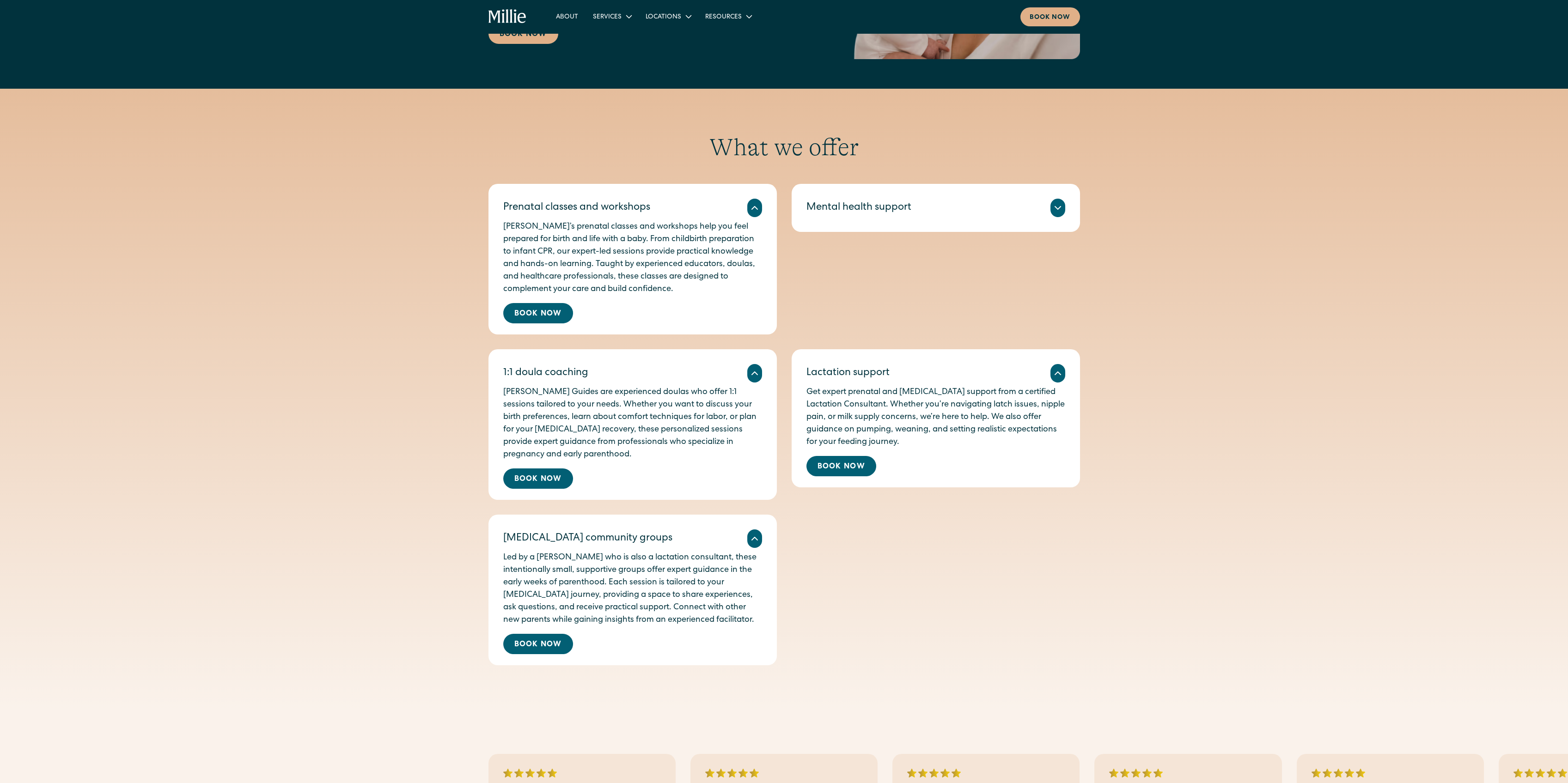
click at [1059, 200] on div at bounding box center [1057, 208] width 15 height 18
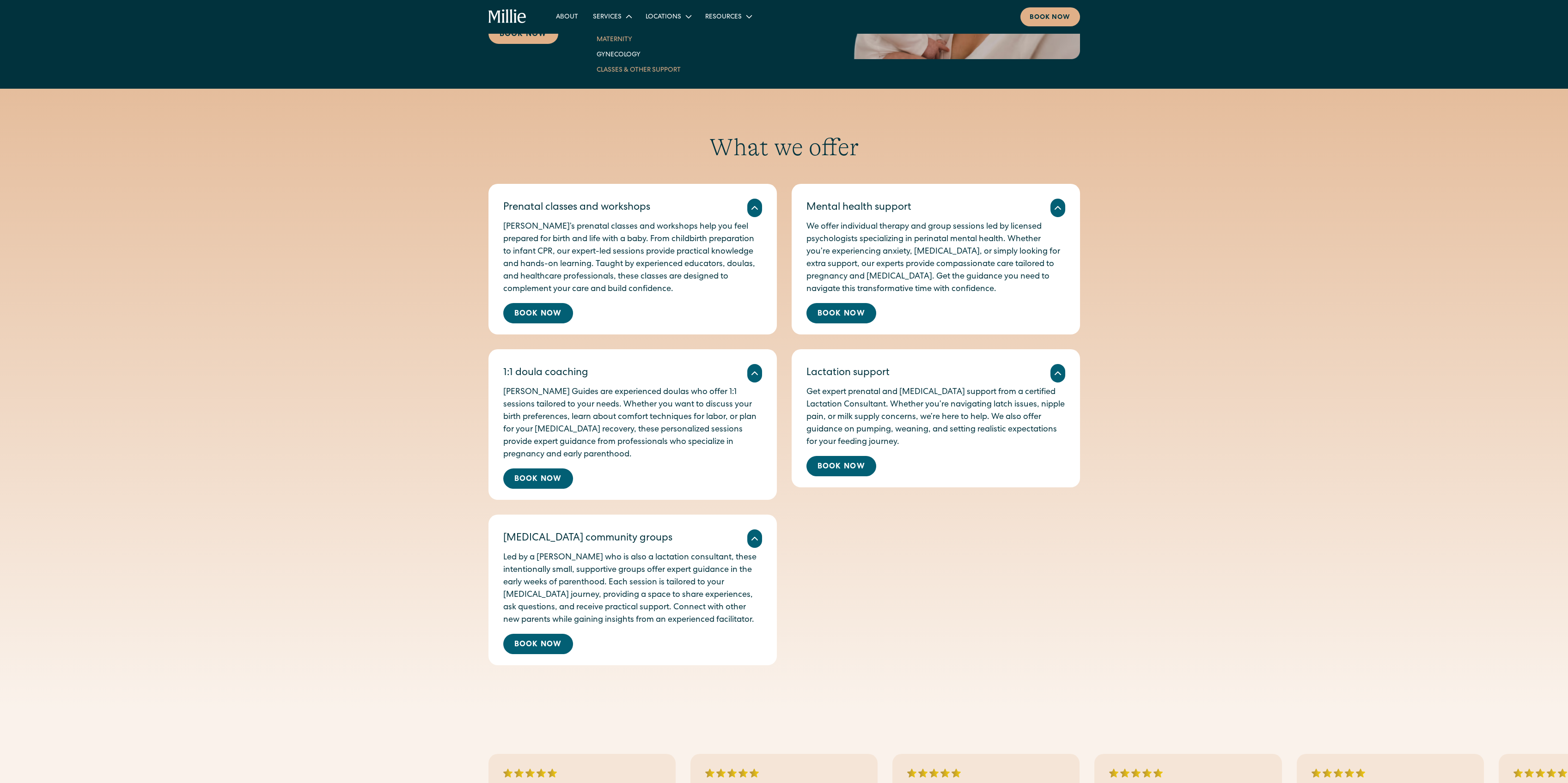
click at [625, 39] on link "Maternity" at bounding box center [638, 39] width 99 height 15
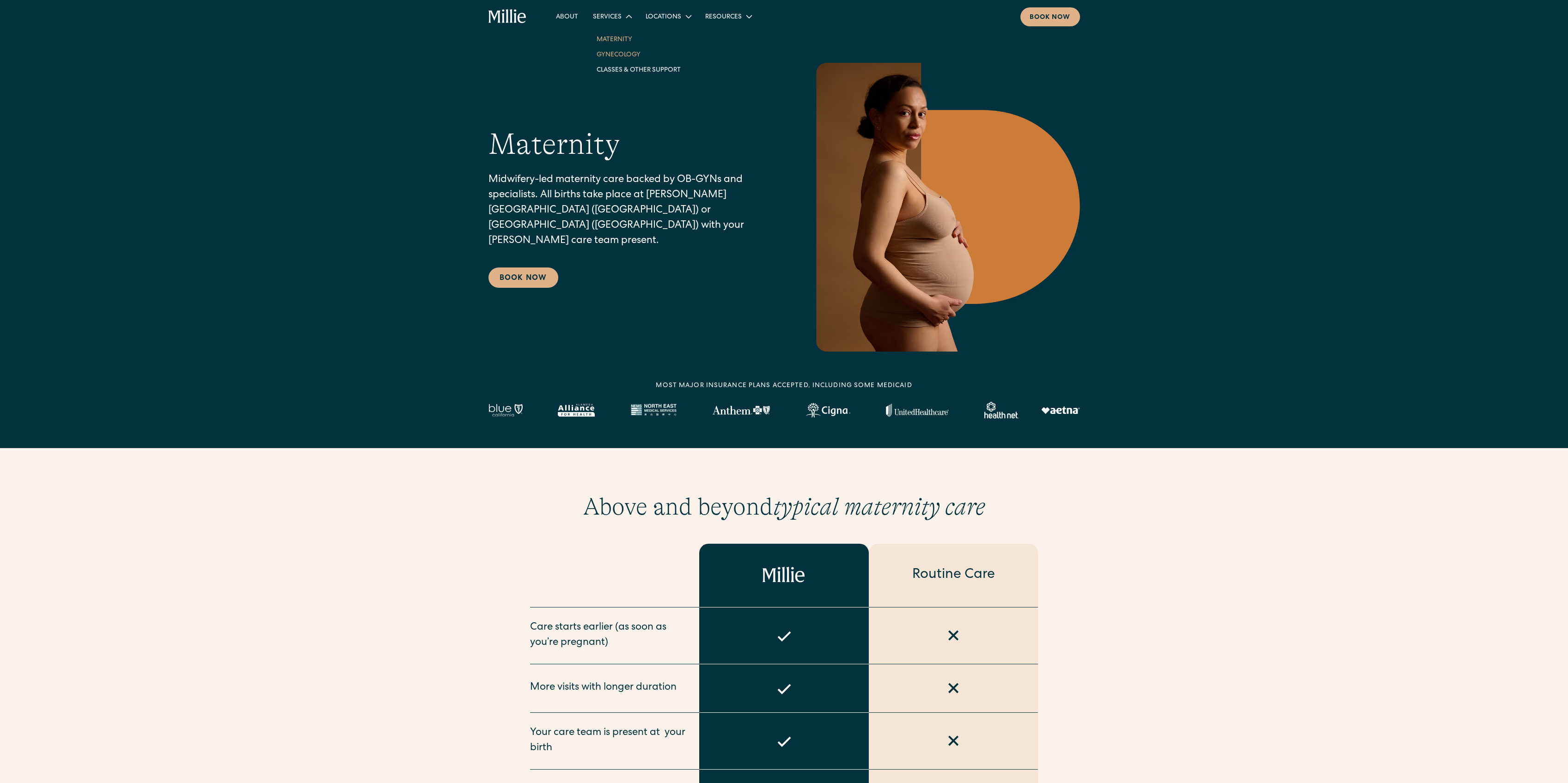
click at [621, 48] on link "Gynecology" at bounding box center [638, 55] width 99 height 15
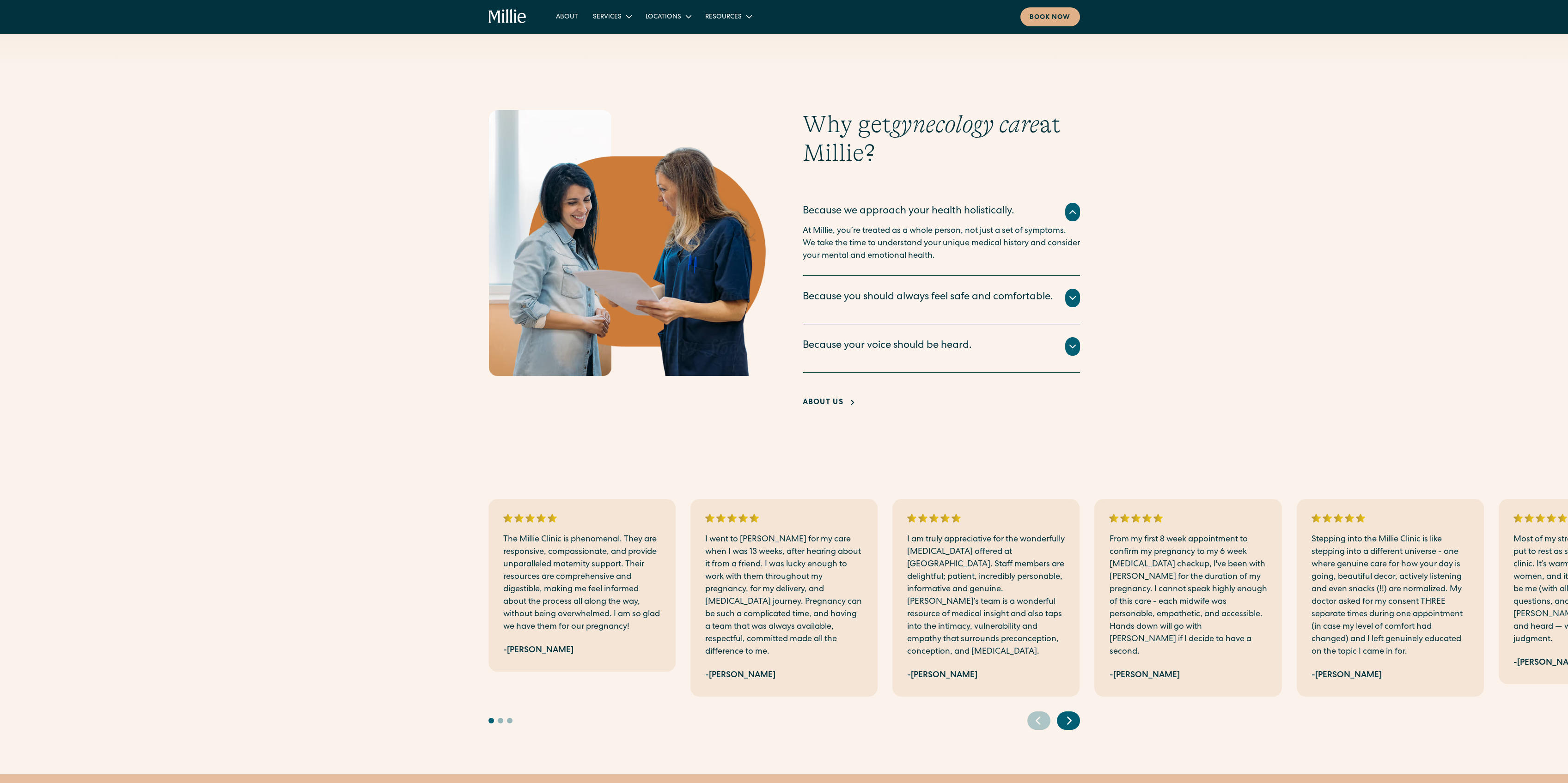
scroll to position [739, 0]
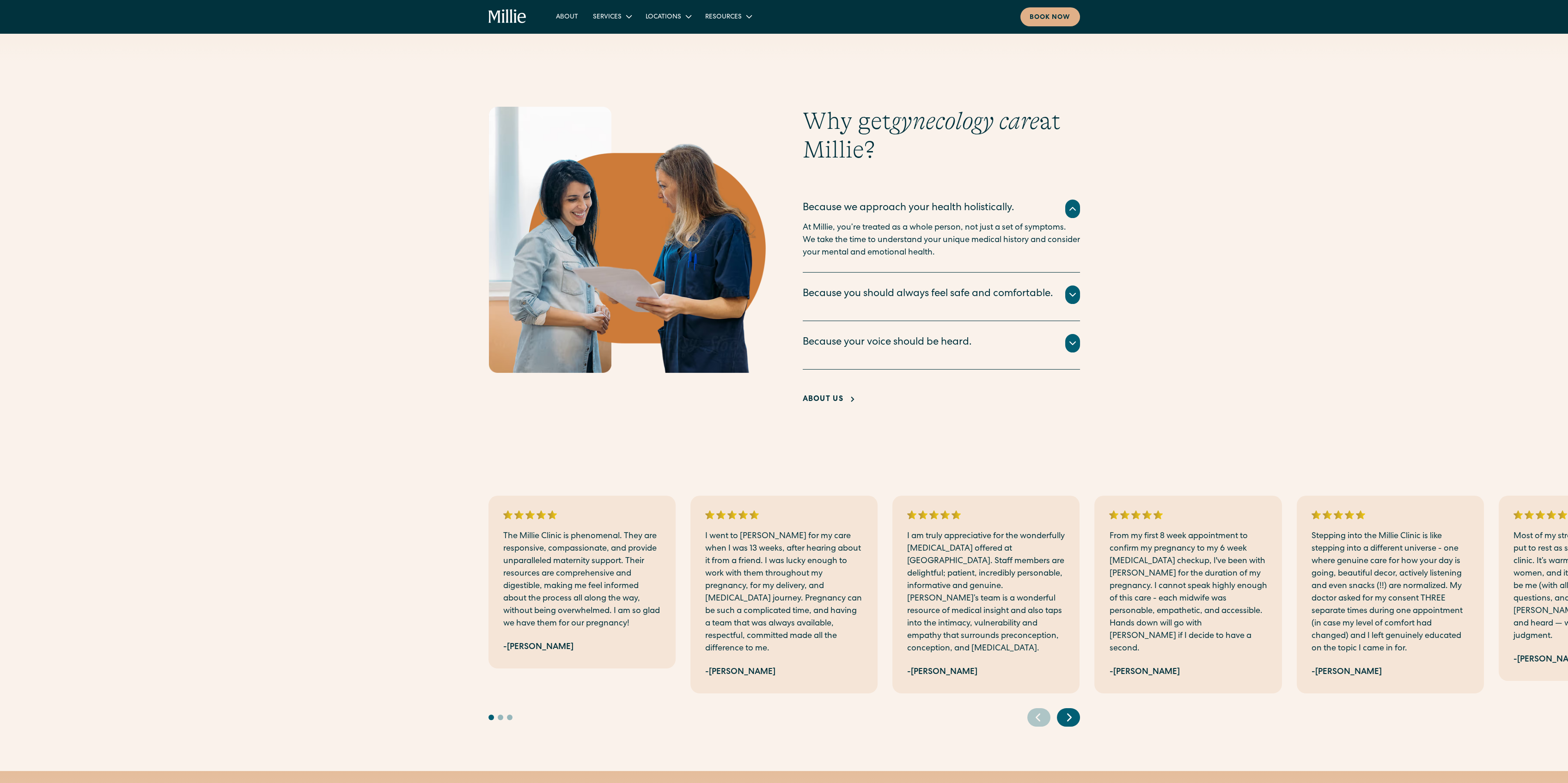
click at [908, 302] on div "Because you should always feel safe and comfortable." at bounding box center [928, 295] width 251 height 15
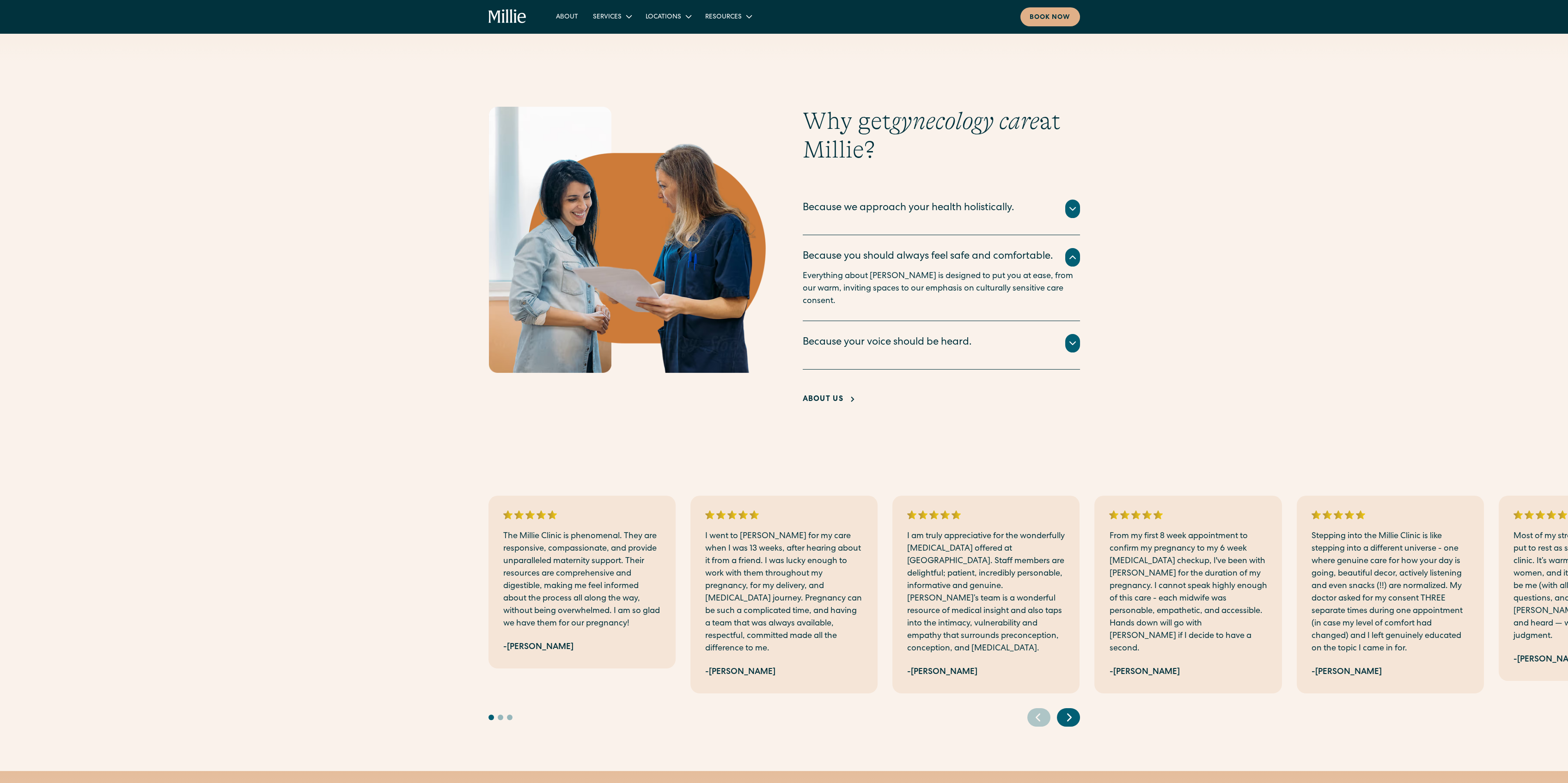
click at [900, 342] on div "Because your voice should be heard." at bounding box center [887, 343] width 169 height 15
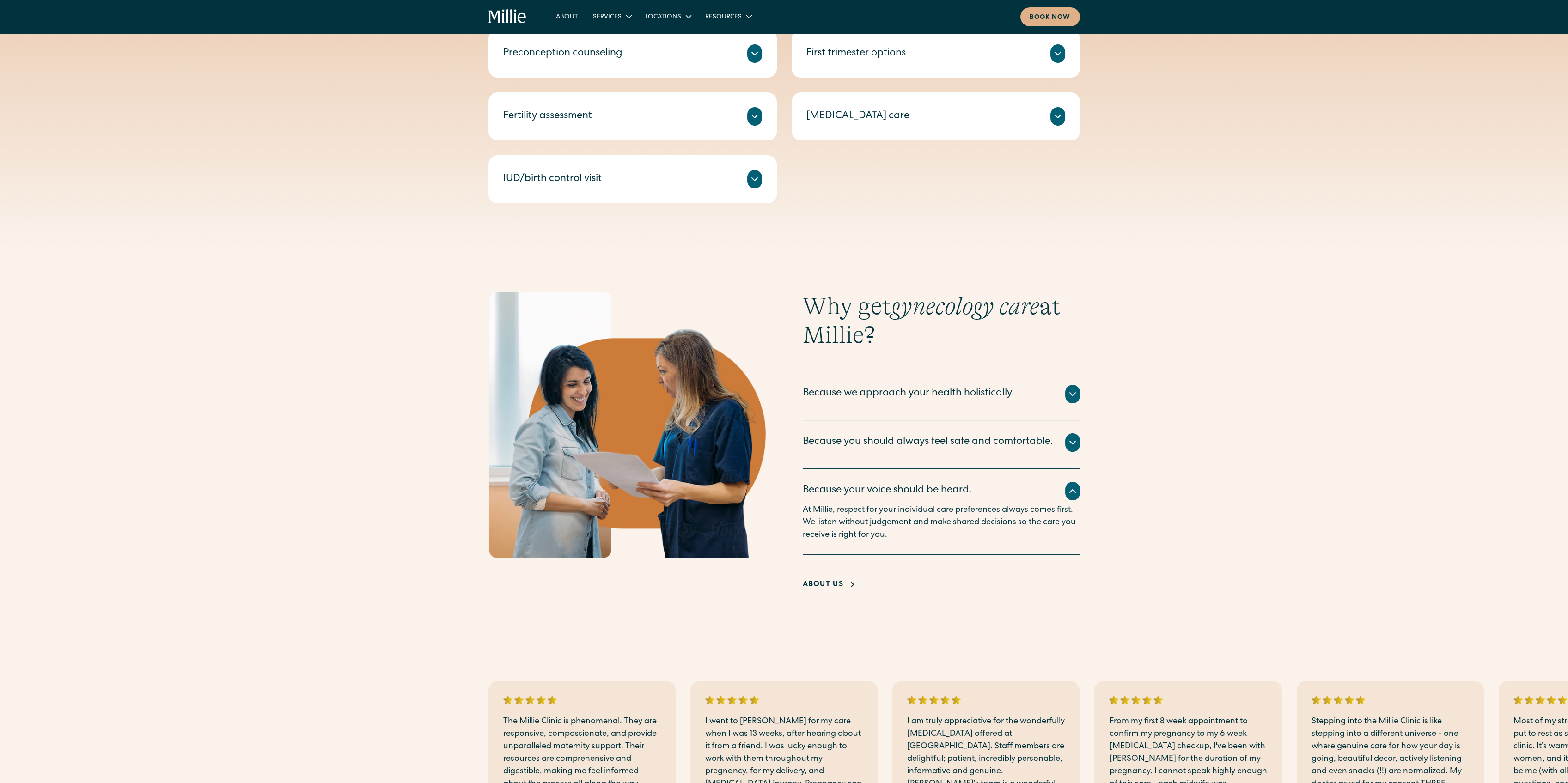
scroll to position [431, 0]
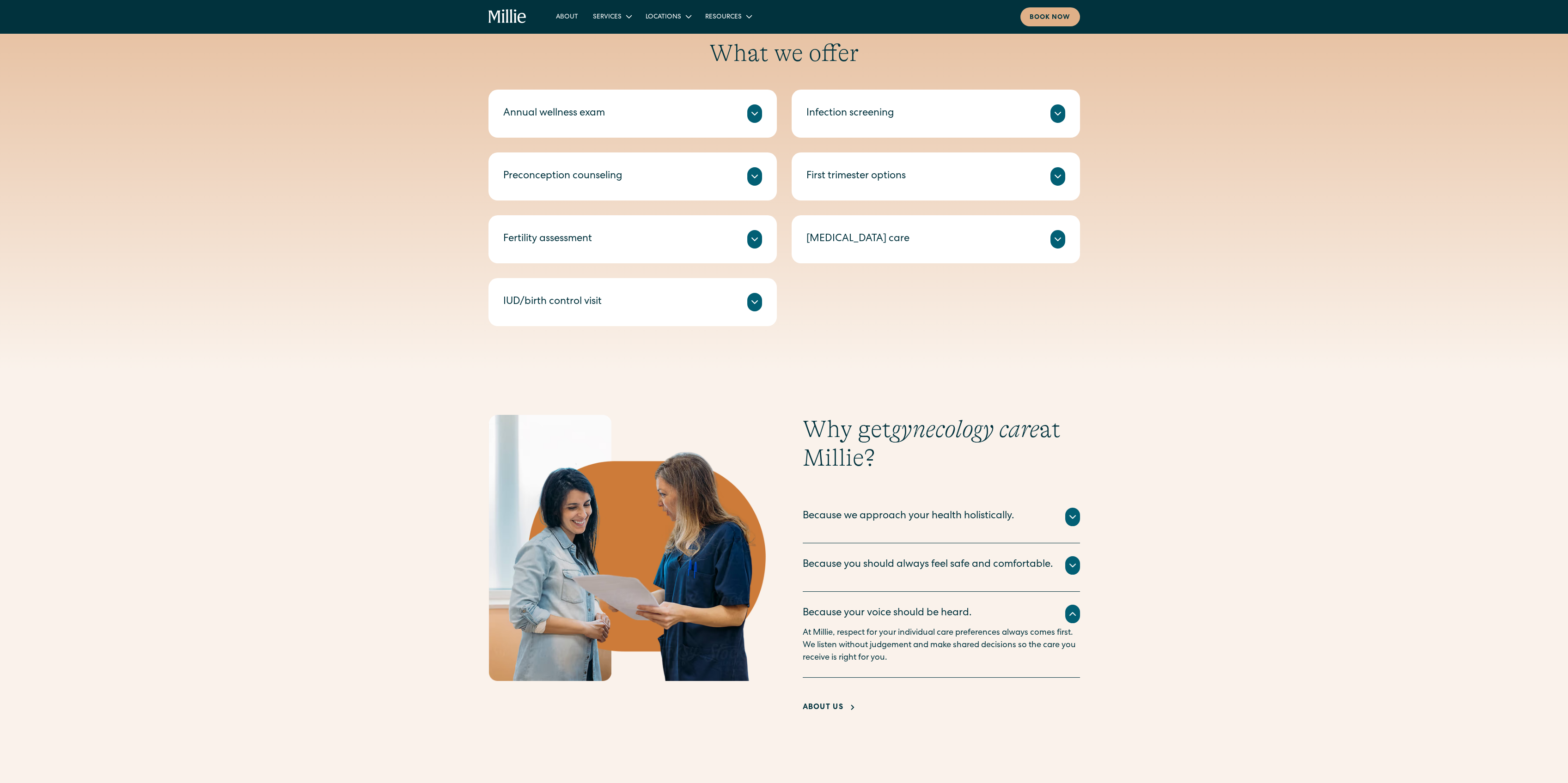
click at [742, 235] on div "Fertility assessment" at bounding box center [632, 239] width 259 height 18
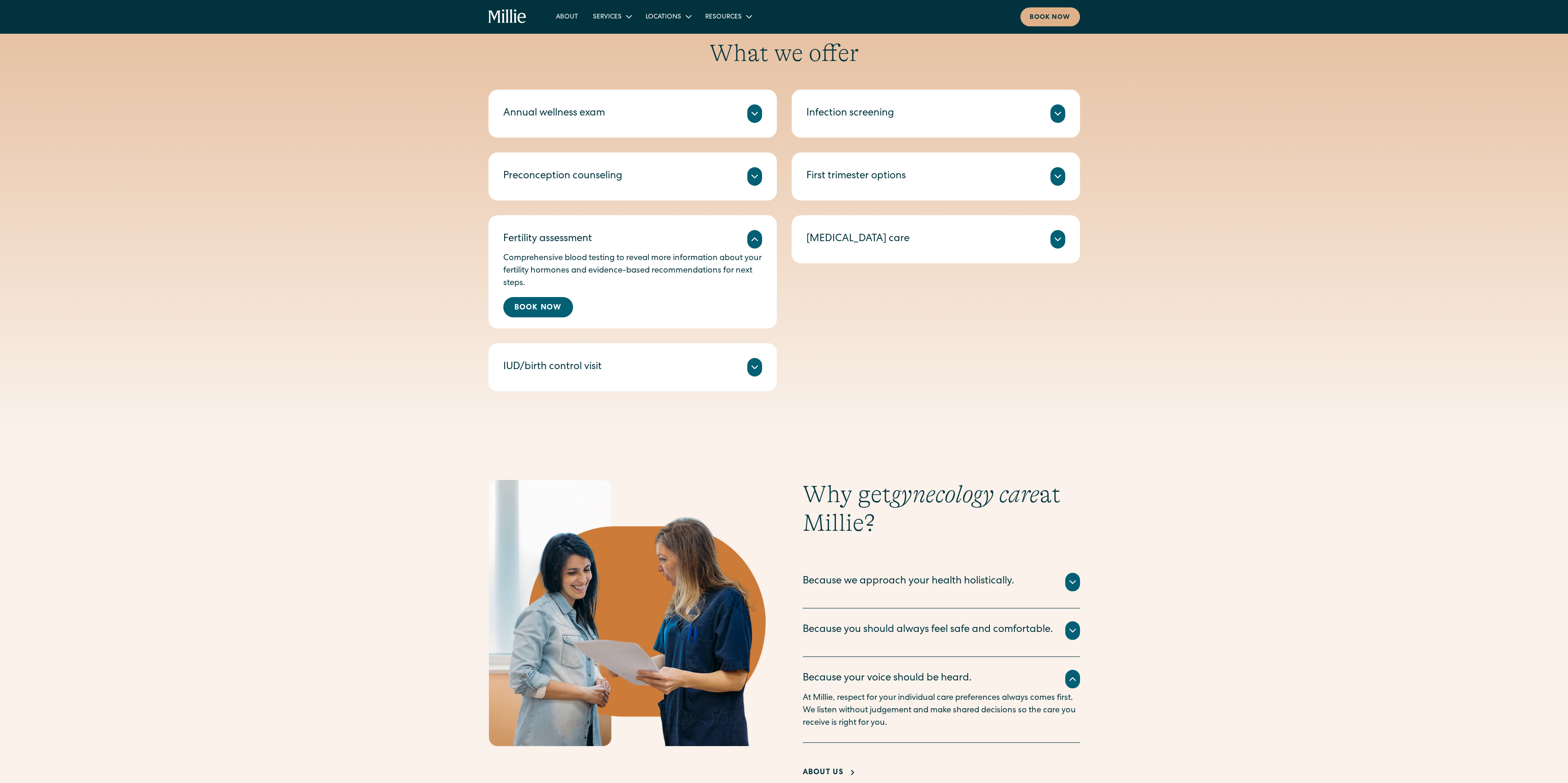
click at [696, 362] on div "IUD/birth control visit" at bounding box center [632, 367] width 259 height 18
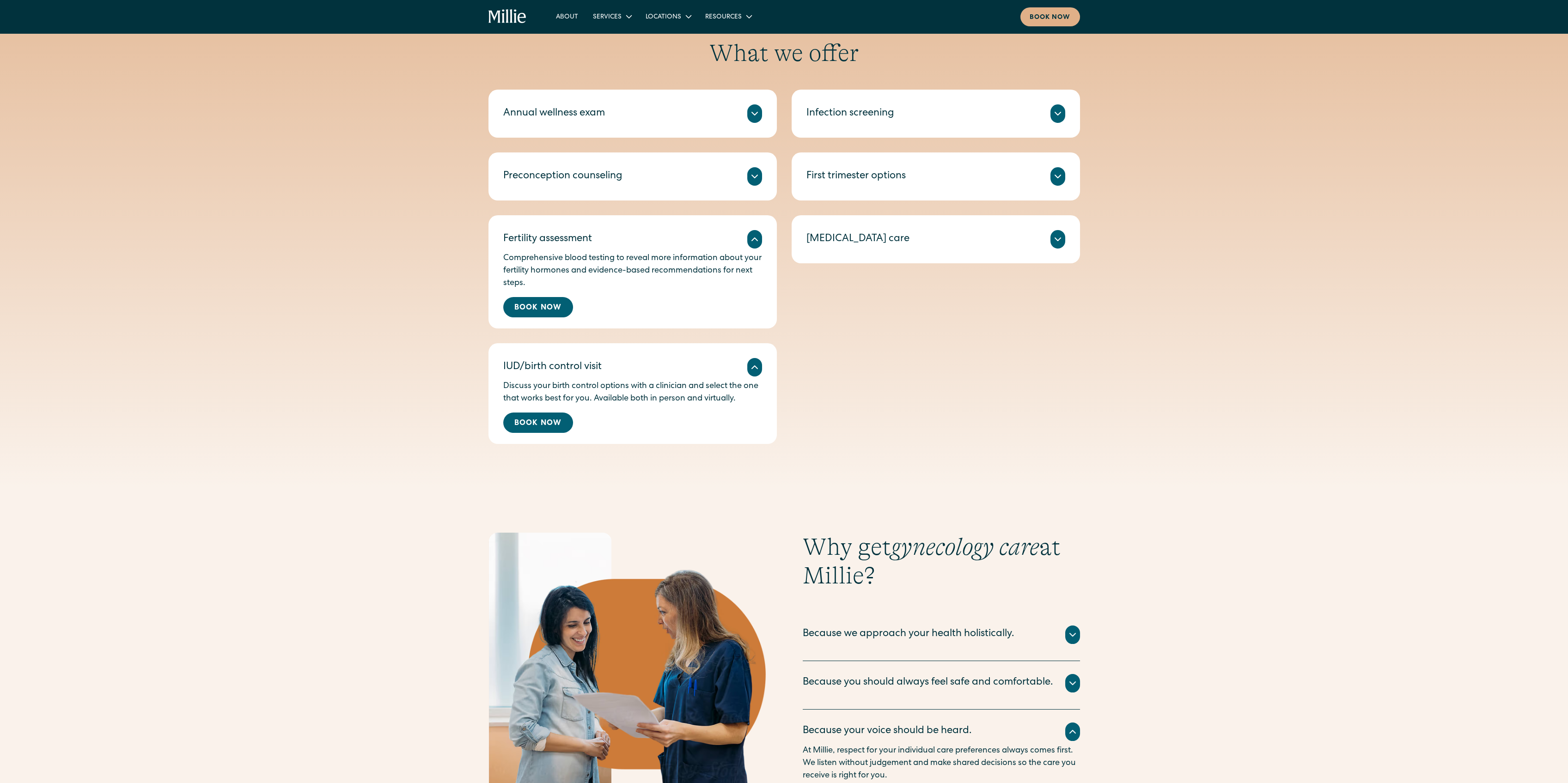
click at [729, 179] on div "Preconception counseling" at bounding box center [632, 176] width 259 height 18
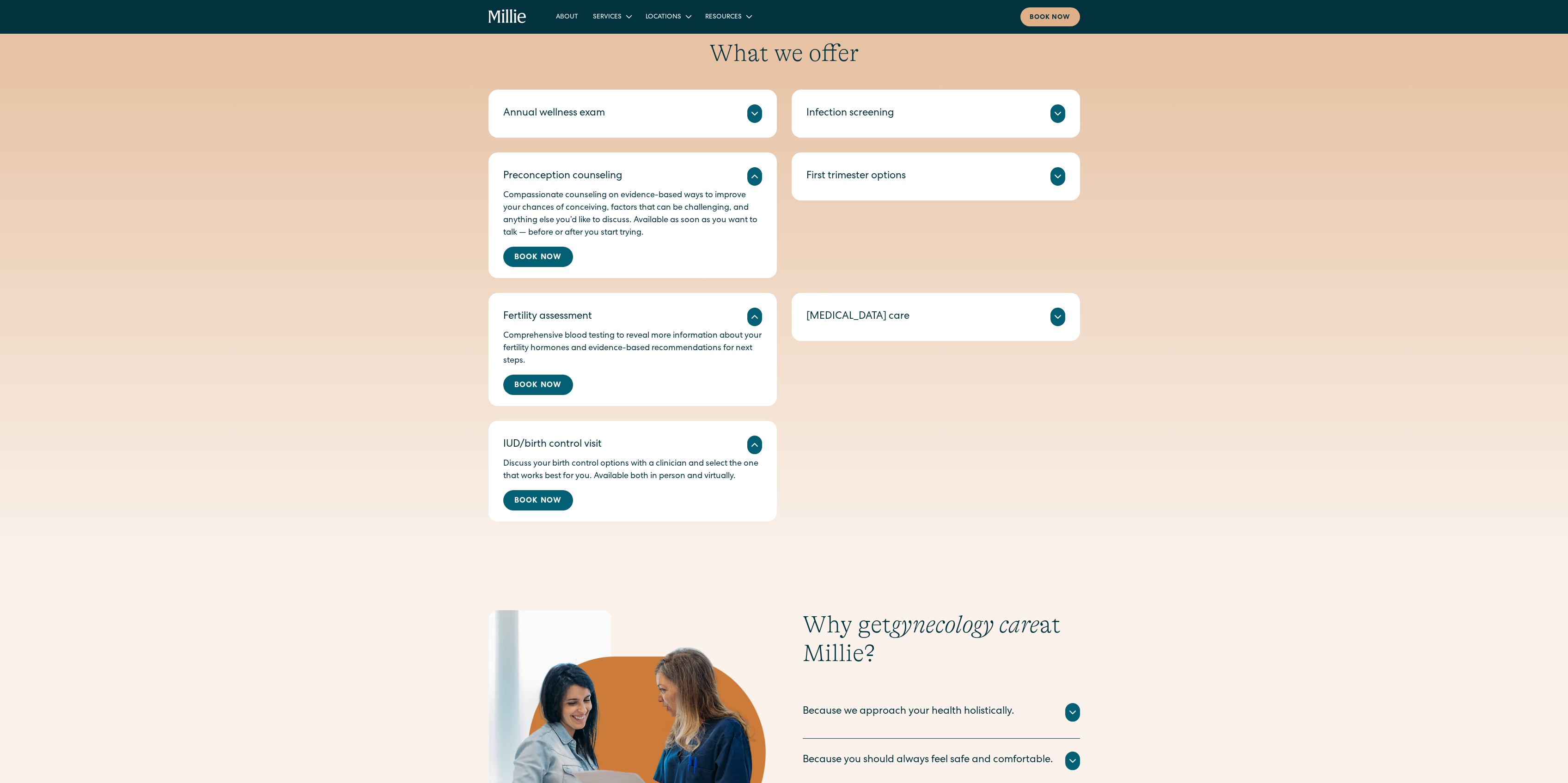
click at [715, 119] on div "Annual wellness exam" at bounding box center [632, 113] width 259 height 18
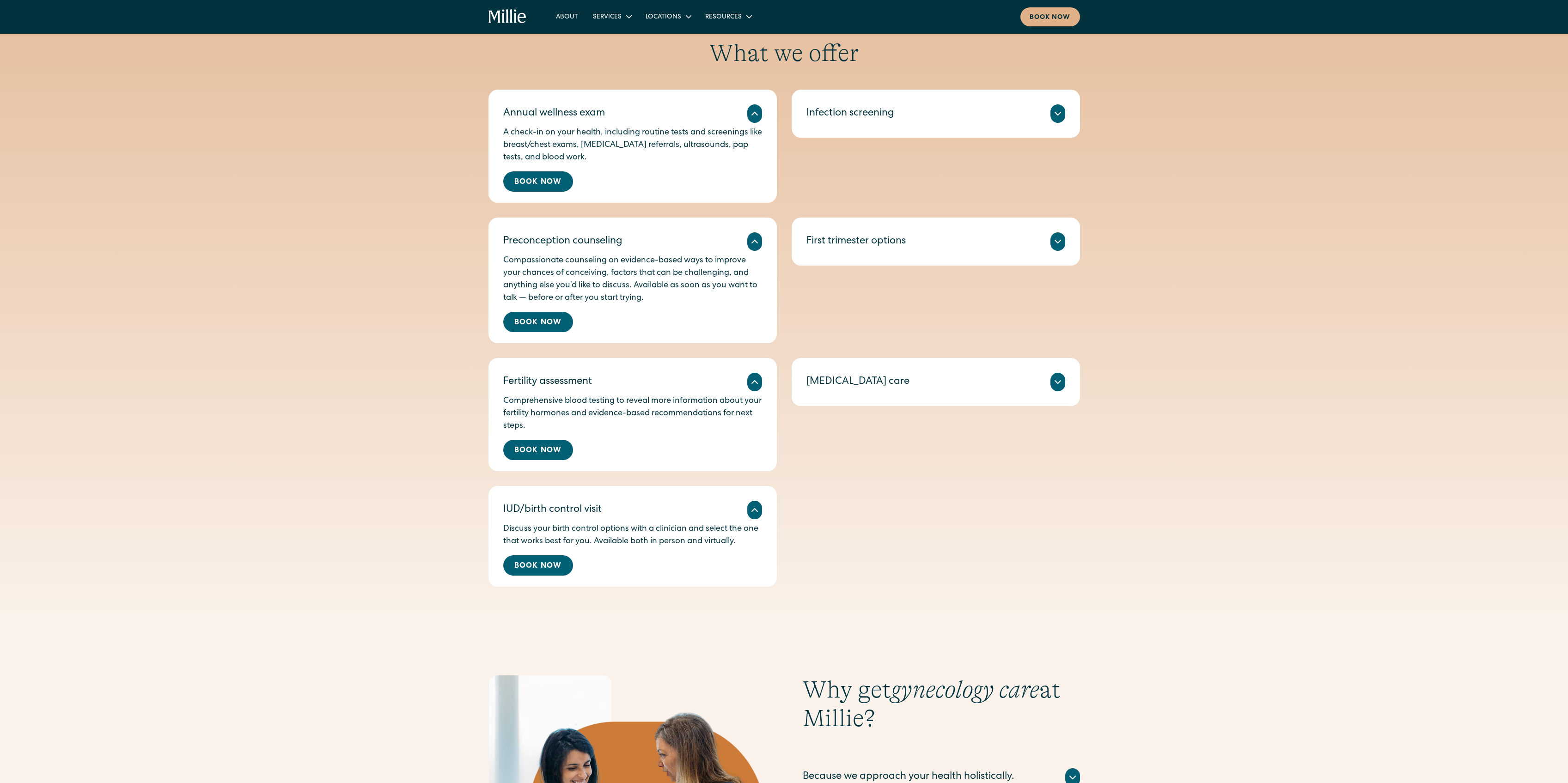
click at [906, 125] on div "Testing for UTI, STDs, and vaginal infections like yeast or bacterial vaginosis…" at bounding box center [935, 124] width 259 height 4
click at [909, 90] on div "Infection screening Testing for UTI, STDs, and vaginal infections like yeast or…" at bounding box center [936, 113] width 289 height 48
click at [912, 120] on div "Infection screening" at bounding box center [935, 113] width 259 height 18
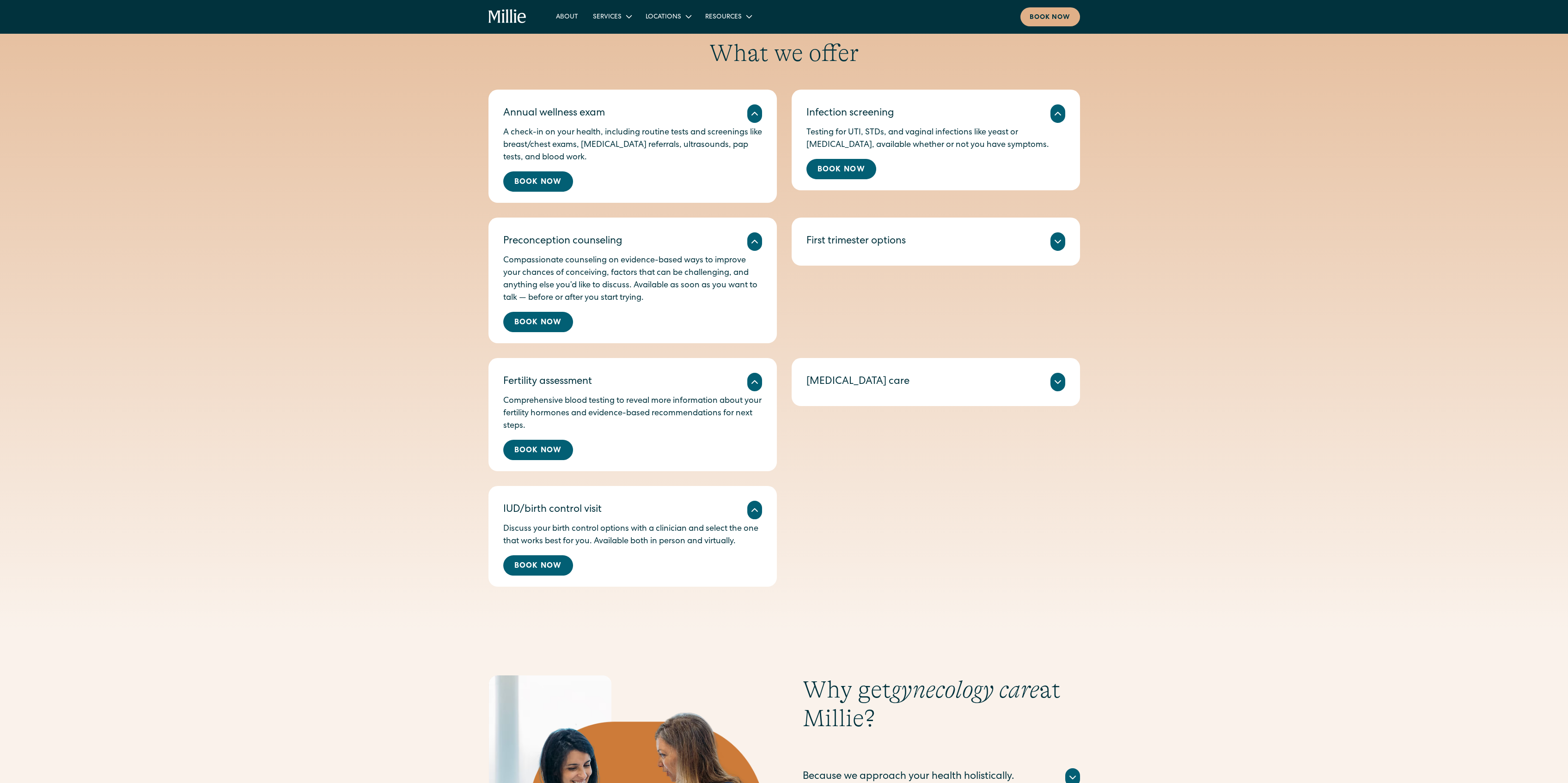
click at [913, 242] on div "First trimester options" at bounding box center [935, 242] width 259 height 18
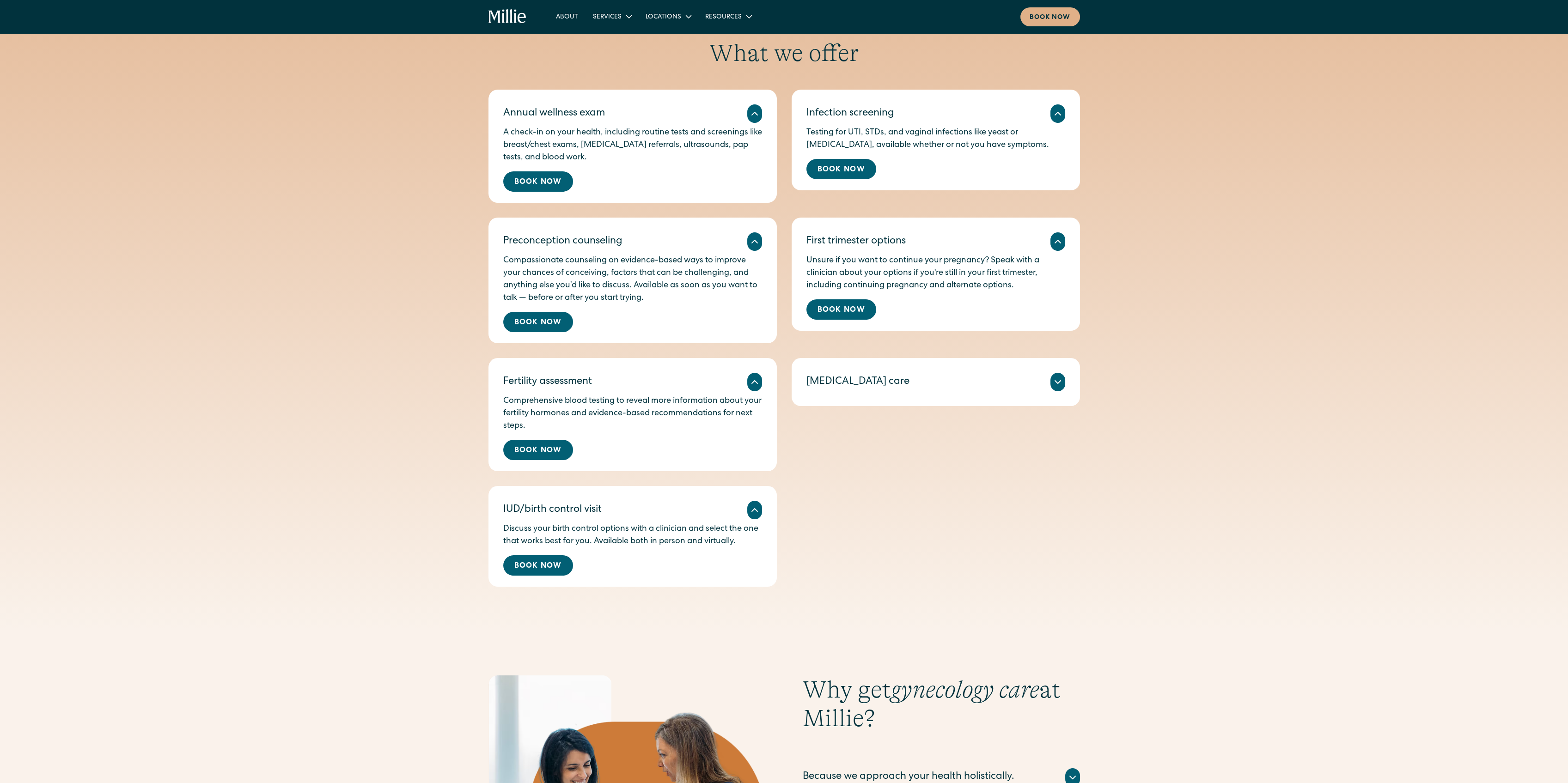
click at [909, 371] on div "Miscarriage care We provide immediate and compassionate clinical care for misca…" at bounding box center [936, 382] width 289 height 48
click at [915, 397] on div "Miscarriage care We provide immediate and compassionate clinical care for misca…" at bounding box center [936, 382] width 289 height 48
click at [919, 388] on div "[MEDICAL_DATA] care" at bounding box center [935, 382] width 259 height 18
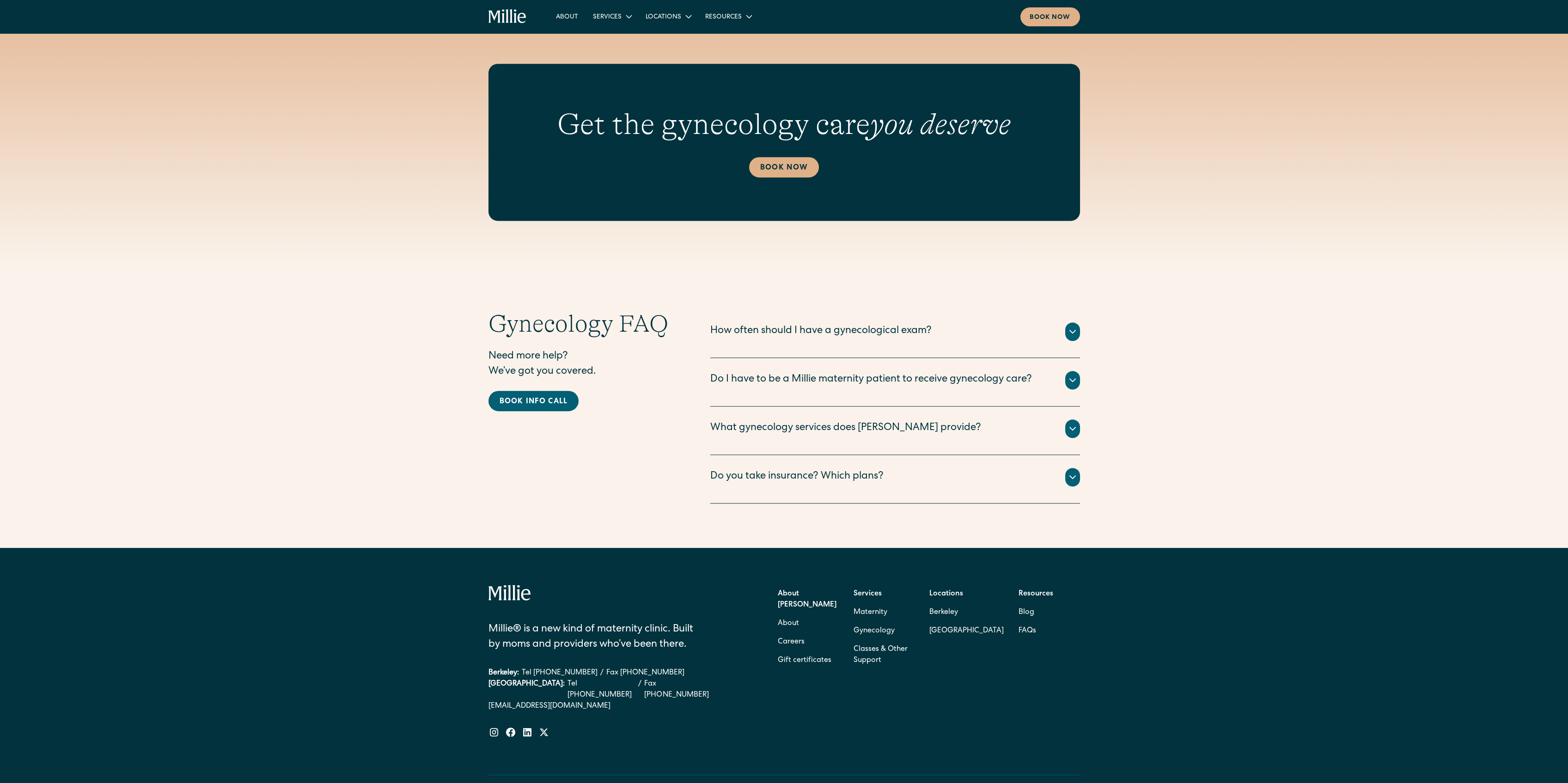
scroll to position [1786, 0]
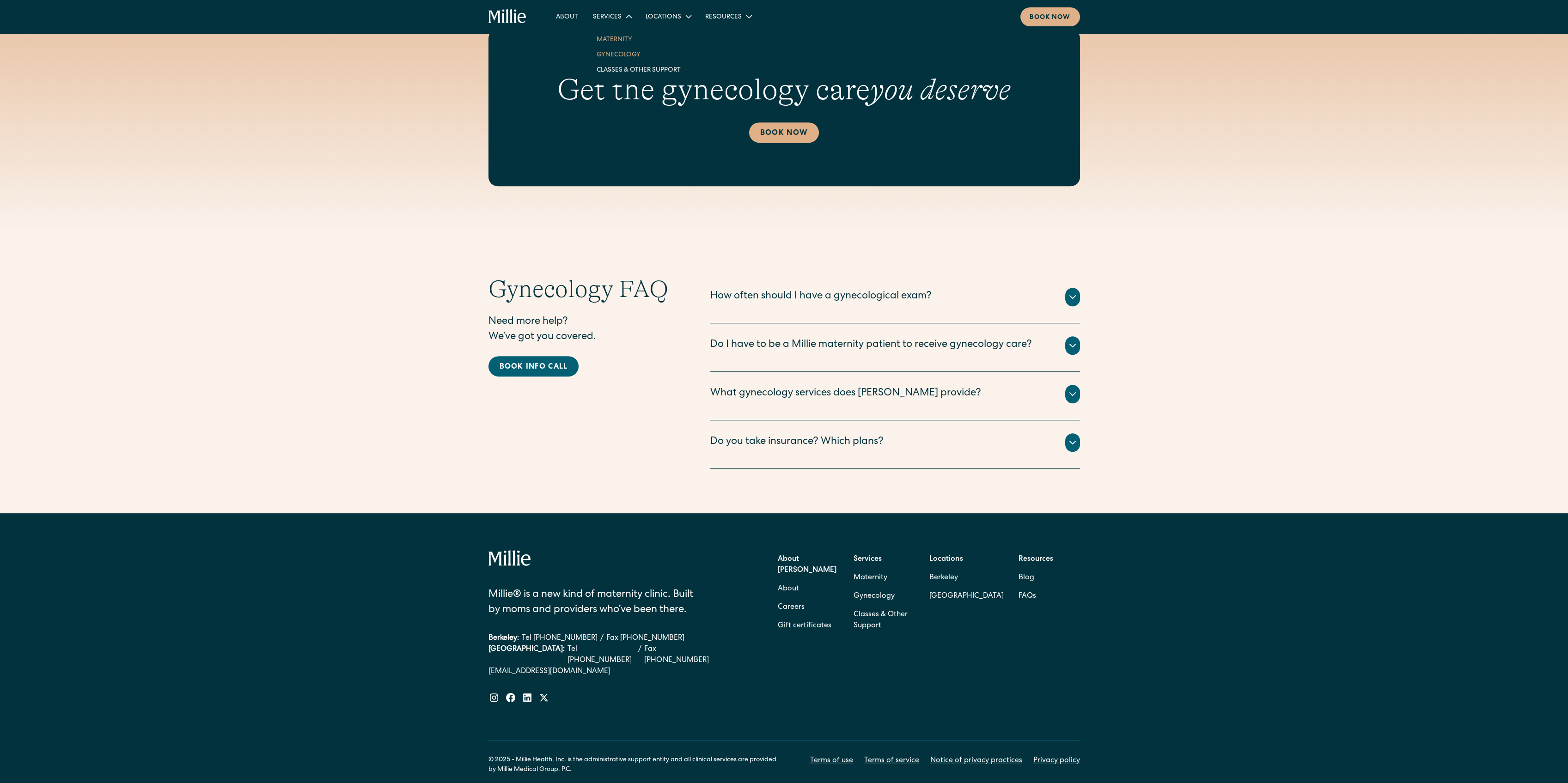
click at [622, 40] on link "Maternity" at bounding box center [638, 39] width 99 height 15
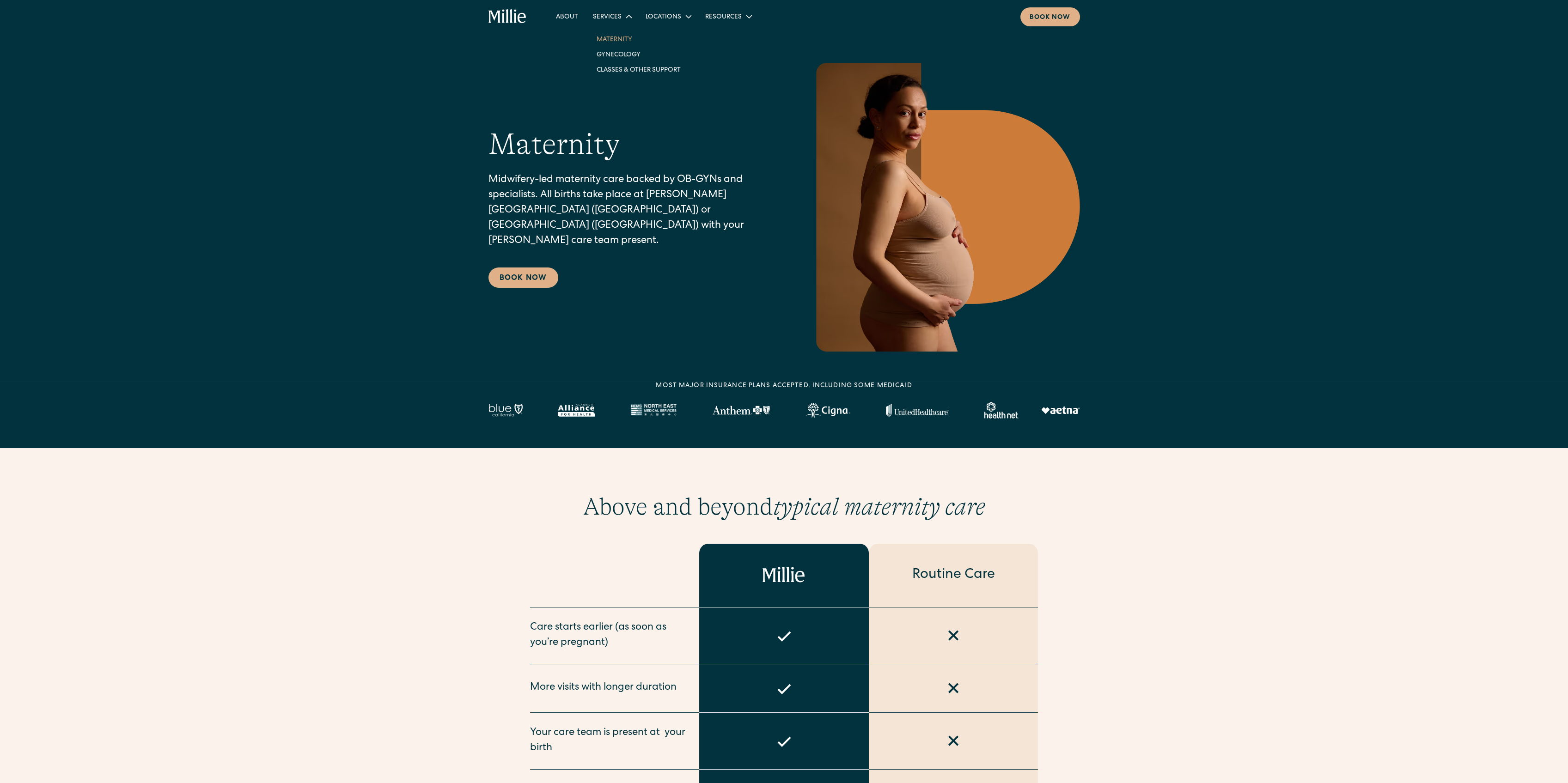
drag, startPoint x: 611, startPoint y: 50, endPoint x: 668, endPoint y: 106, distance: 79.9
click at [611, 50] on link "Gynecology" at bounding box center [638, 55] width 99 height 15
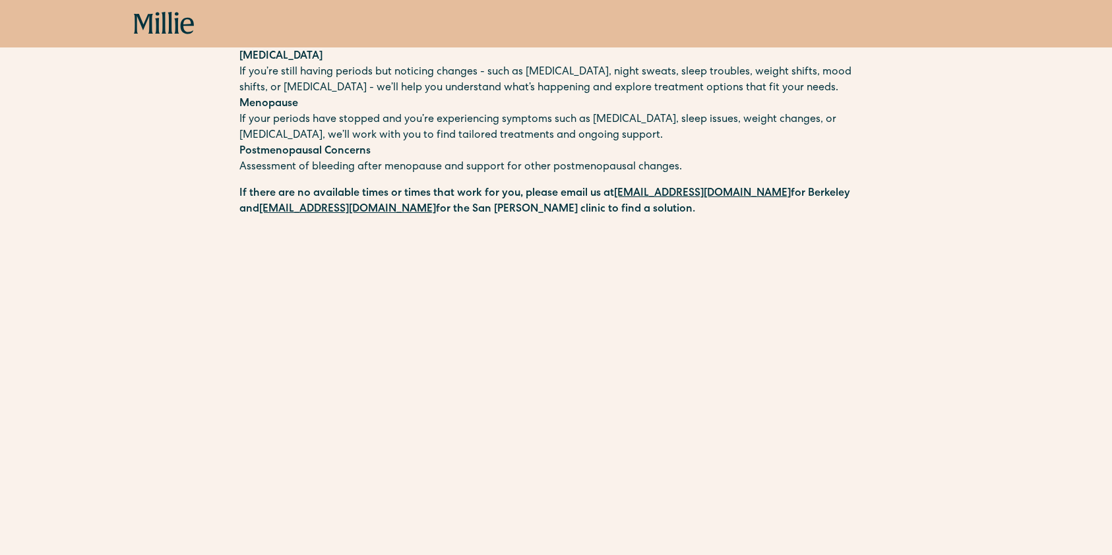
scroll to position [175, 0]
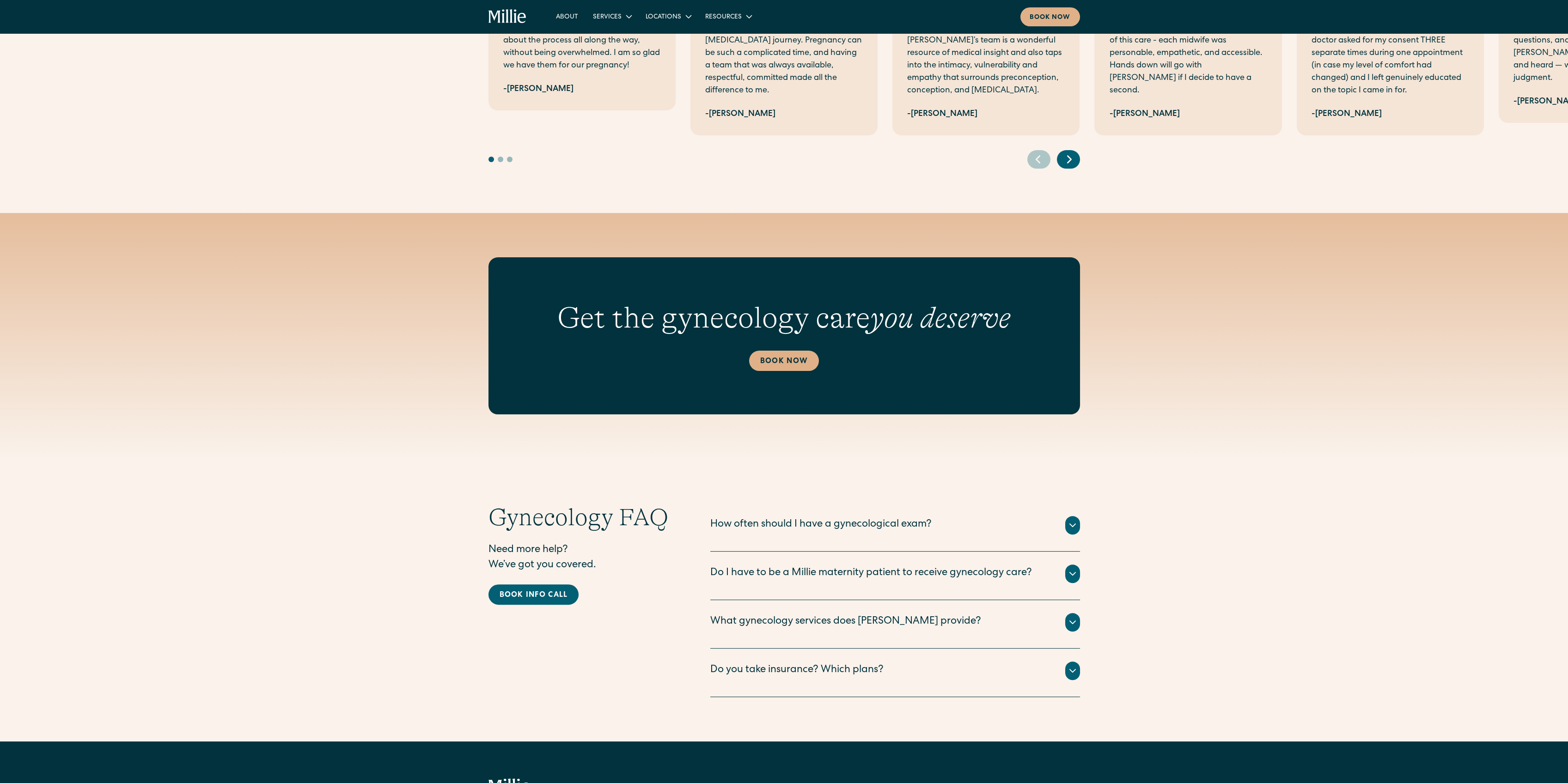
scroll to position [1478, 0]
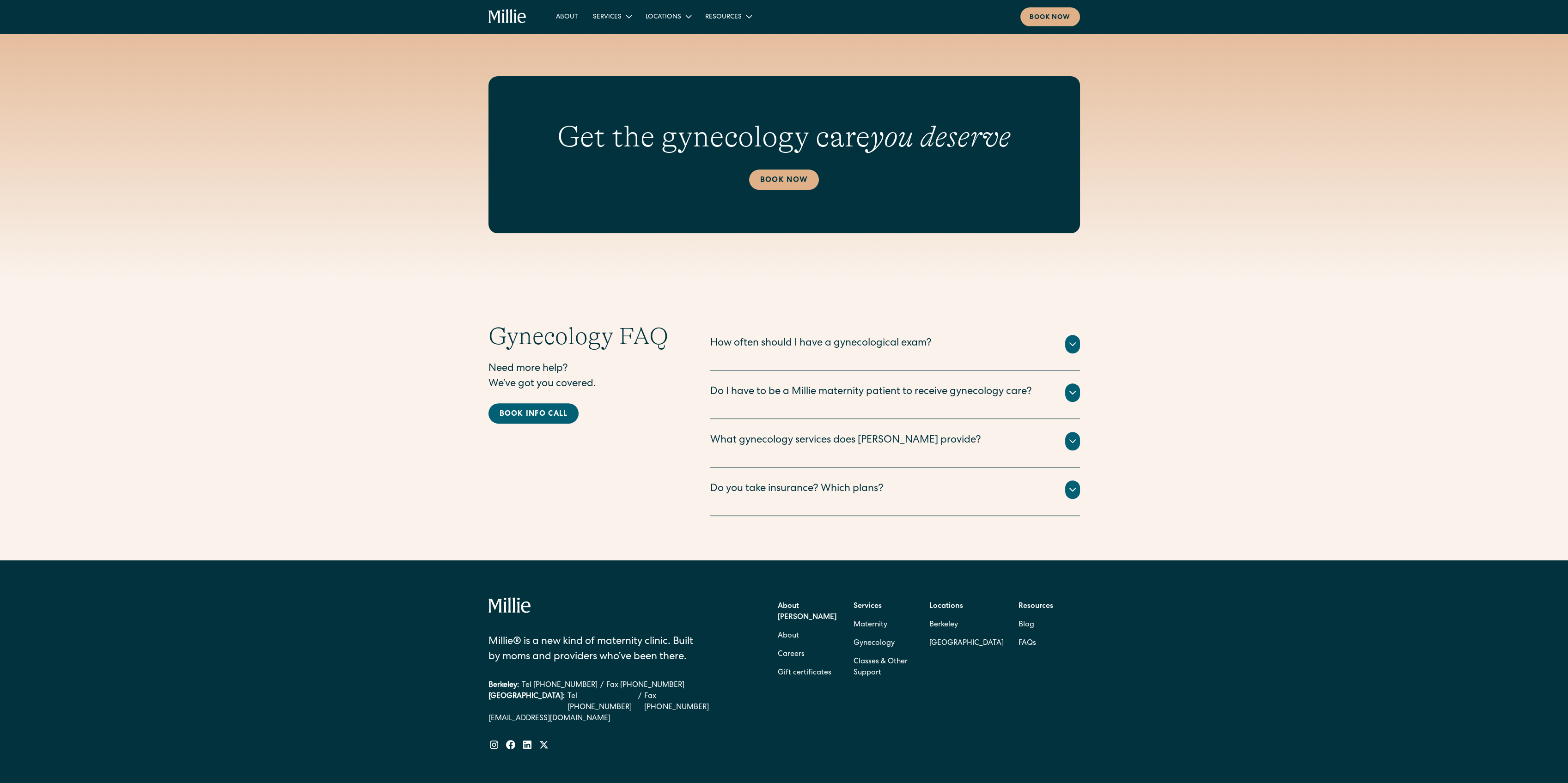
click at [837, 438] on div "What gynecology services does [PERSON_NAME] provide? We offer the following gyn…" at bounding box center [895, 443] width 370 height 48
click at [839, 448] on div "What gynecology services does [PERSON_NAME] provide?" at bounding box center [846, 441] width 271 height 15
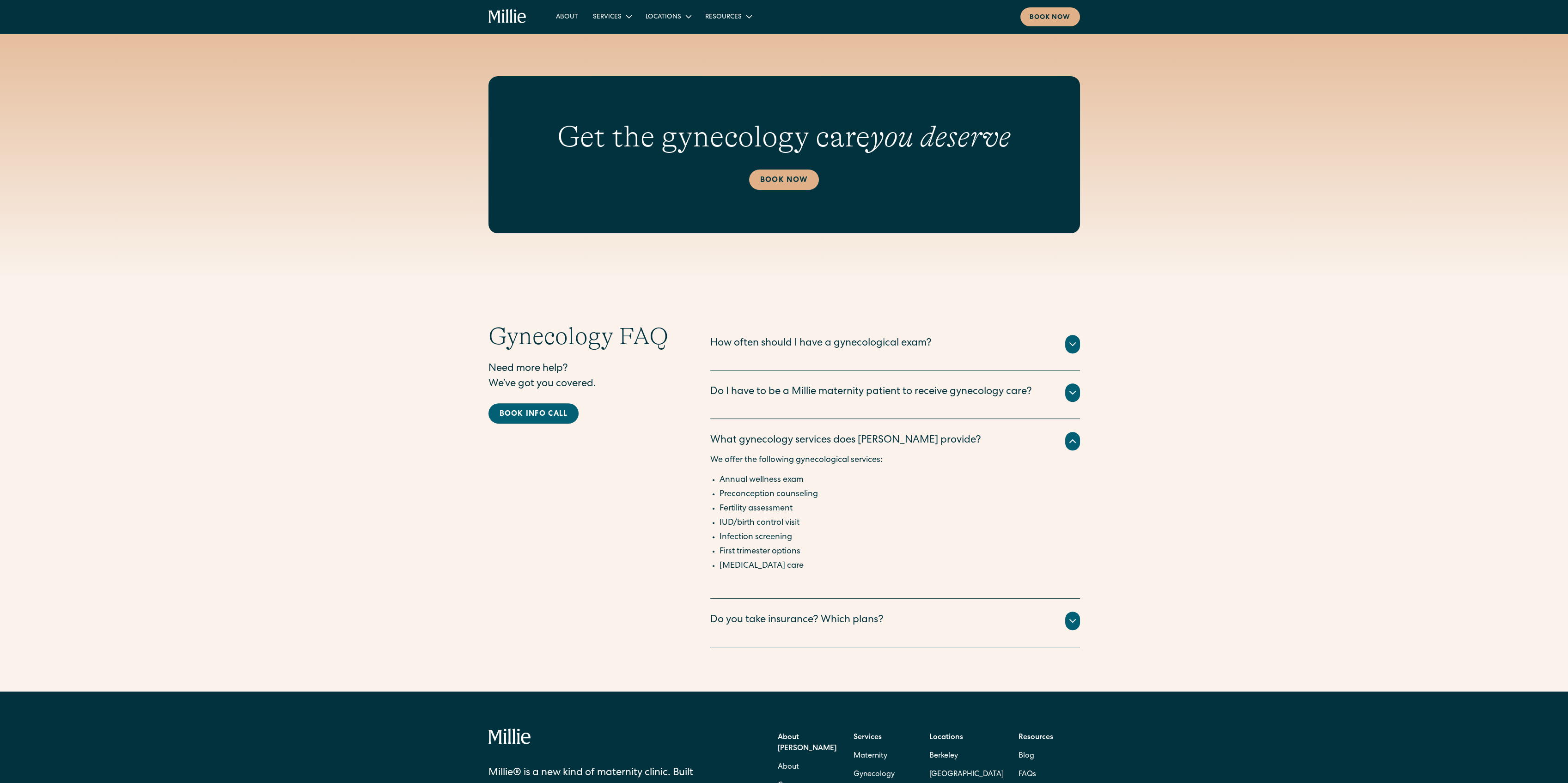
click at [841, 384] on div "Do I have to be a [PERSON_NAME] maternity patient to receive gynecology care? N…" at bounding box center [895, 394] width 370 height 48
click at [841, 399] on div "Do I have to be a Millie maternity patient to receive gynecology care?" at bounding box center [871, 392] width 322 height 15
